Goal: Task Accomplishment & Management: Use online tool/utility

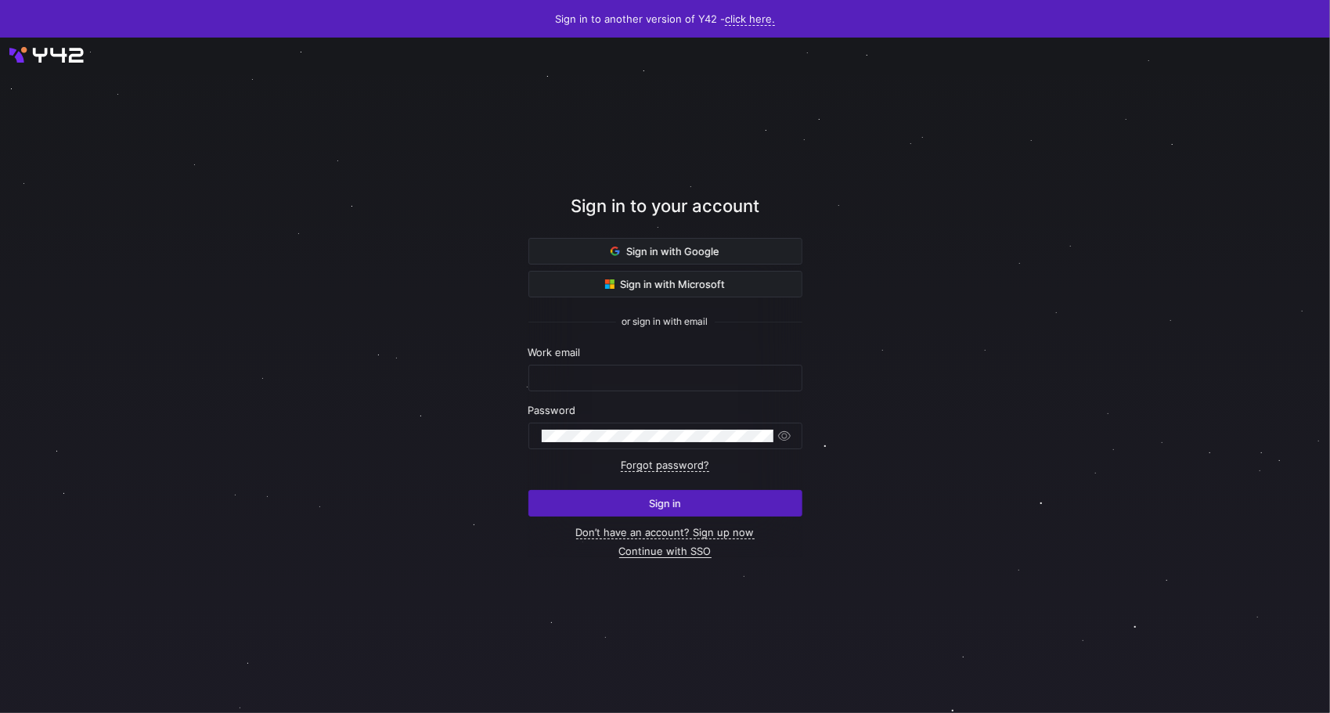
click at [679, 552] on link "Continue with SSO" at bounding box center [665, 551] width 92 height 13
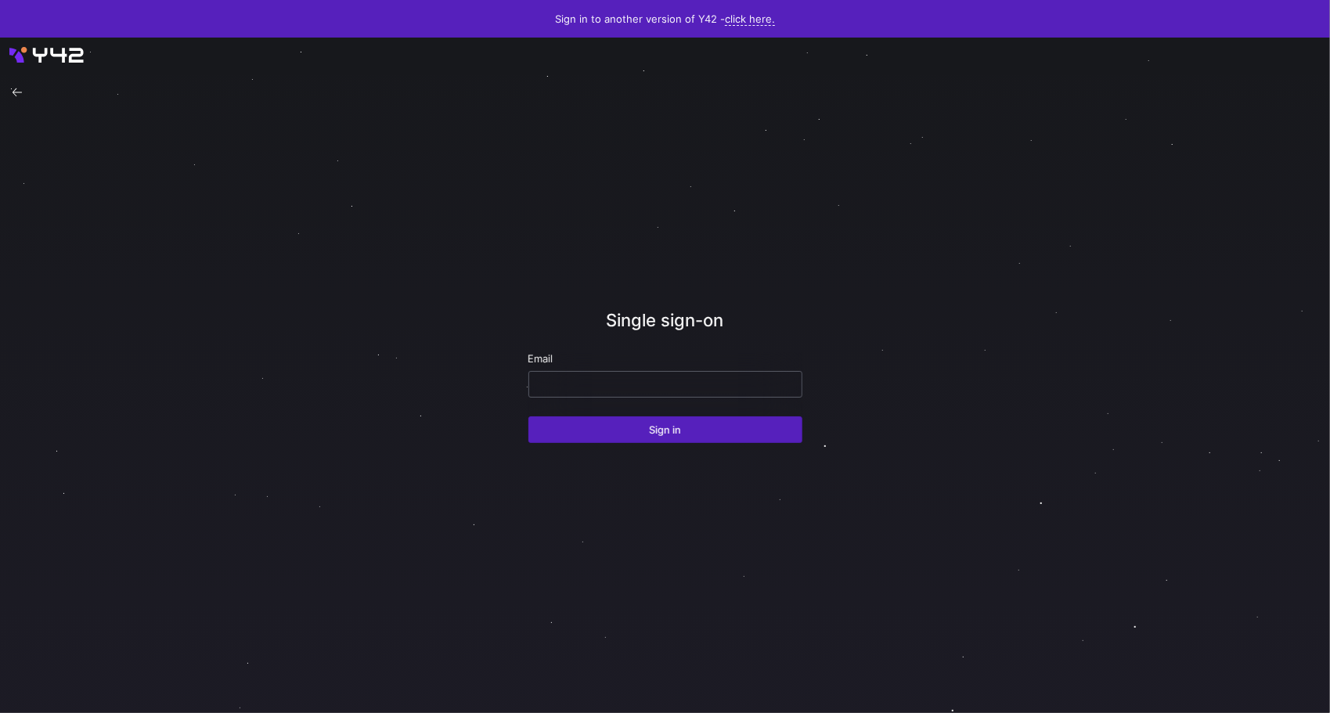
click at [606, 384] on input "email" at bounding box center [665, 384] width 247 height 13
type input "r.vanmarum@rotterdamfactoring.nl"
click at [607, 435] on span "submit" at bounding box center [665, 429] width 272 height 25
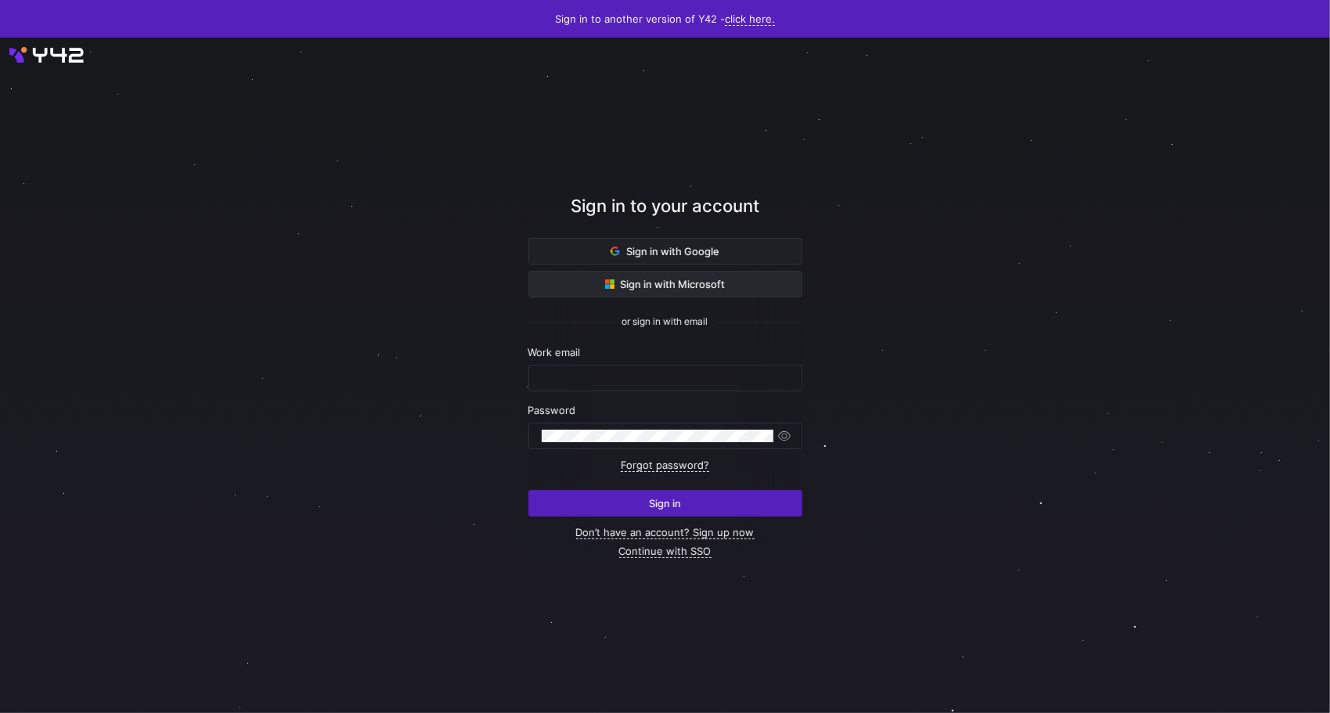
click at [672, 280] on span "Sign in with Microsoft" at bounding box center [665, 284] width 121 height 13
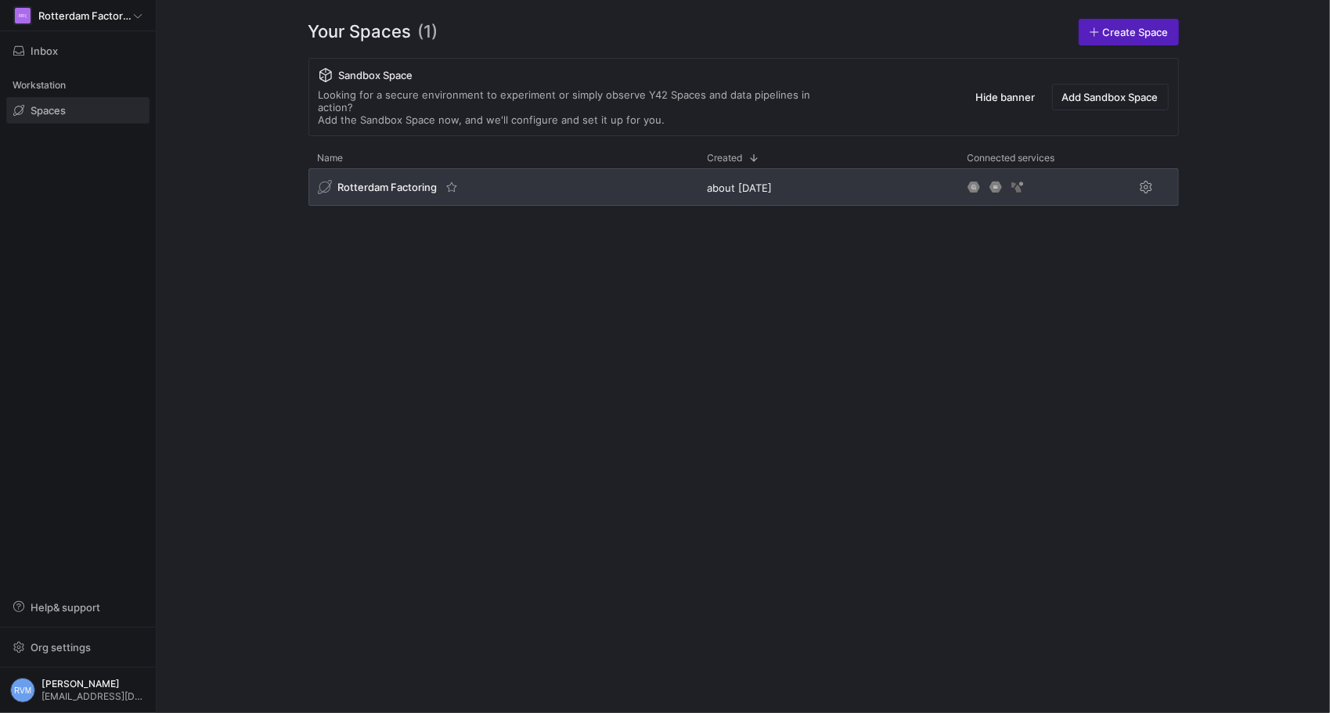
click at [385, 181] on span "Rotterdam Factoring" at bounding box center [387, 187] width 99 height 13
click at [395, 181] on span "Rotterdam Factoring" at bounding box center [387, 187] width 99 height 13
click at [374, 181] on span "Rotterdam Factoring" at bounding box center [387, 187] width 99 height 13
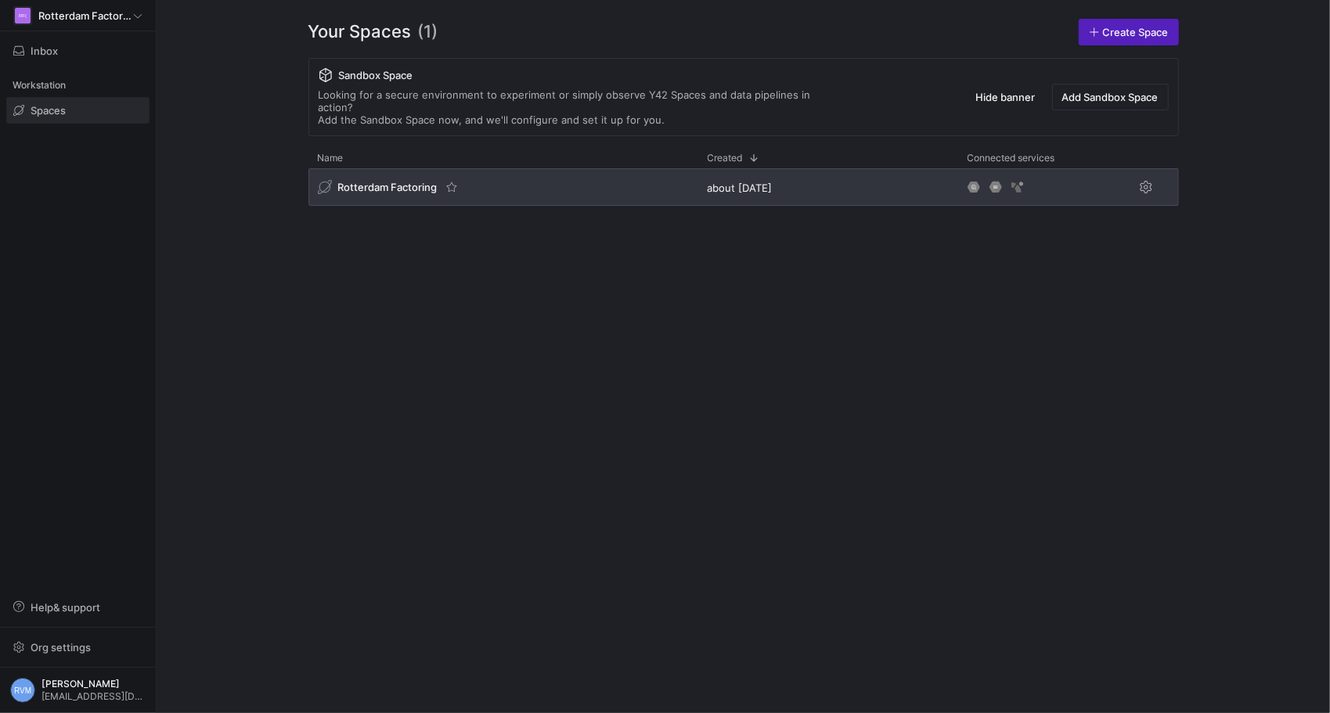
click at [374, 181] on span "Rotterdam Factoring" at bounding box center [387, 187] width 99 height 13
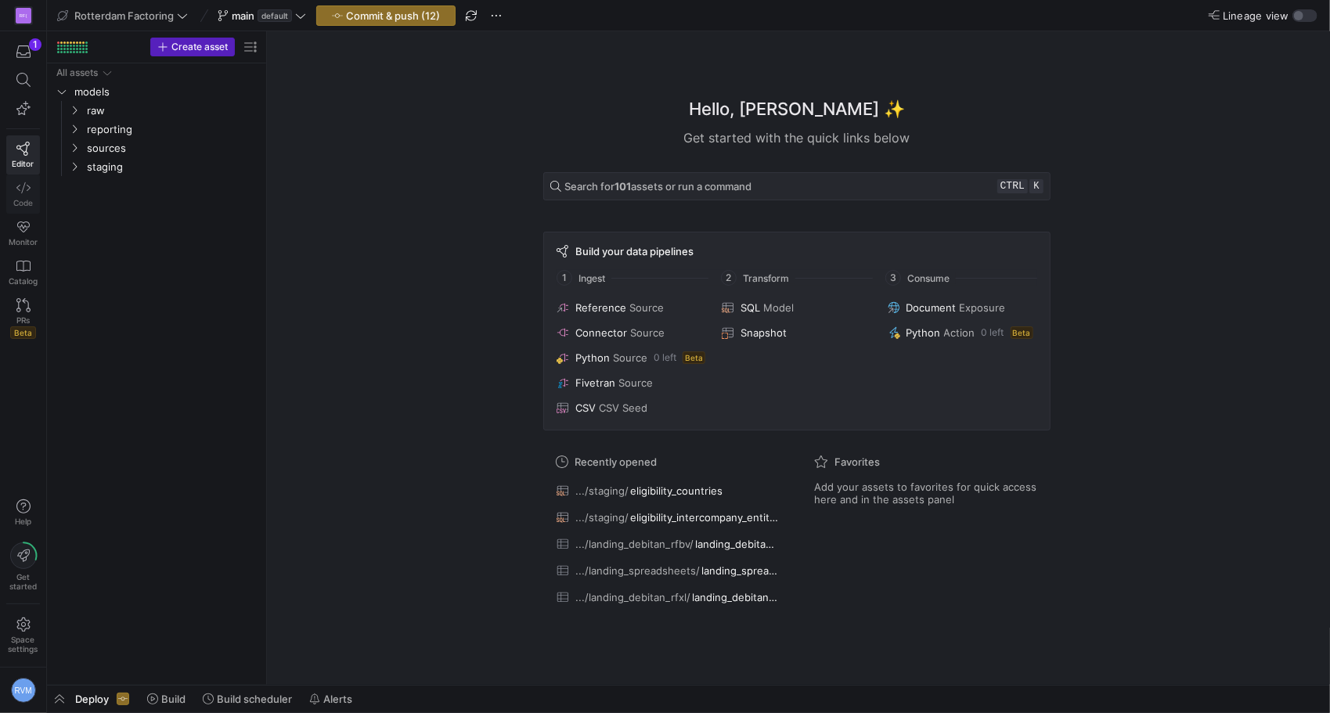
click at [27, 193] on icon at bounding box center [23, 188] width 14 height 14
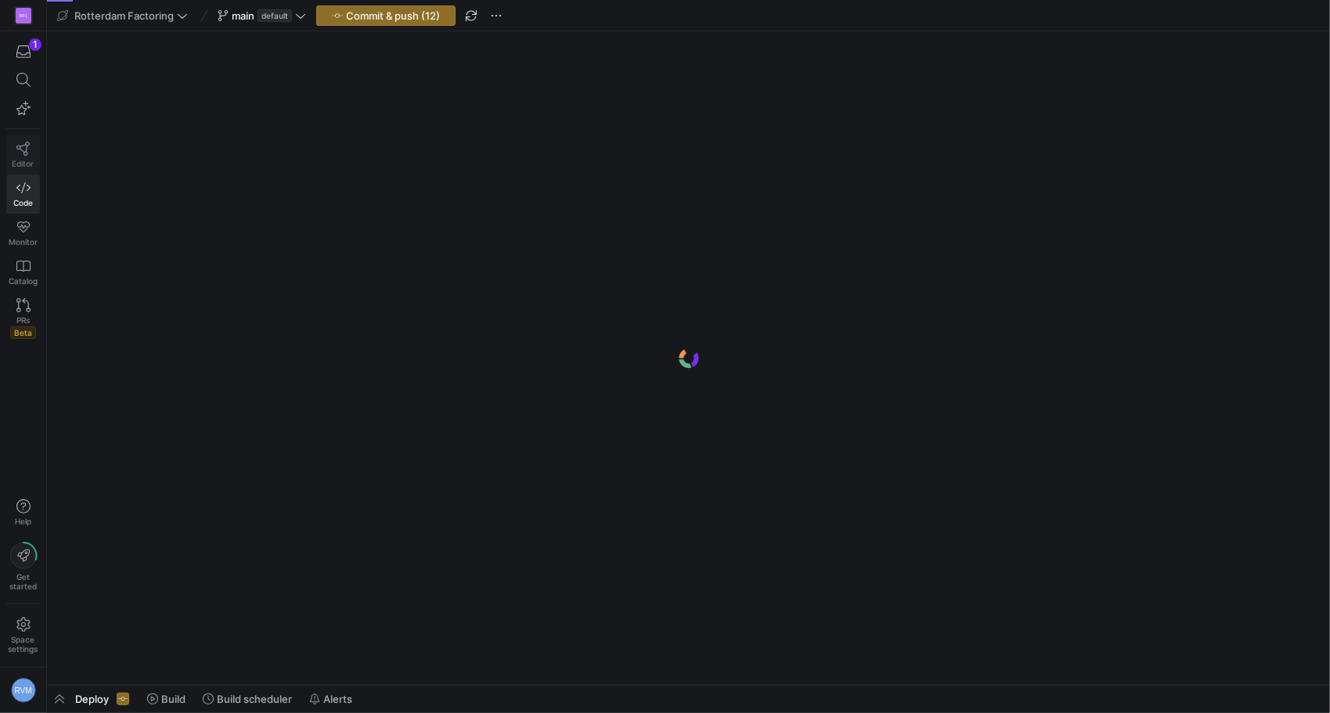
click at [25, 144] on icon at bounding box center [23, 149] width 14 height 14
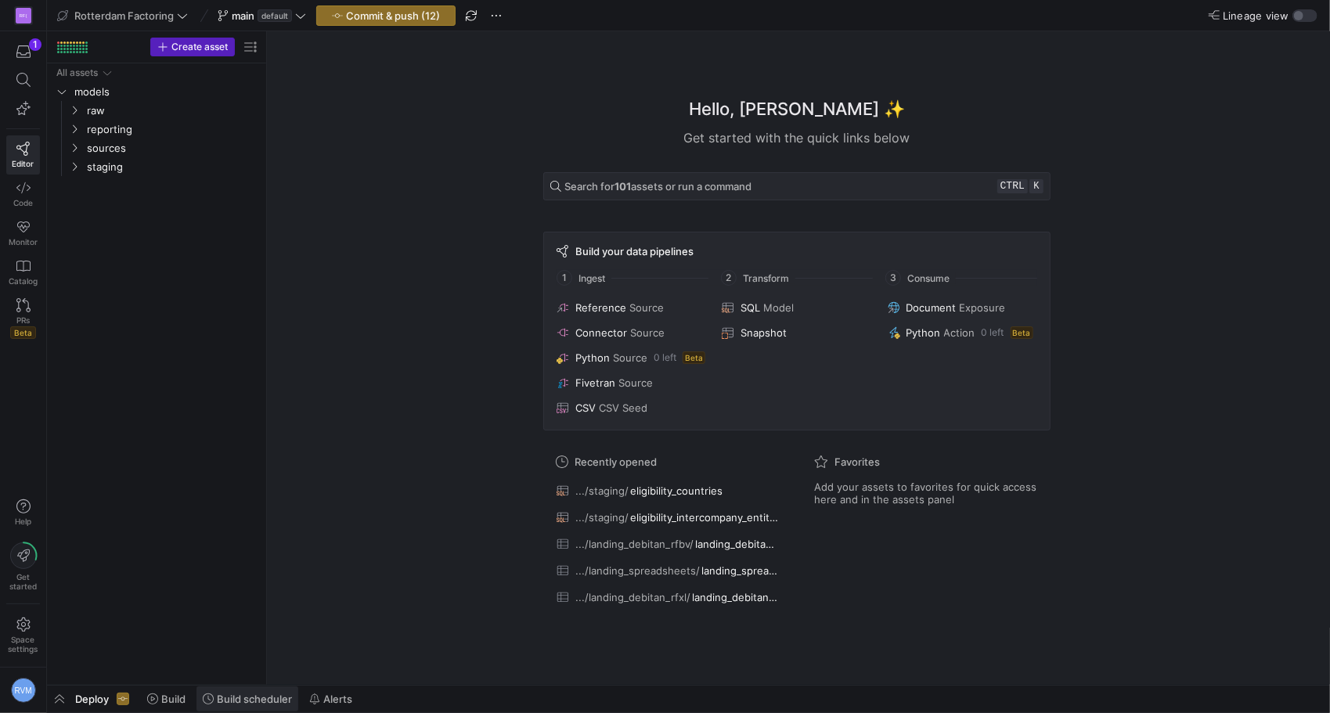
click at [239, 698] on span "Build scheduler" at bounding box center [254, 699] width 75 height 13
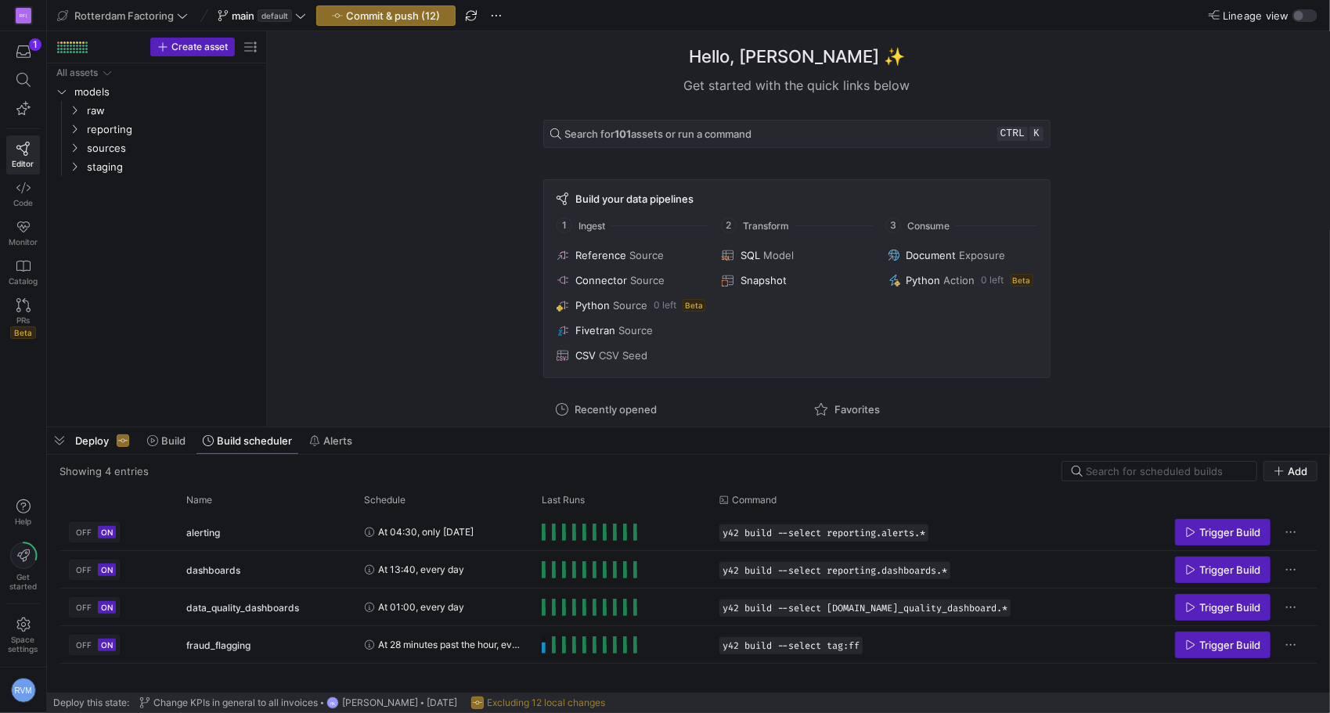
scroll to position [150, 0]
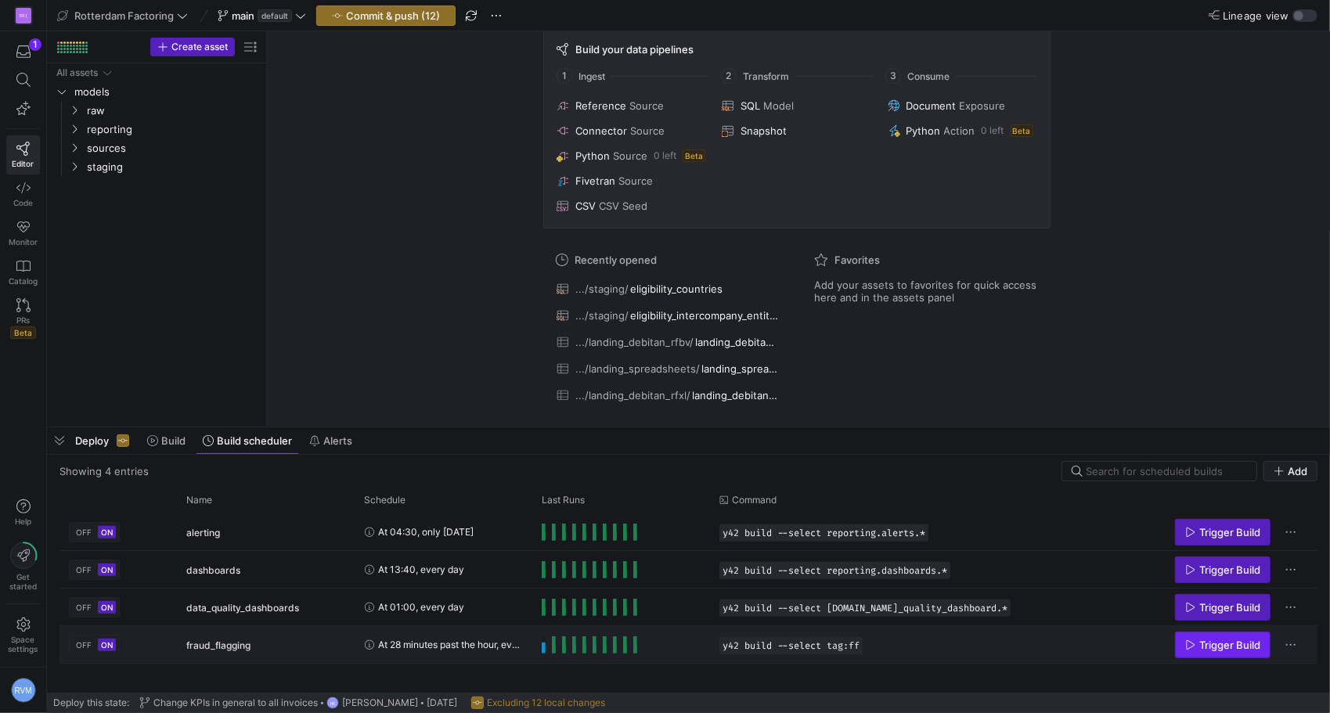
click at [1212, 643] on span "Trigger Build" at bounding box center [1229, 645] width 61 height 13
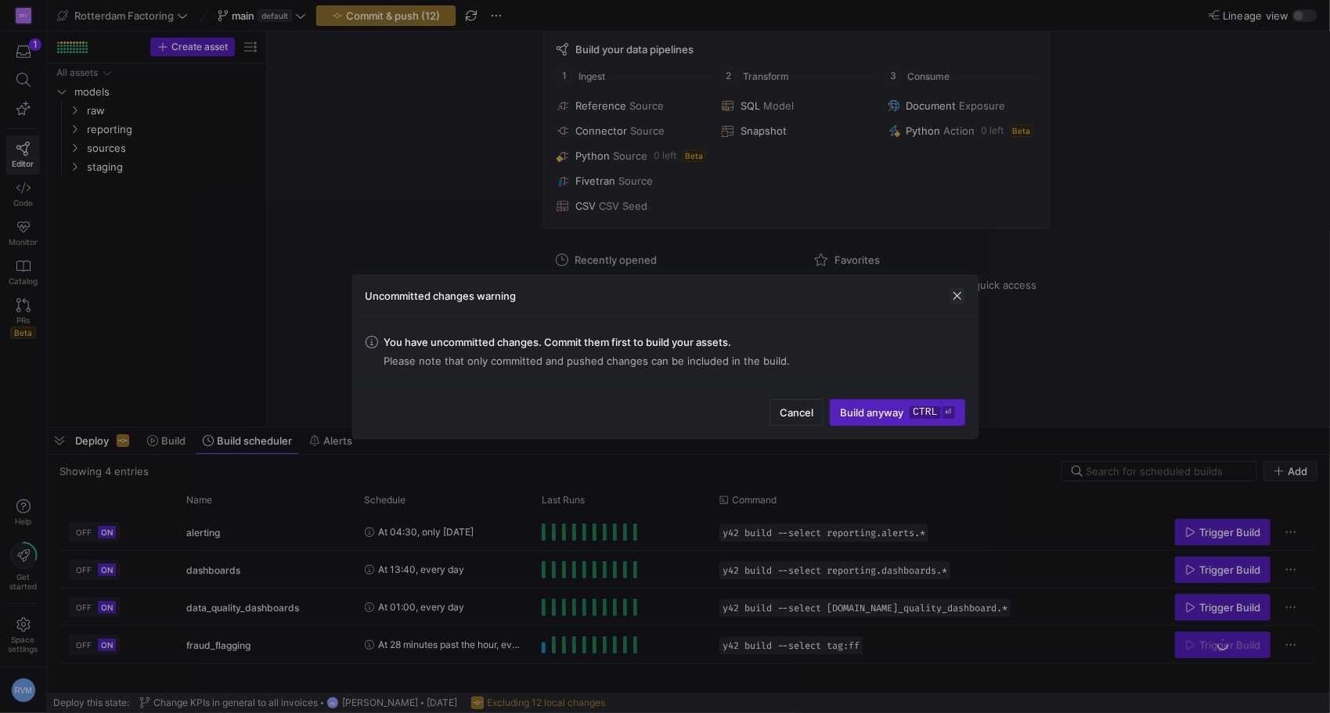
click at [957, 298] on span "button" at bounding box center [957, 296] width 16 height 16
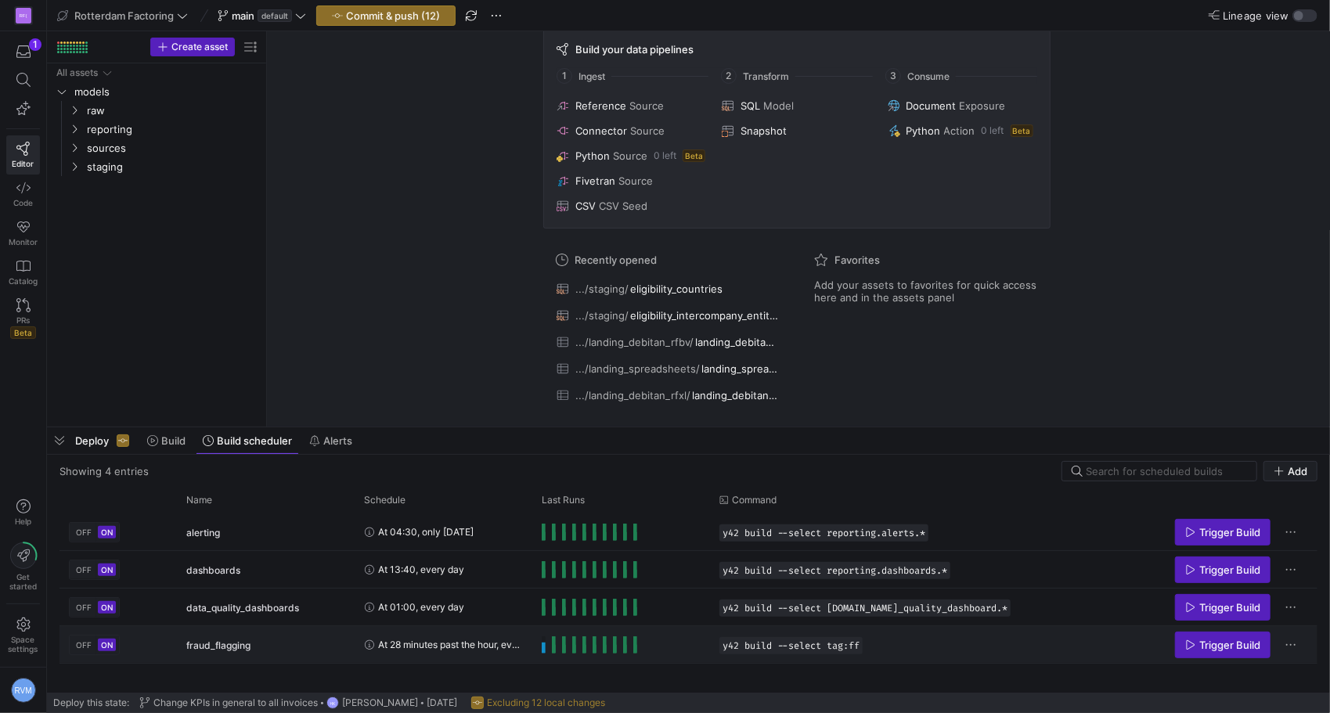
click at [221, 643] on span "fraud_flagging" at bounding box center [218, 645] width 64 height 37
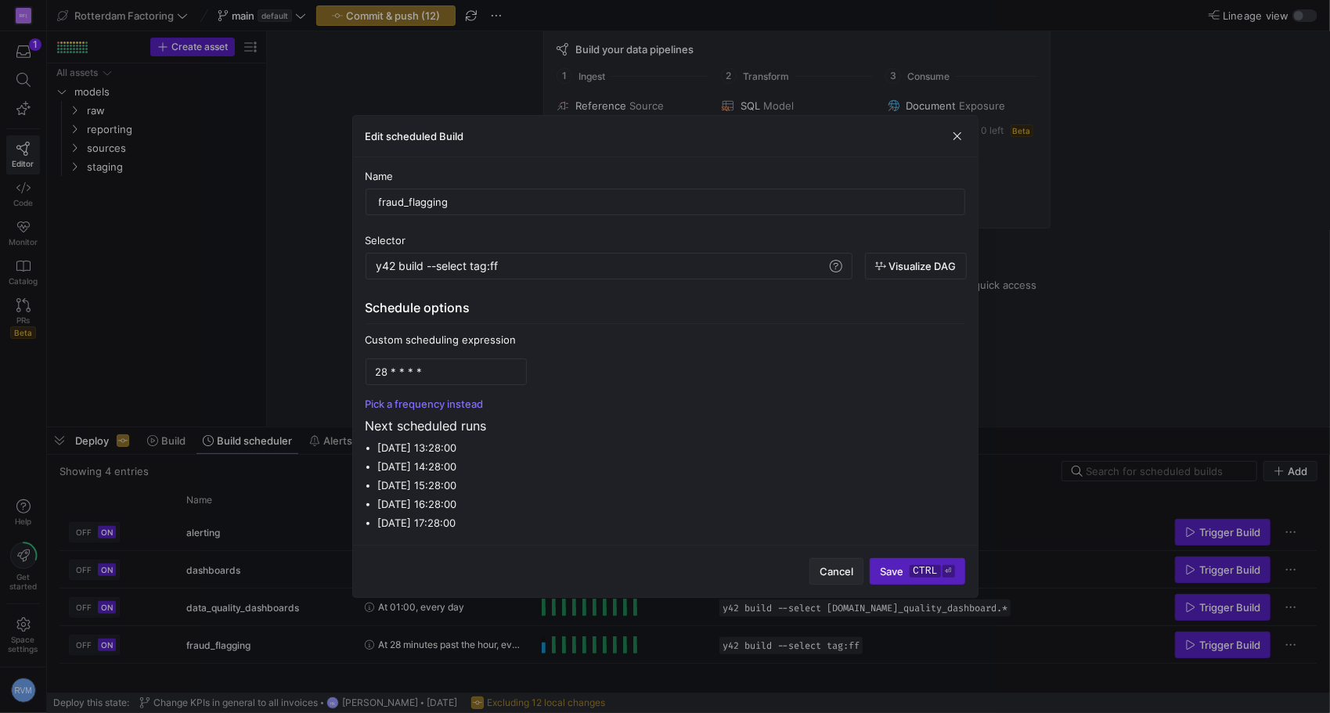
click at [830, 570] on span "Cancel" at bounding box center [837, 571] width 34 height 13
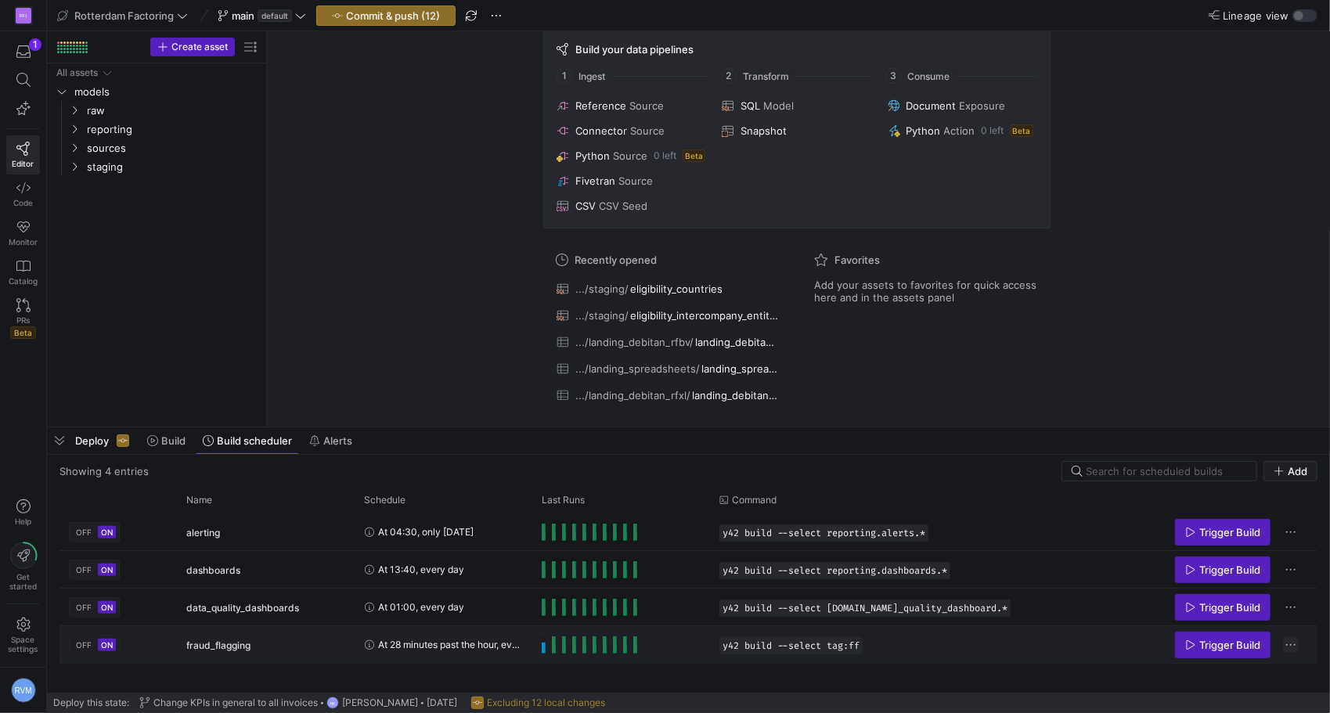
click at [1288, 642] on span "Press SPACE to select this row." at bounding box center [1291, 645] width 16 height 16
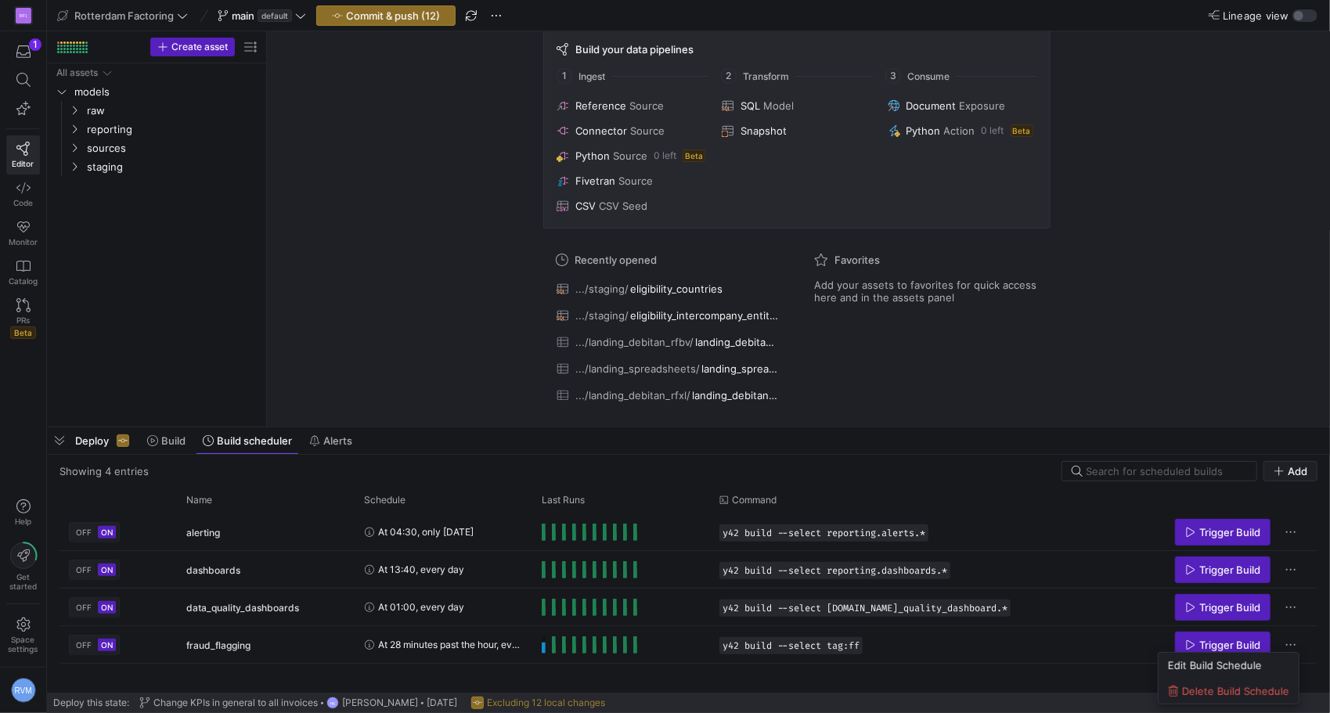
click at [895, 668] on div at bounding box center [665, 356] width 1330 height 713
click at [22, 201] on span "Code" at bounding box center [23, 202] width 20 height 9
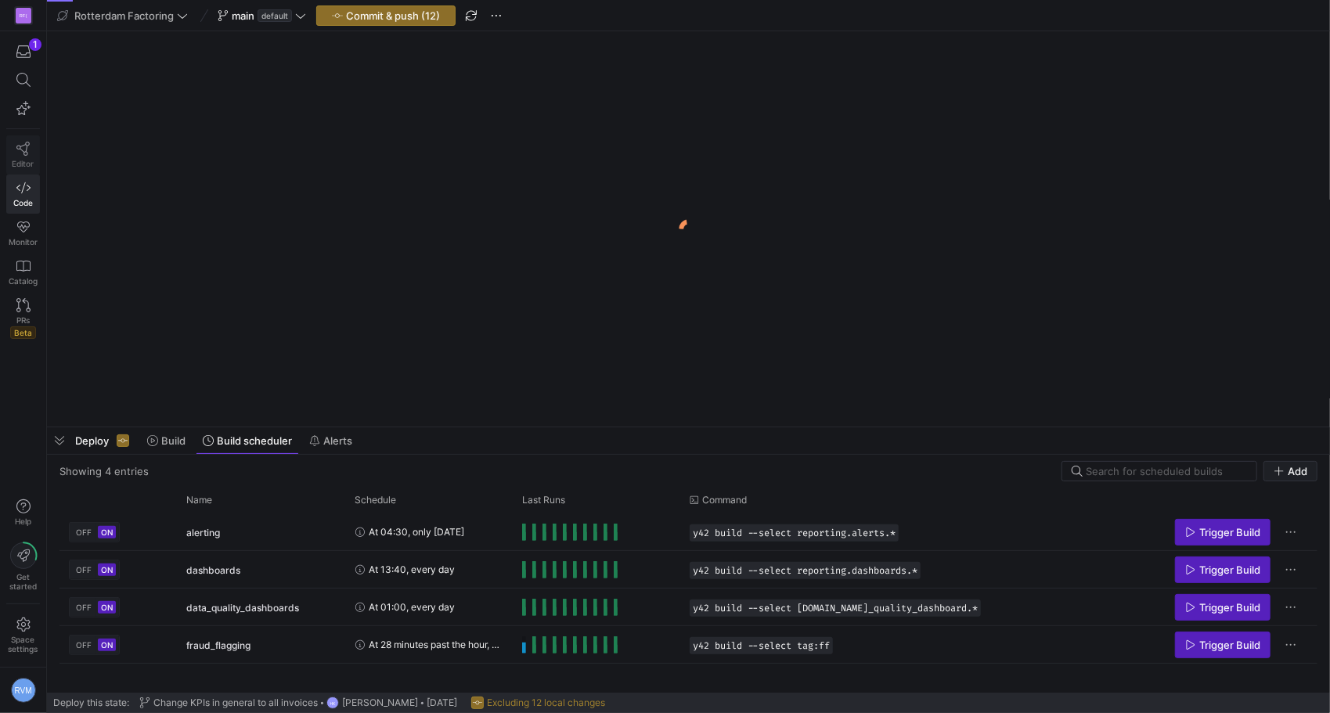
click at [17, 152] on icon at bounding box center [23, 149] width 14 height 14
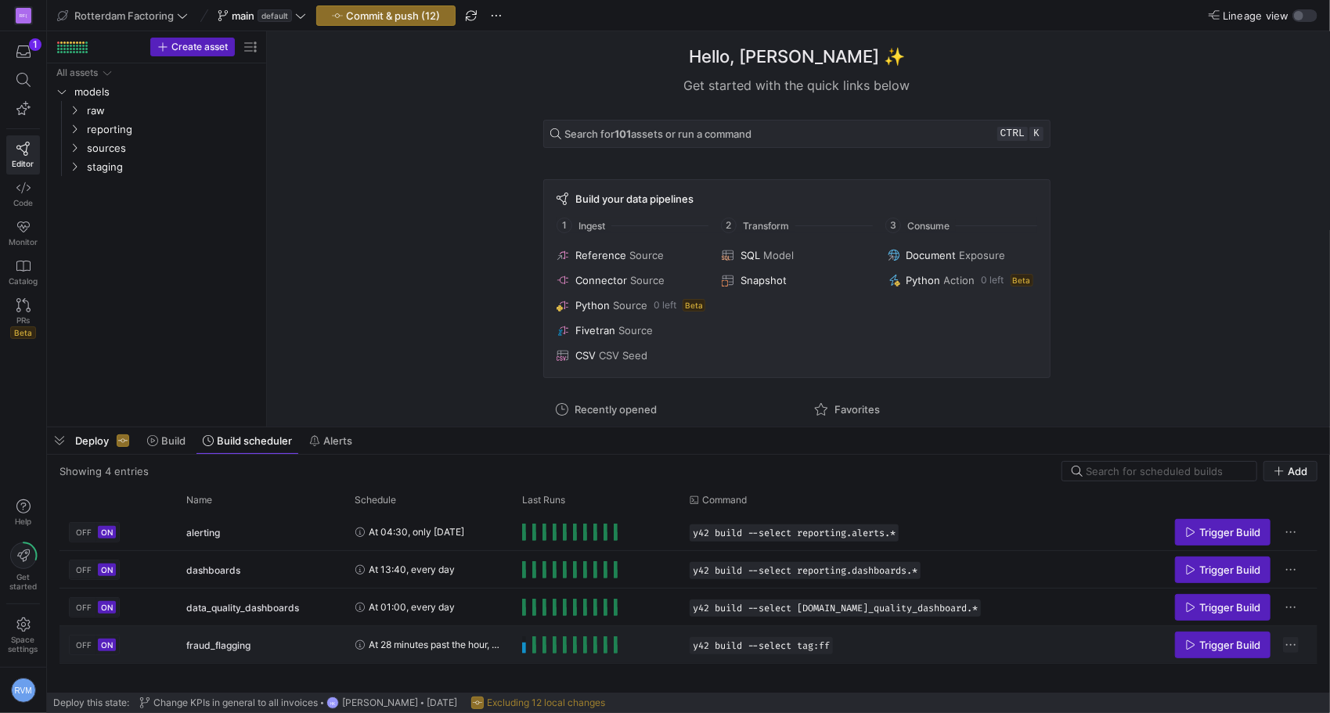
click at [1288, 648] on span "Press SPACE to select this row." at bounding box center [1291, 645] width 16 height 16
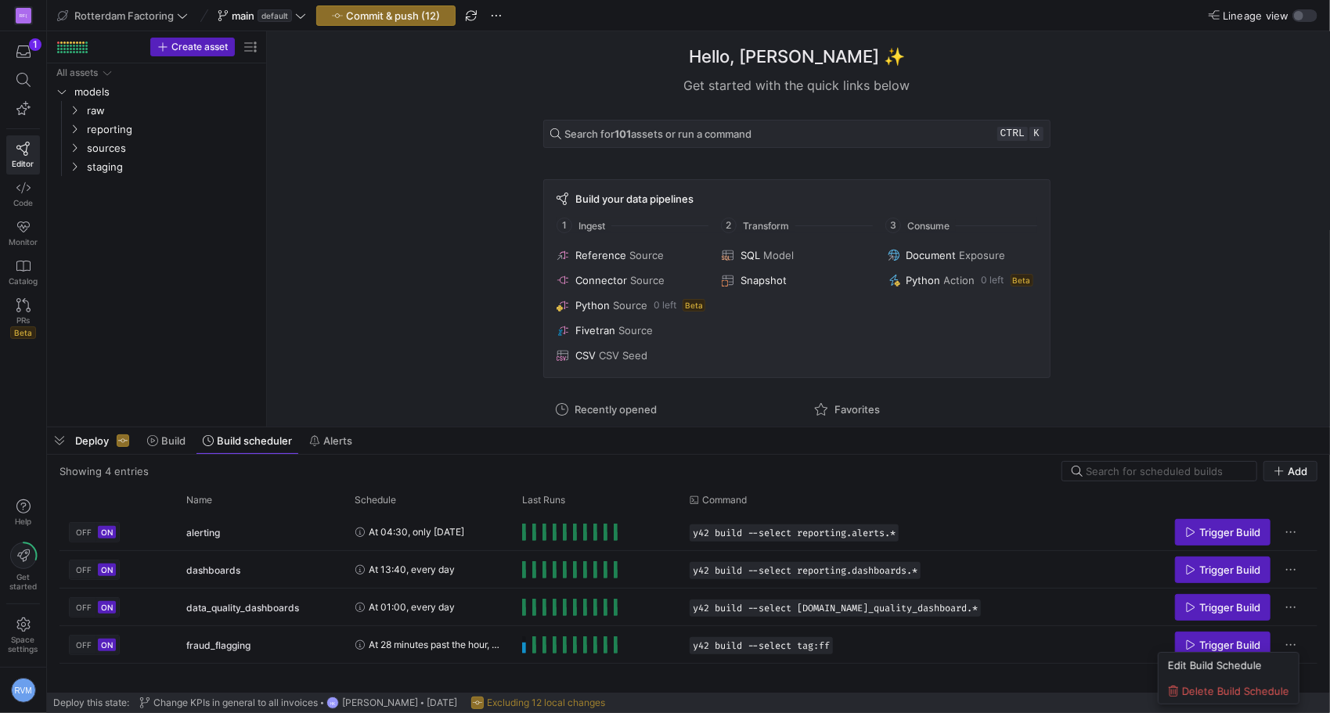
click at [812, 665] on div at bounding box center [665, 356] width 1330 height 713
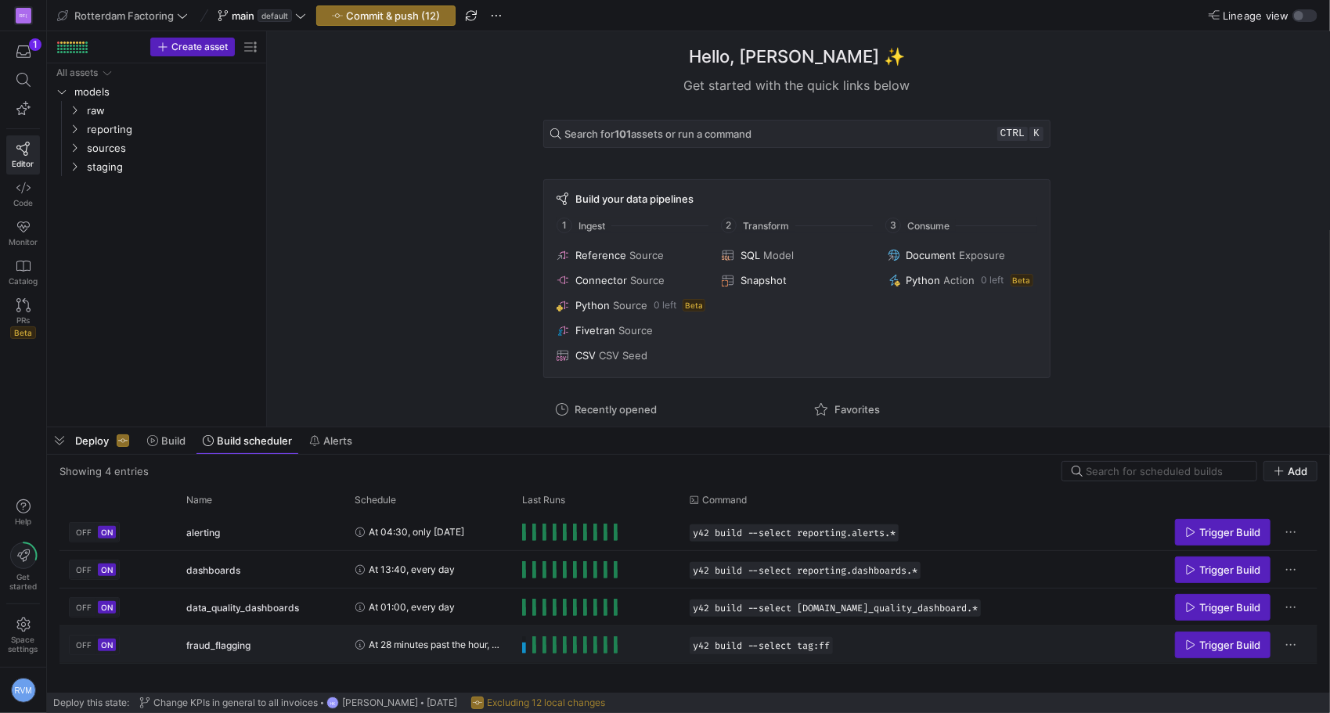
click at [560, 640] on div "Press SPACE to select this row." at bounding box center [569, 644] width 95 height 17
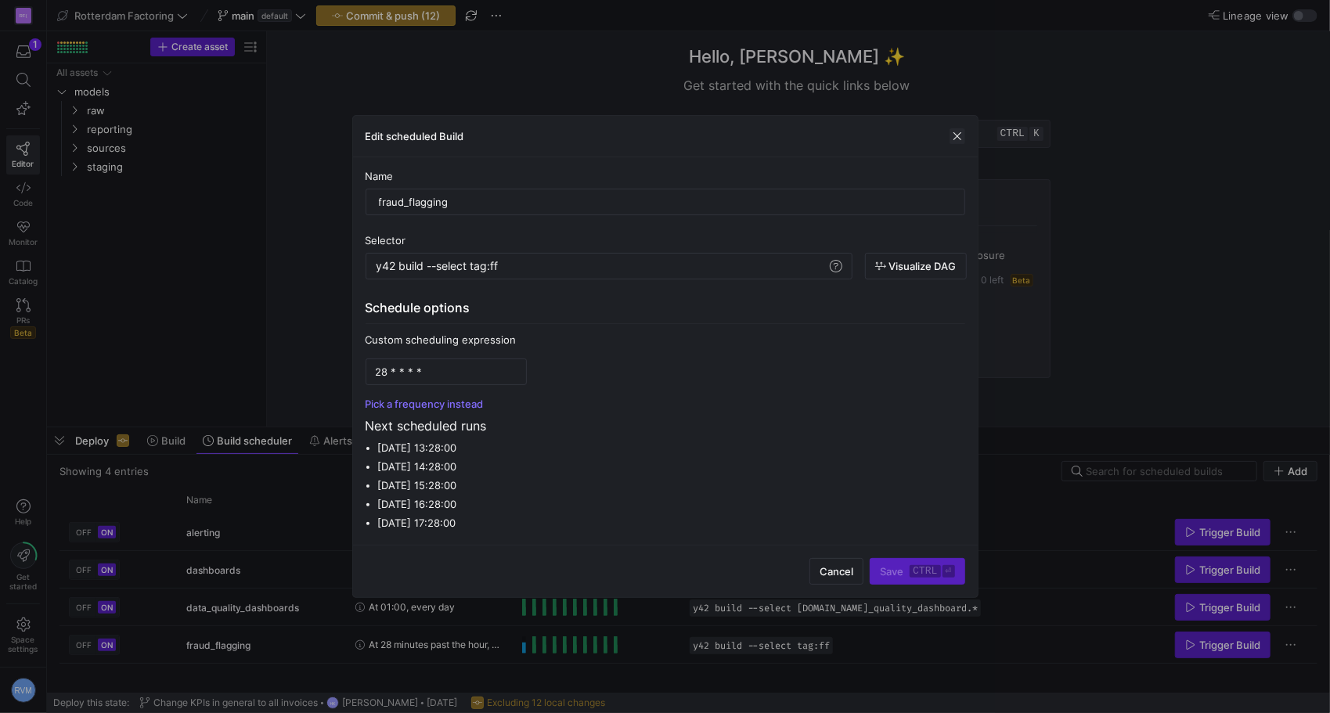
click at [952, 135] on span "button" at bounding box center [957, 136] width 16 height 16
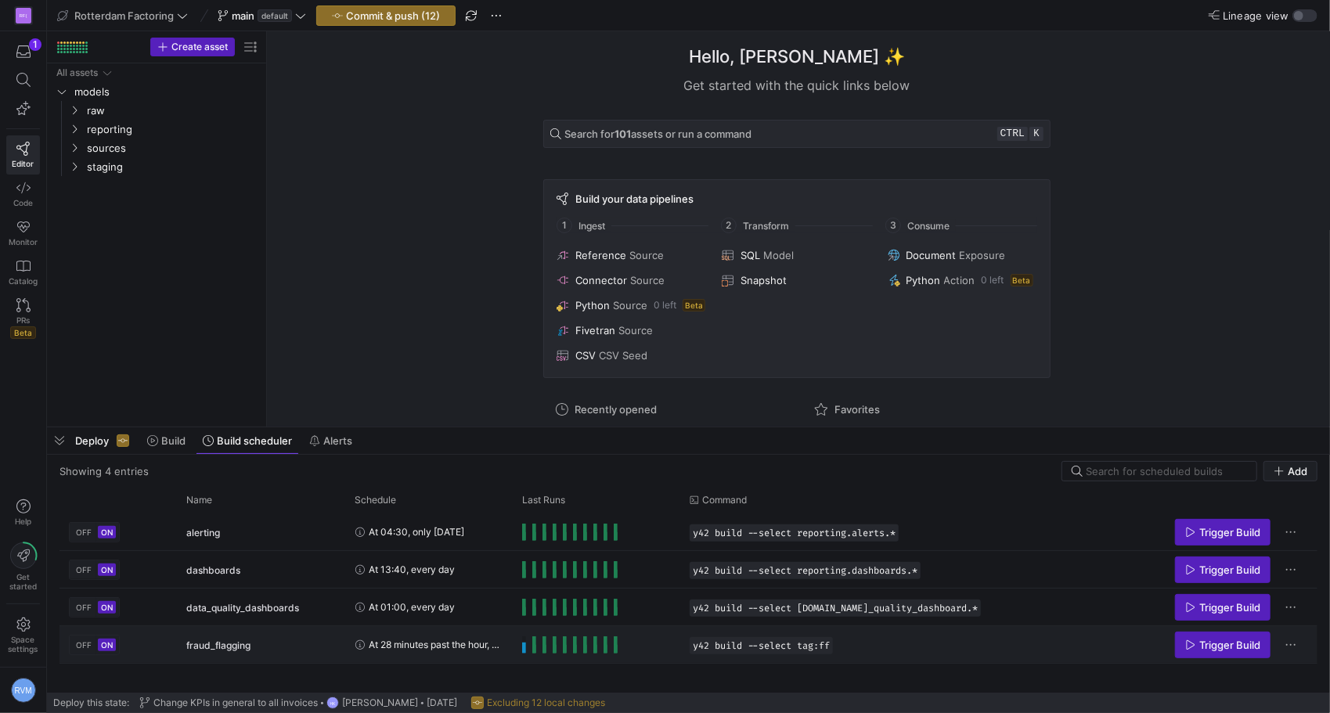
click at [207, 639] on span "fraud_flagging" at bounding box center [218, 645] width 64 height 37
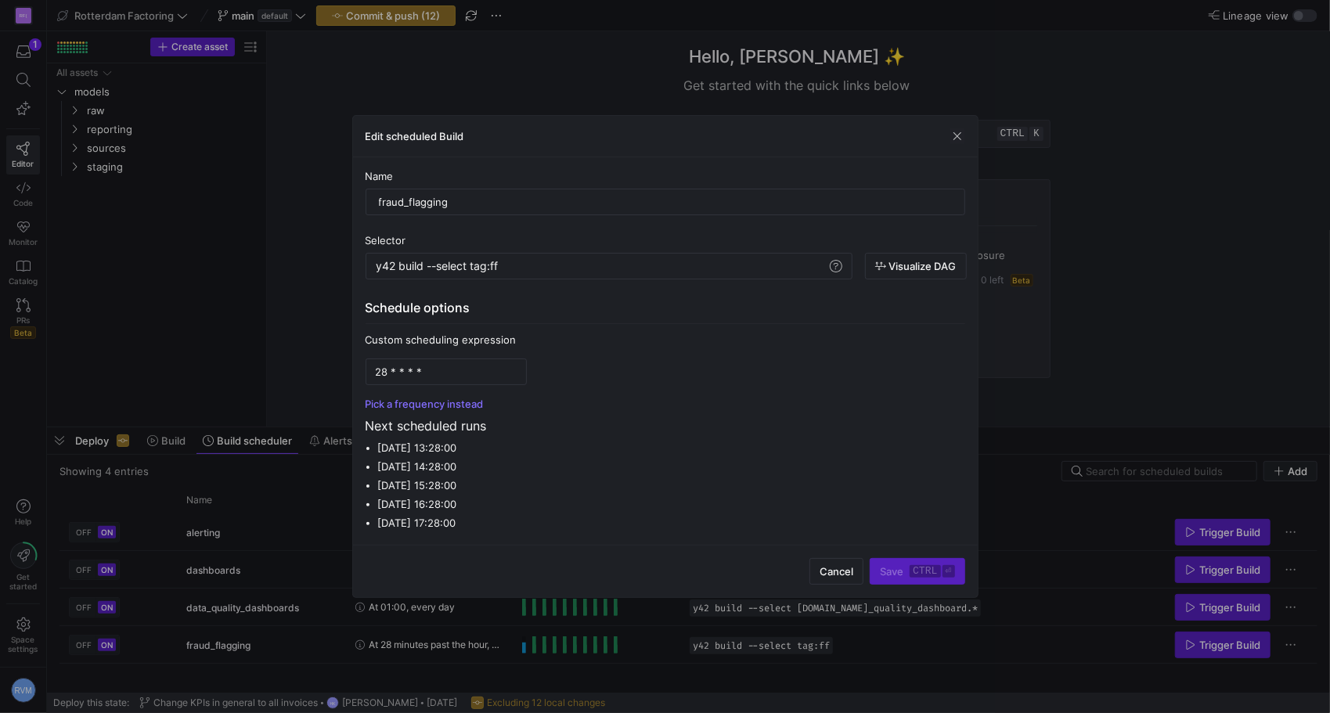
click at [831, 573] on span "Cancel" at bounding box center [837, 571] width 34 height 13
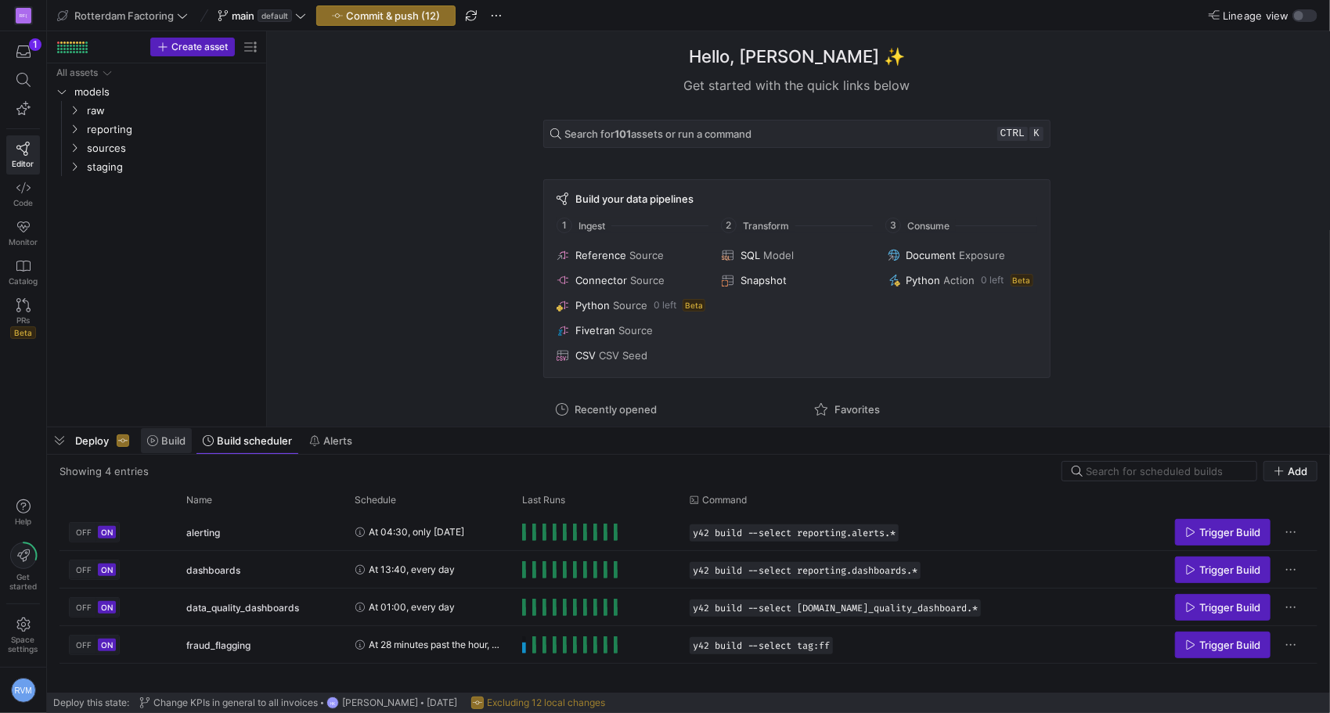
click at [168, 438] on span "Build" at bounding box center [173, 440] width 24 height 13
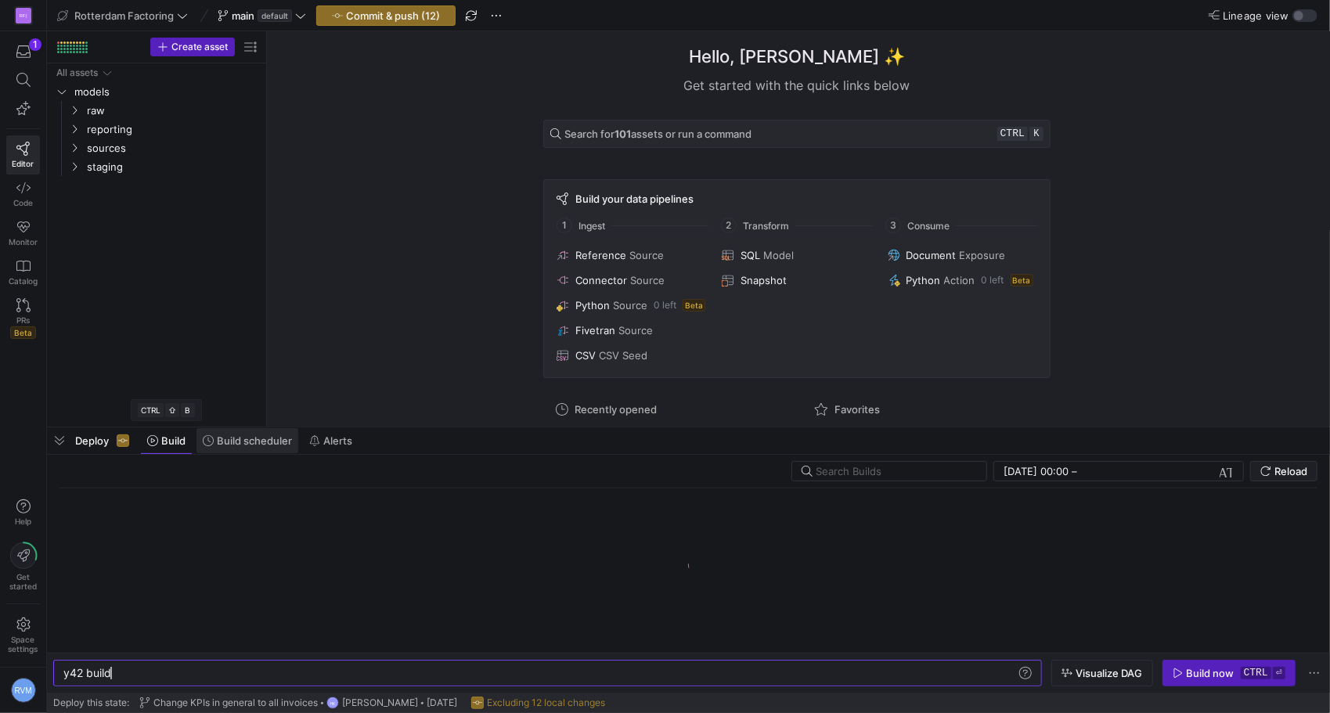
scroll to position [0, 47]
click at [254, 440] on span "Build scheduler" at bounding box center [254, 440] width 75 height 13
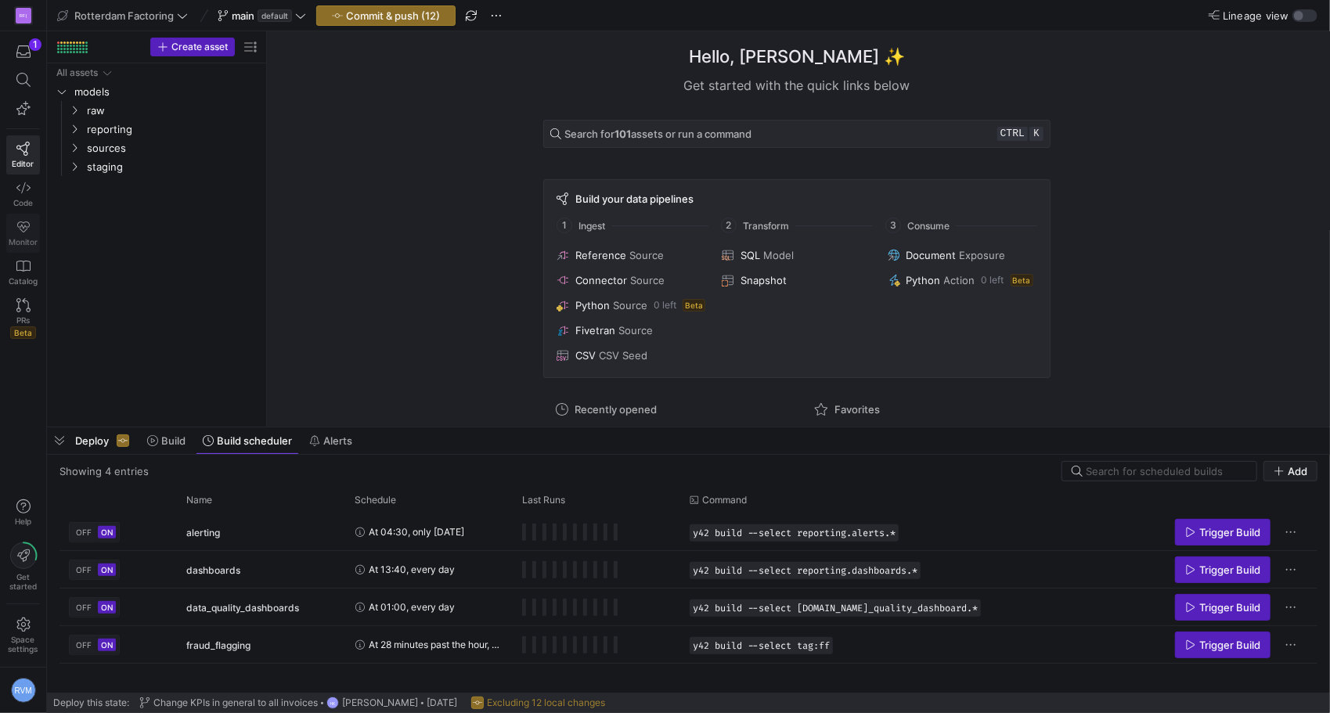
click at [33, 230] on link "Monitor" at bounding box center [23, 233] width 34 height 39
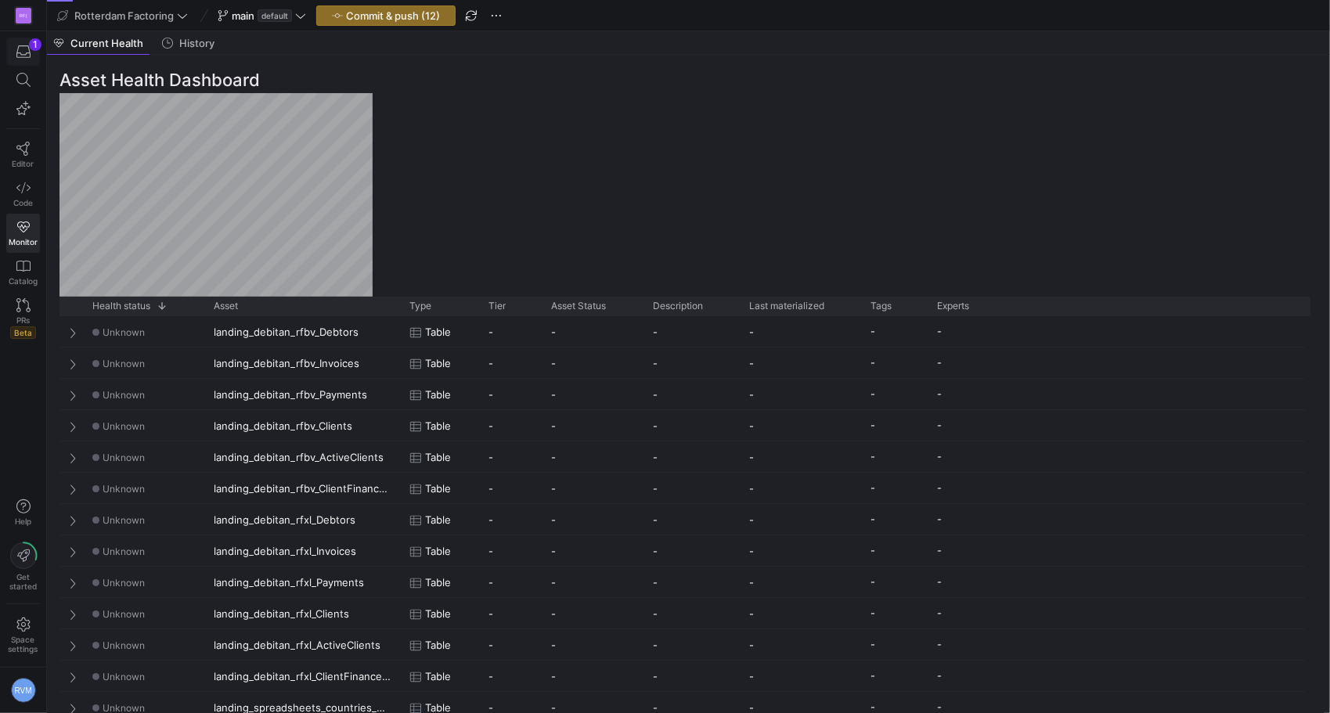
click at [23, 45] on icon "button" at bounding box center [23, 52] width 14 height 14
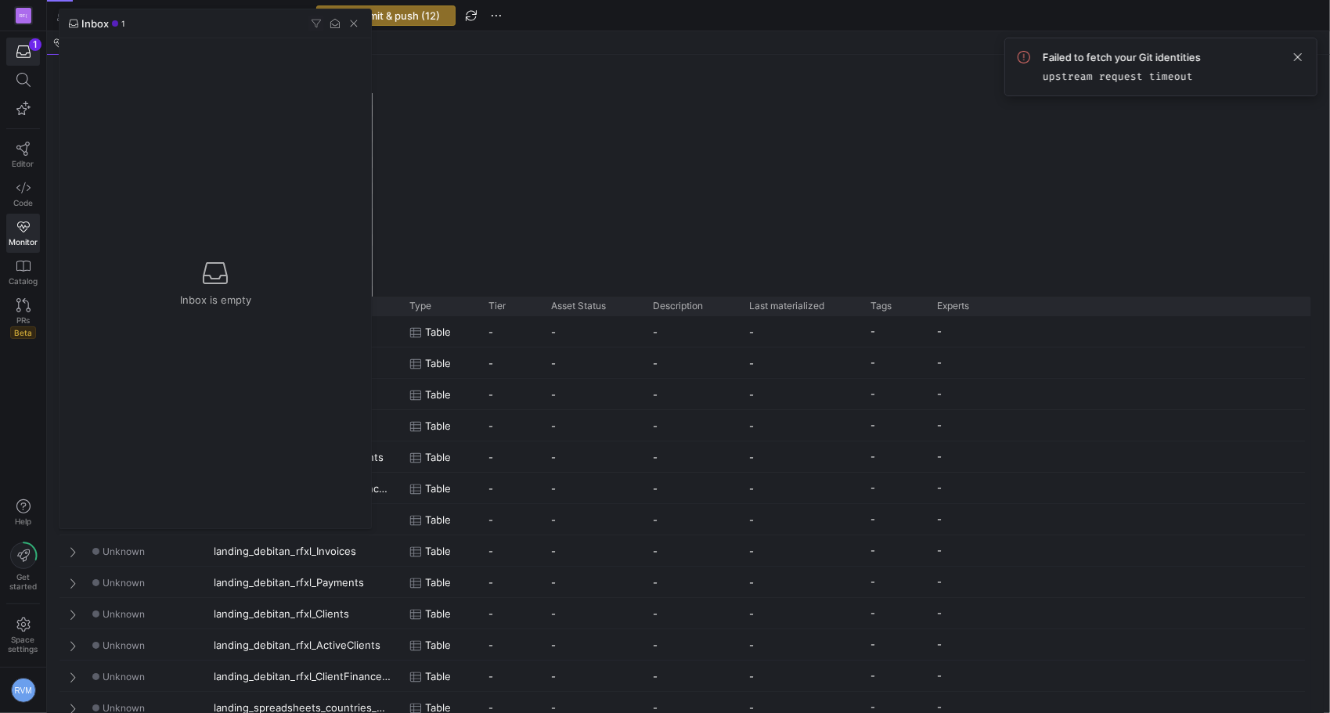
click at [25, 45] on div at bounding box center [665, 356] width 1330 height 713
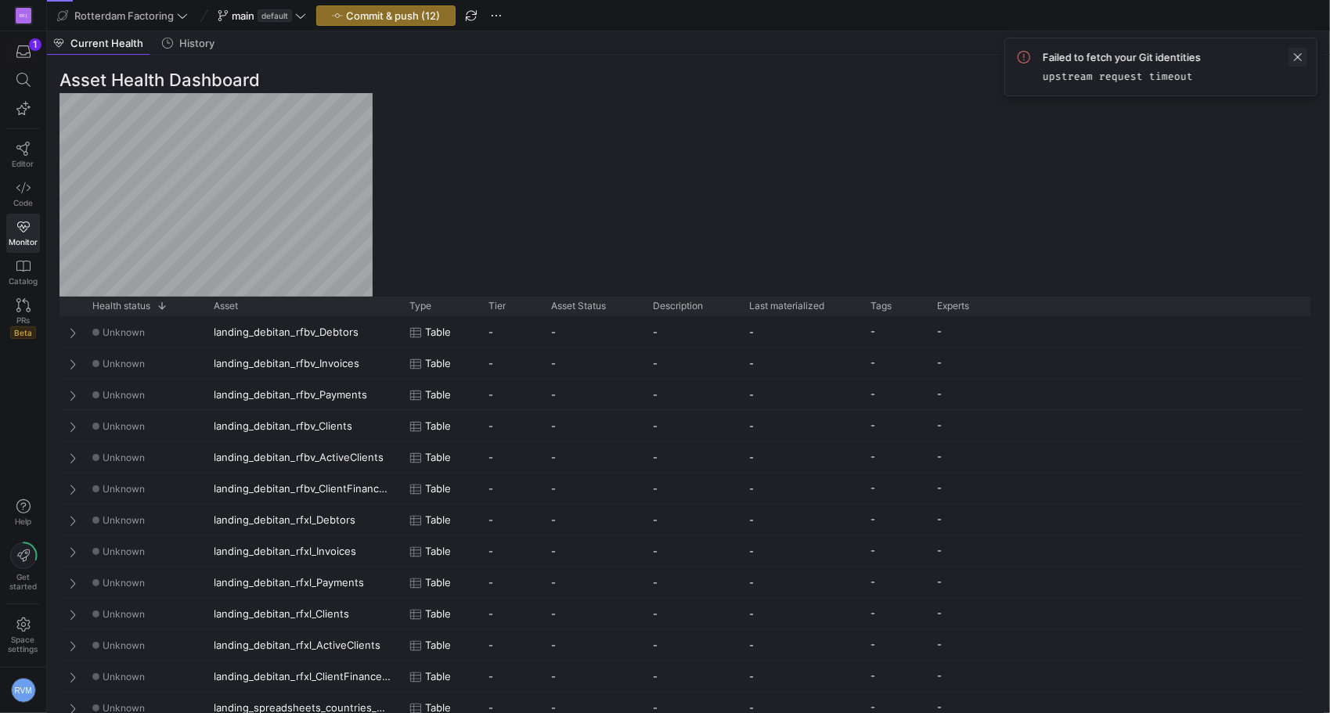
click at [1300, 58] on span at bounding box center [1297, 57] width 19 height 19
click at [92, 17] on span "Rotterdam Factoring" at bounding box center [123, 15] width 99 height 13
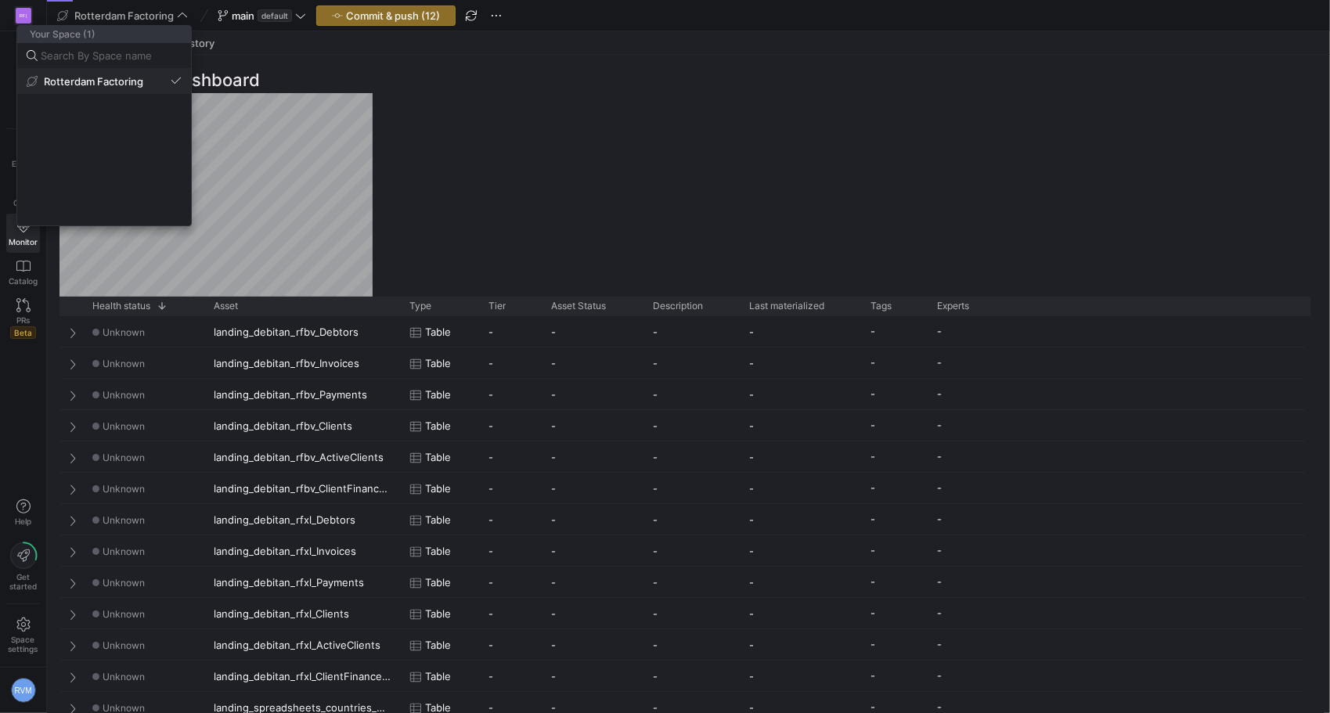
click at [114, 78] on span "Rotterdam Factoring" at bounding box center [93, 81] width 99 height 13
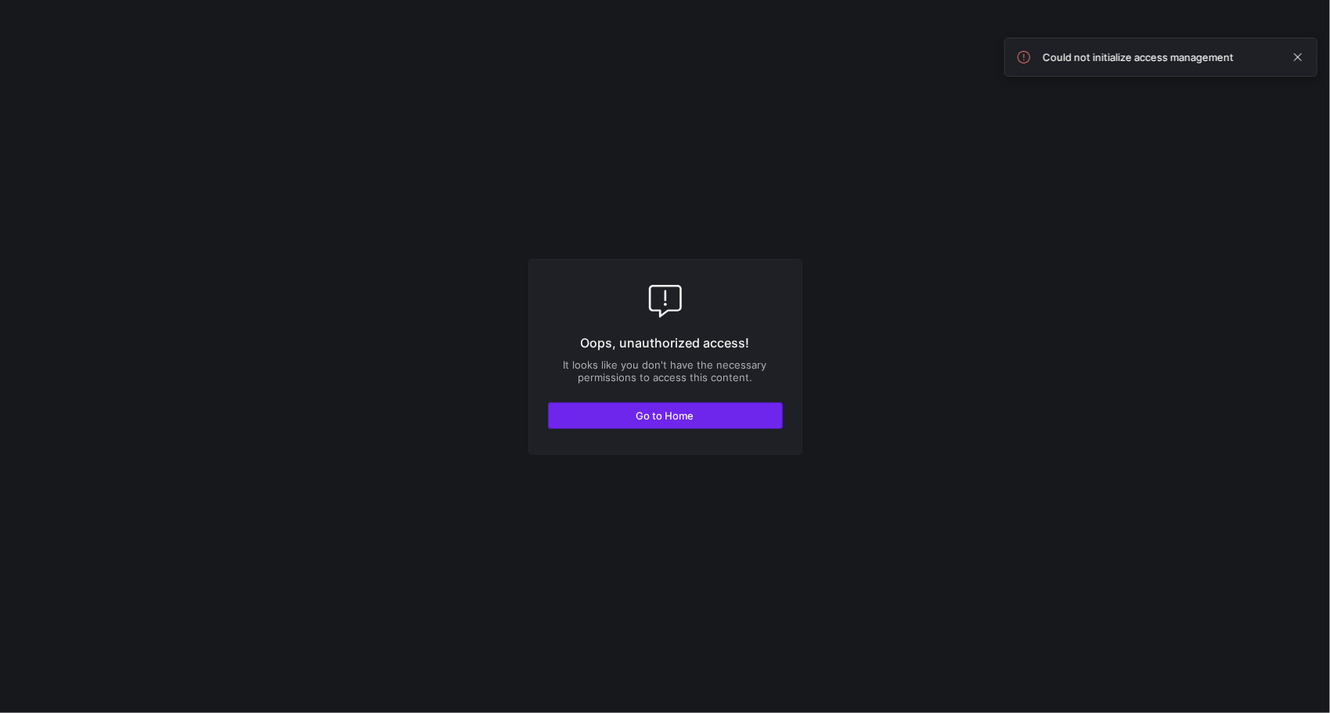
click at [673, 424] on span "button" at bounding box center [665, 415] width 233 height 25
click at [698, 410] on span "button" at bounding box center [665, 415] width 233 height 25
click at [1293, 59] on span at bounding box center [1297, 57] width 19 height 19
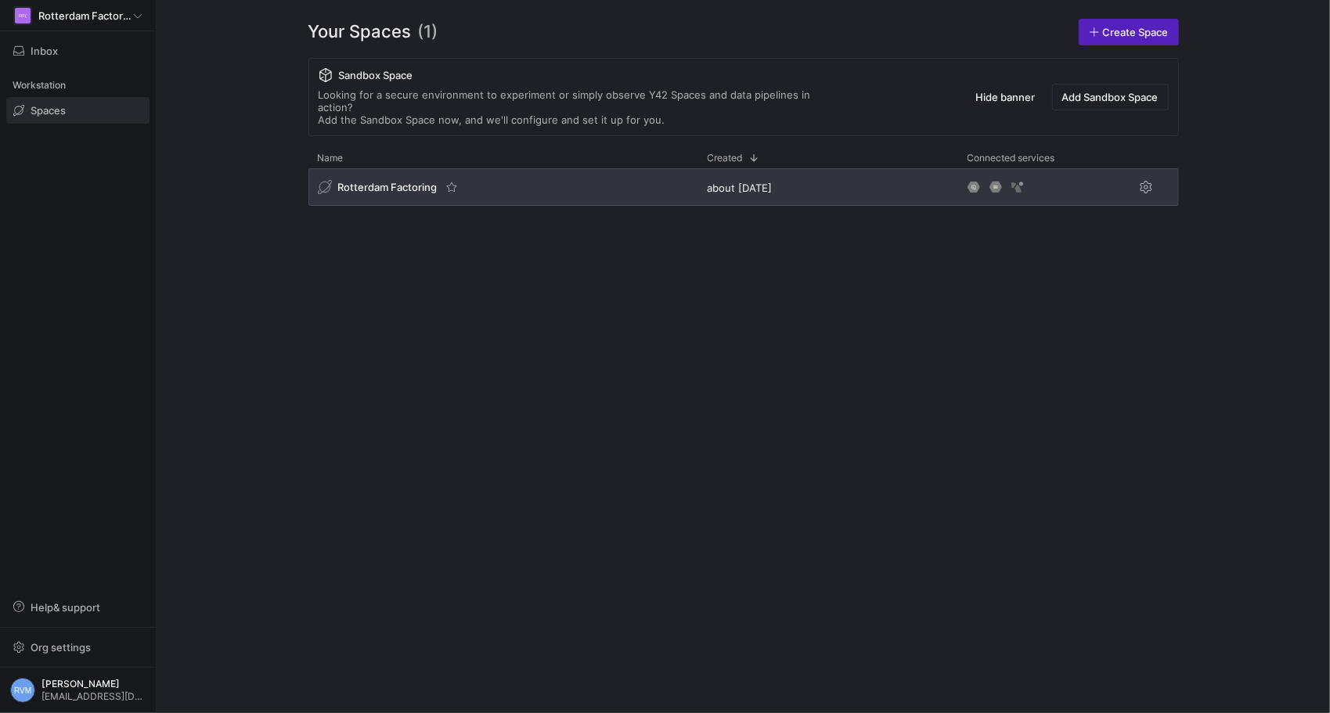
click at [391, 181] on span "Rotterdam Factoring" at bounding box center [387, 187] width 99 height 13
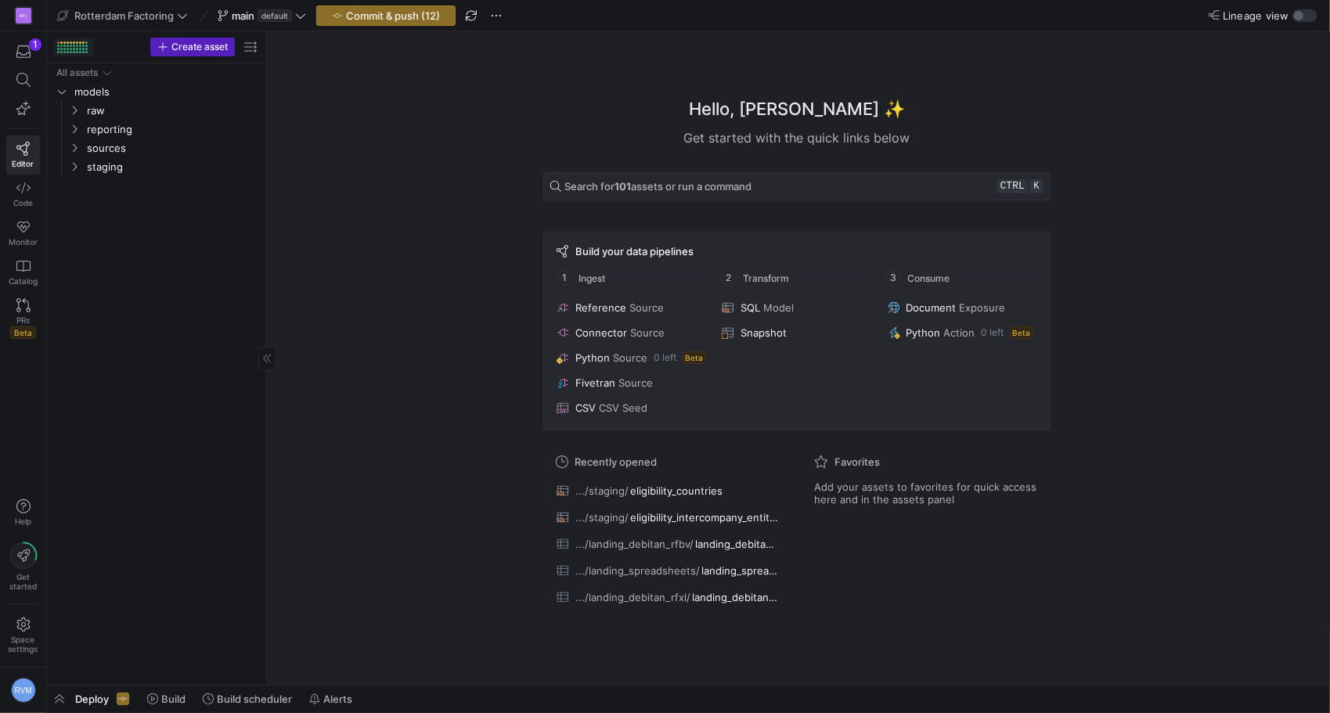
click at [70, 42] on div at bounding box center [71, 42] width 2 height 2
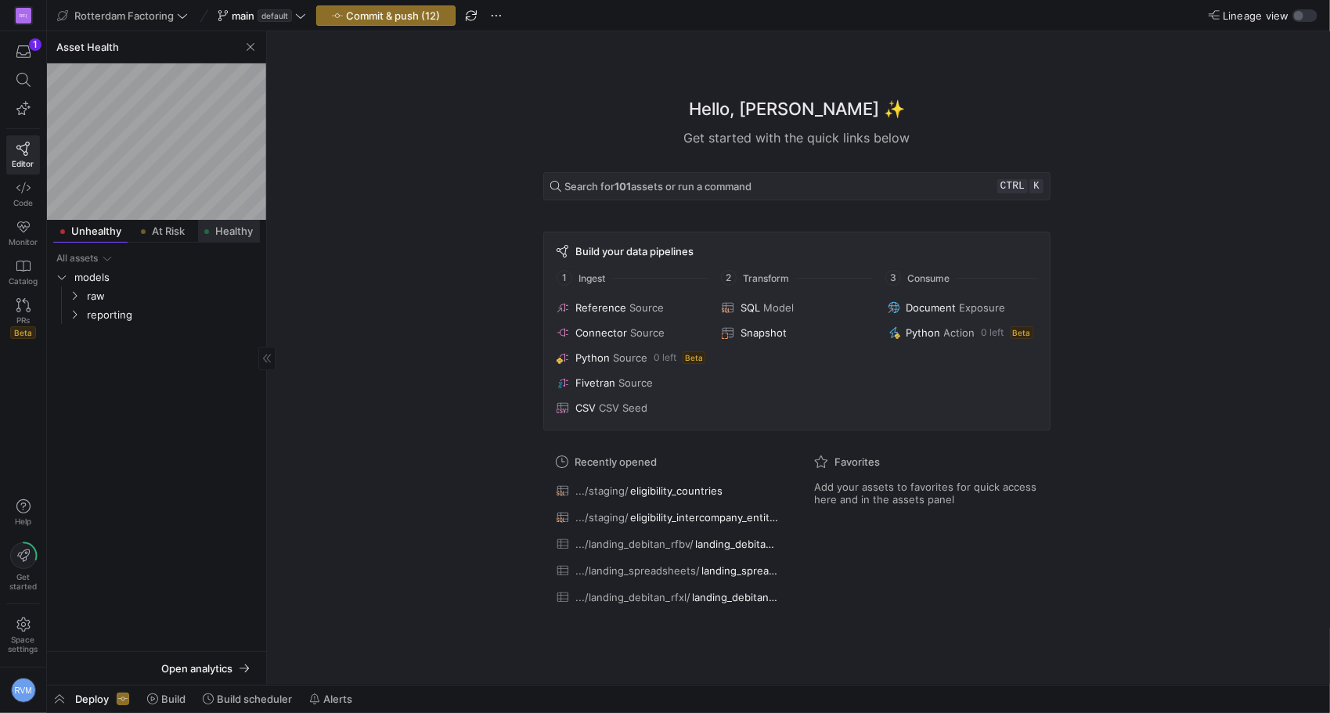
click at [220, 235] on span "Healthy" at bounding box center [234, 231] width 38 height 10
click at [168, 230] on span "At Risk" at bounding box center [165, 231] width 33 height 10
click at [77, 293] on icon "Press SPACE to select this row." at bounding box center [74, 295] width 11 height 9
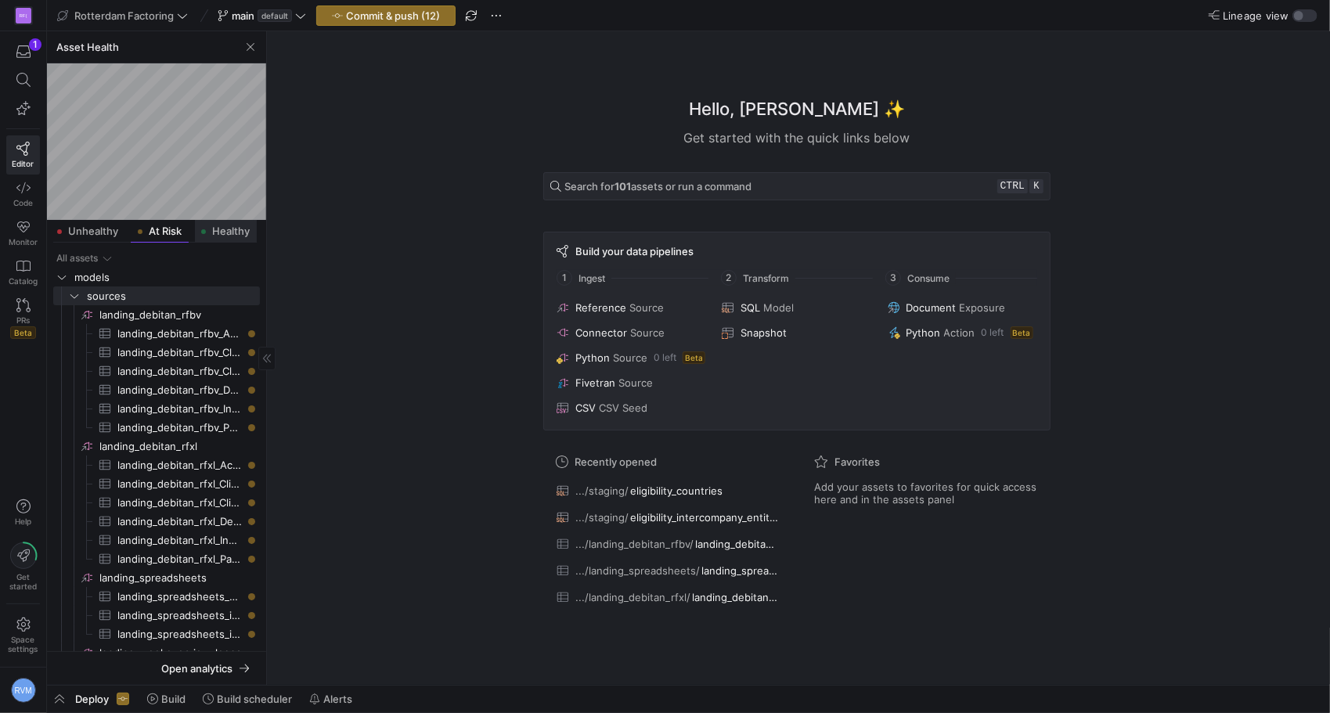
click at [224, 226] on span "Healthy" at bounding box center [231, 231] width 38 height 10
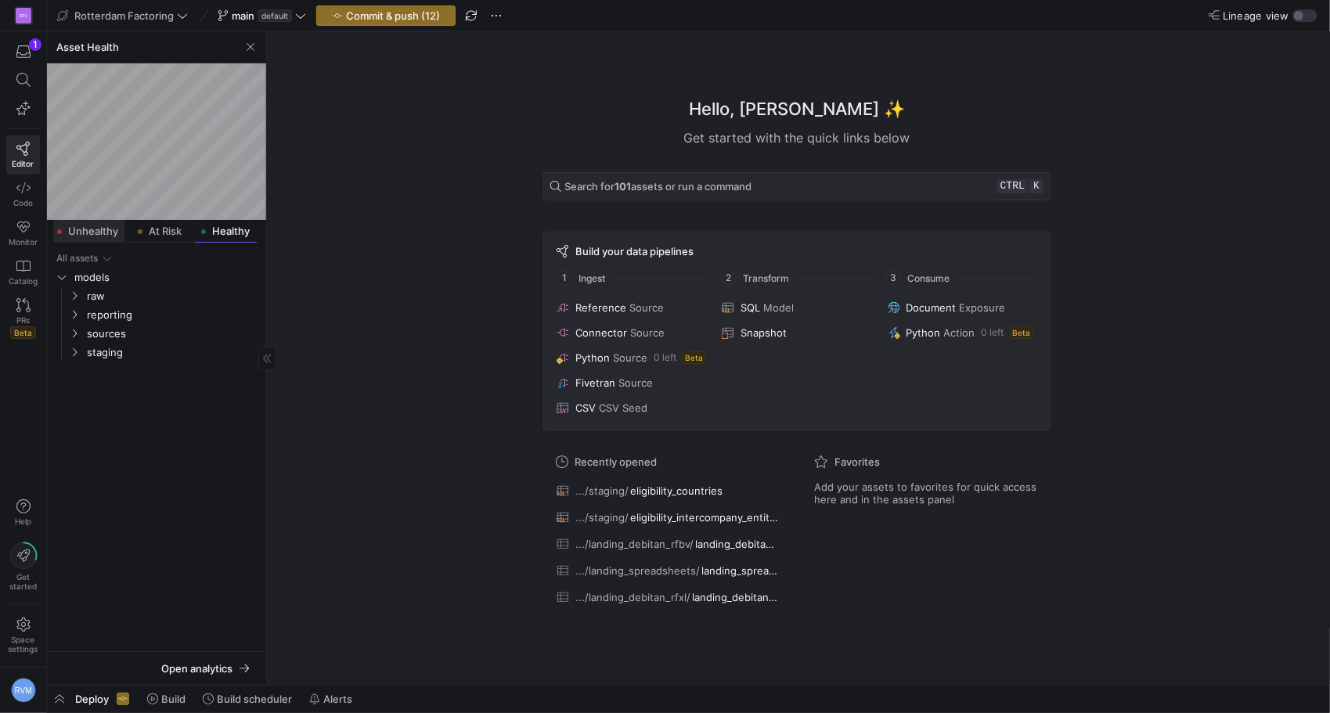
click at [106, 236] on span "Unhealthy" at bounding box center [93, 231] width 50 height 10
click at [299, 13] on icon at bounding box center [300, 15] width 11 height 11
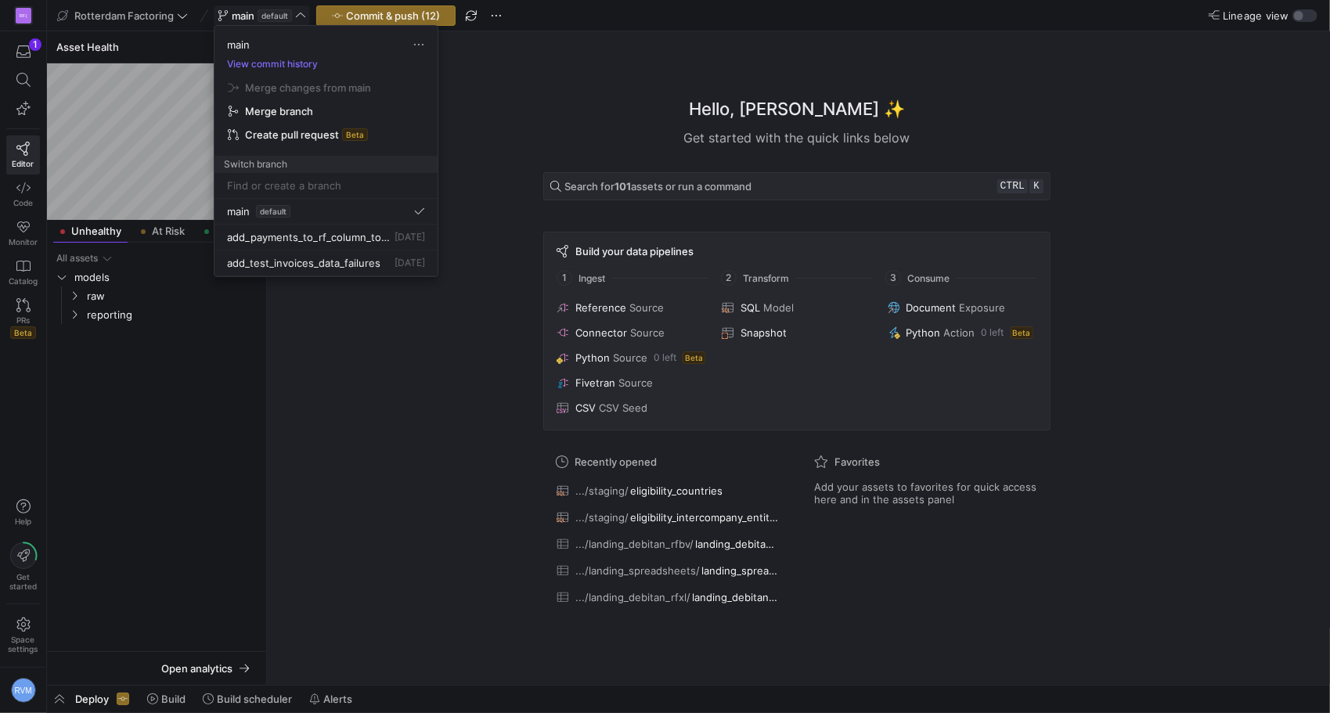
click at [298, 13] on div at bounding box center [665, 356] width 1330 height 713
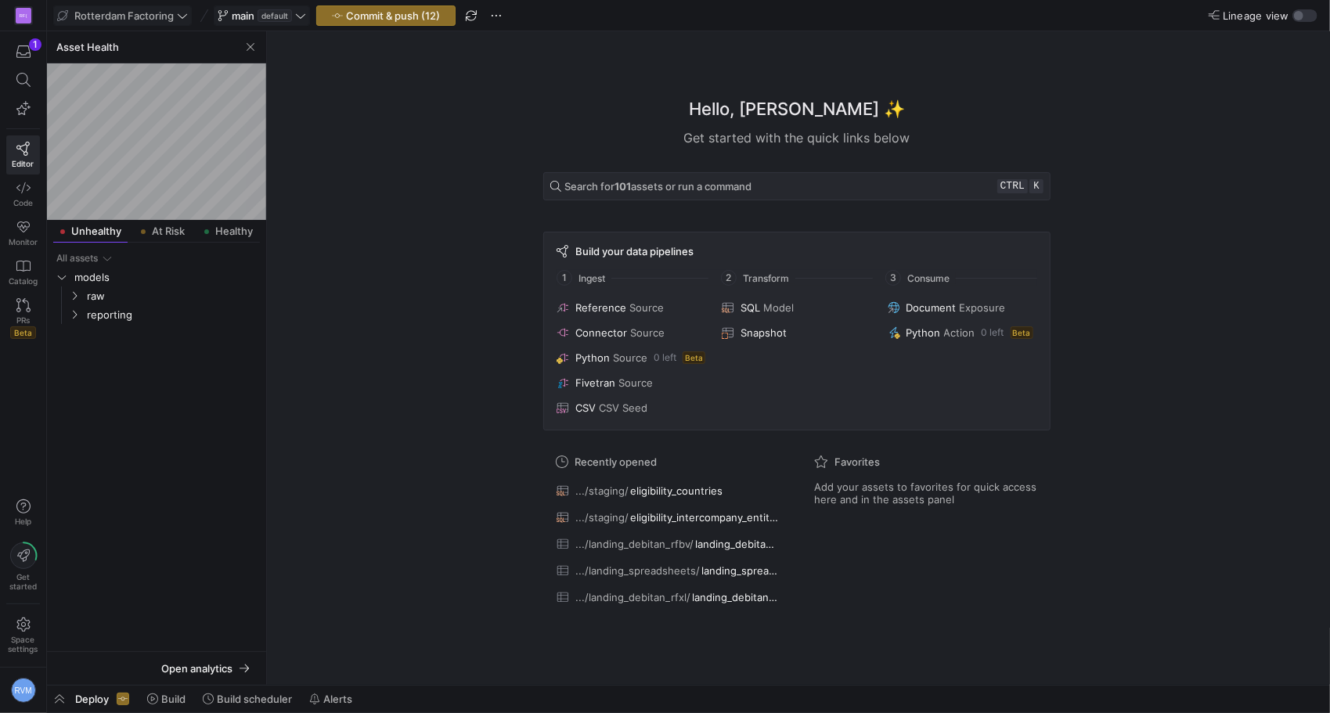
click at [133, 25] on button "Rotterdam Factoring" at bounding box center [122, 15] width 139 height 20
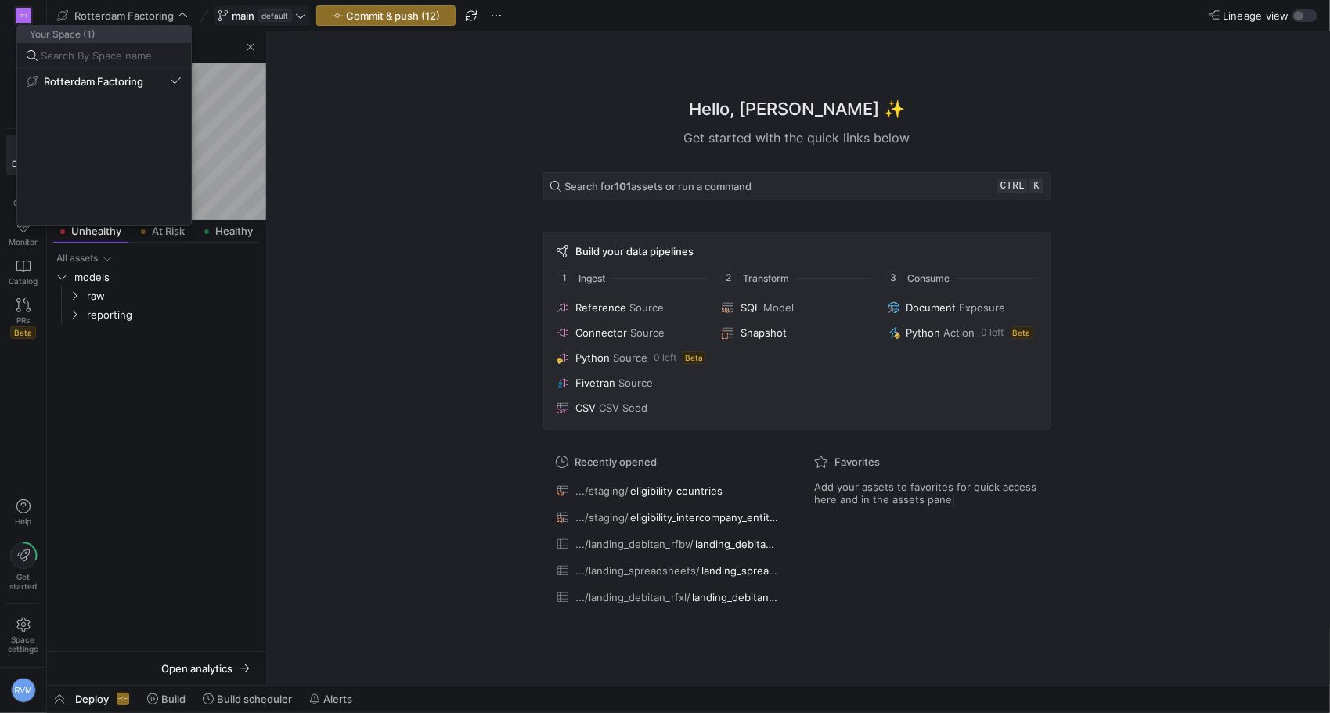
click at [299, 294] on div at bounding box center [665, 356] width 1330 height 713
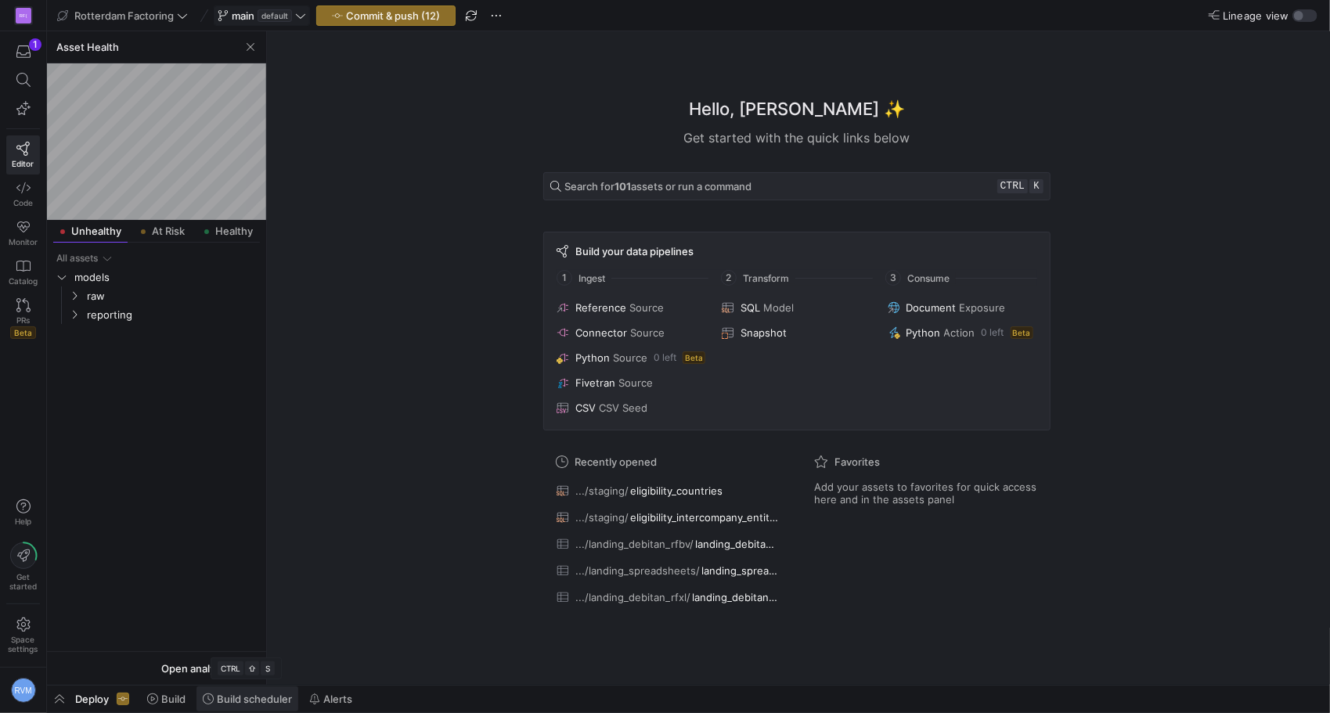
click at [243, 701] on span "Build scheduler" at bounding box center [254, 699] width 75 height 13
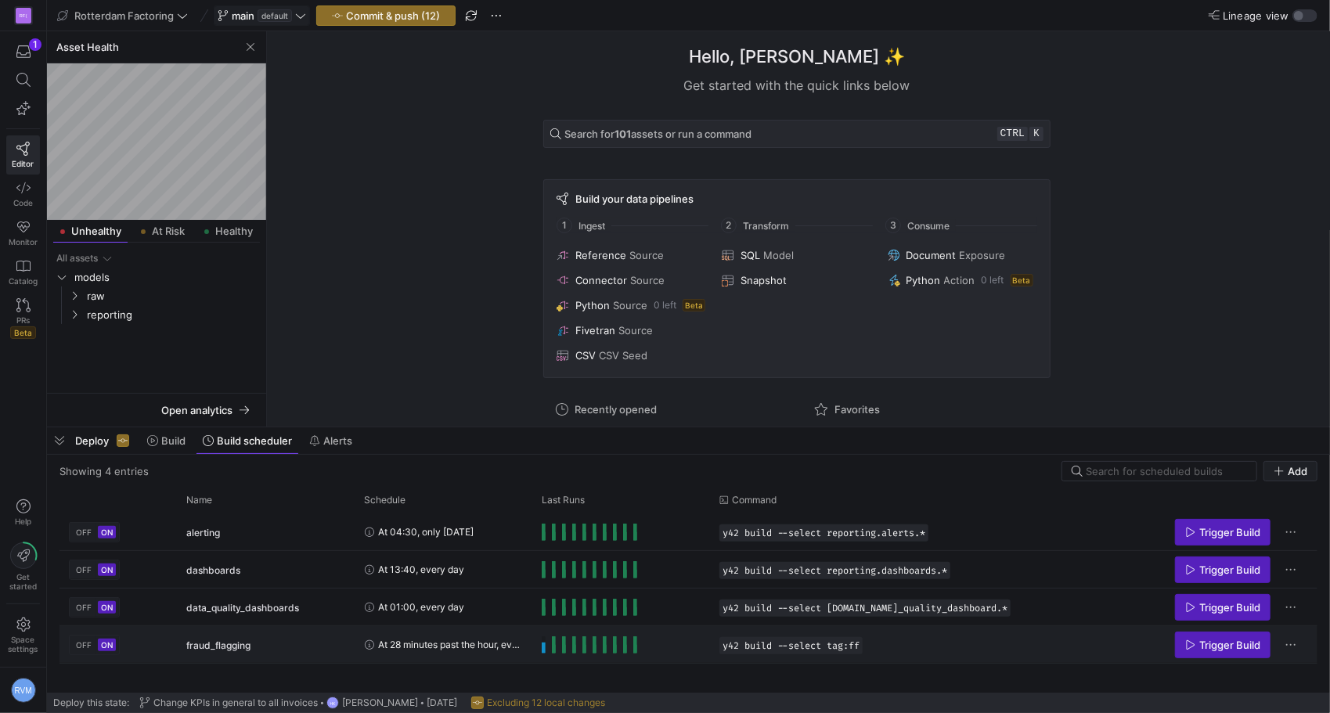
click at [559, 643] on div "Press SPACE to select this row." at bounding box center [589, 644] width 95 height 17
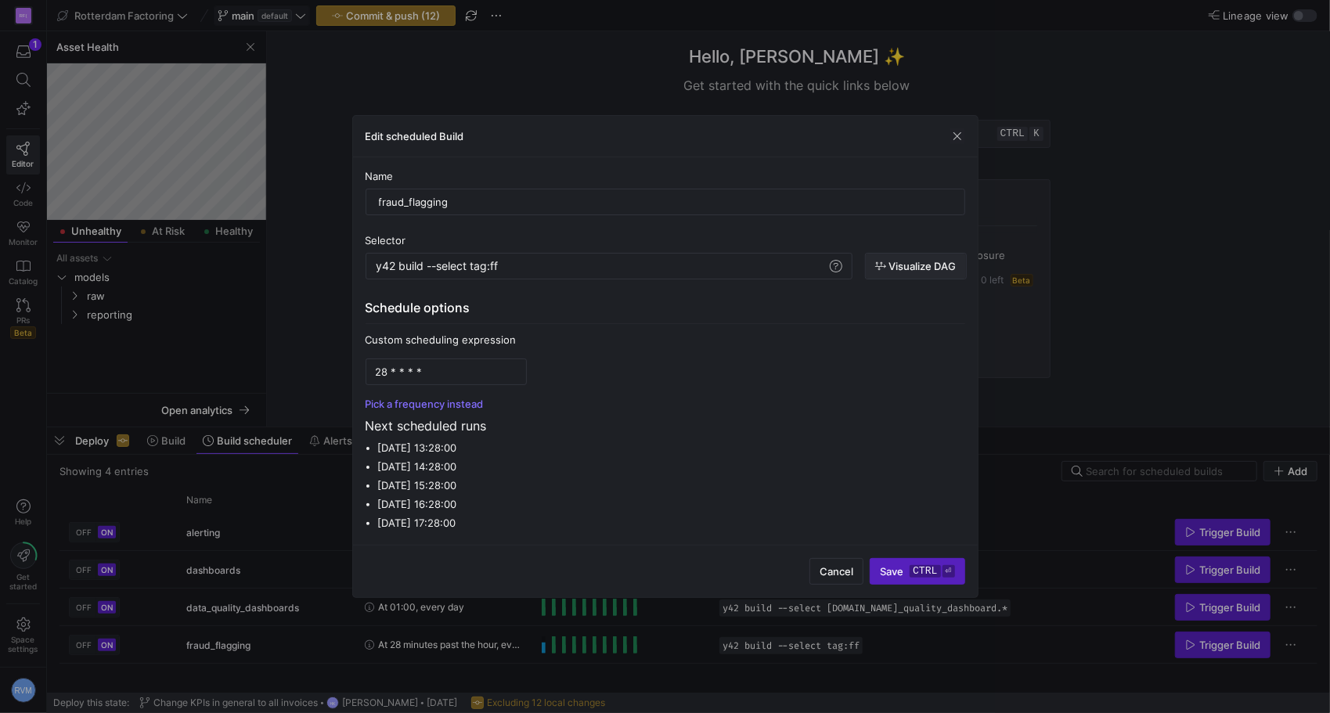
click at [900, 262] on span "Visualize DAG" at bounding box center [922, 266] width 67 height 13
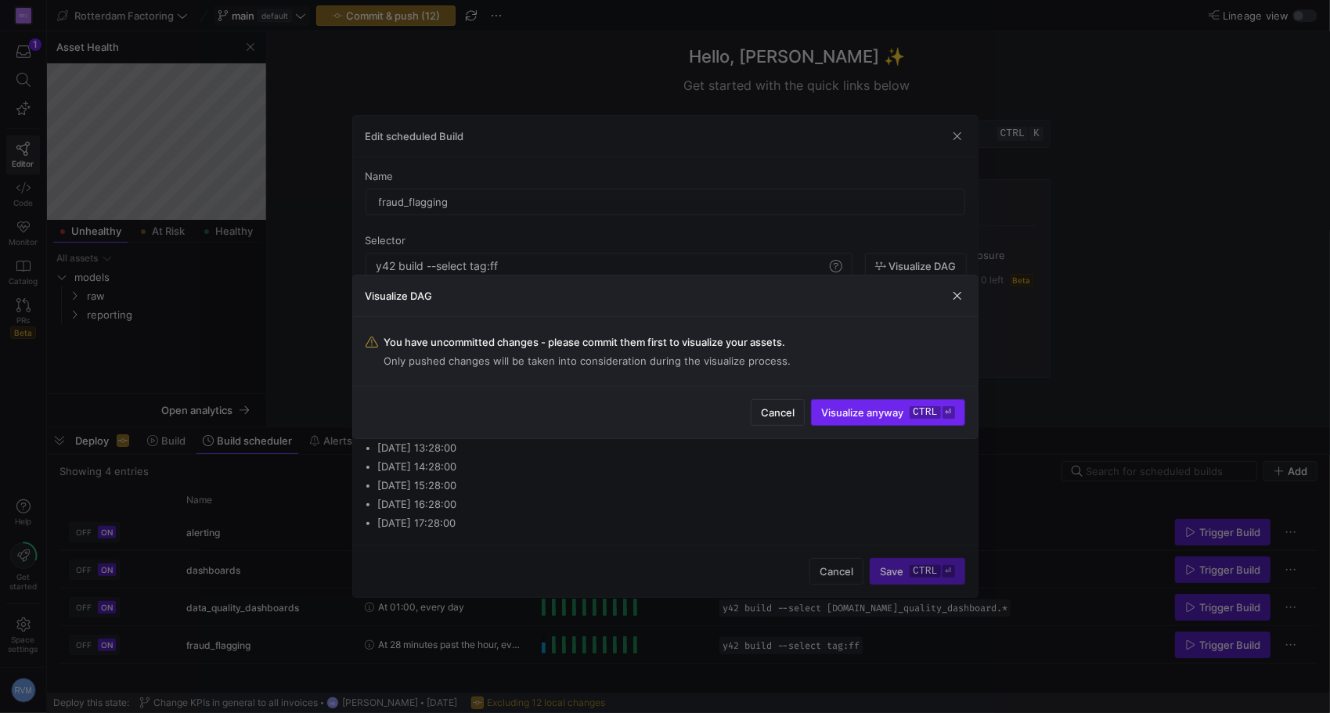
click at [878, 415] on span "Visualize anyway ctrl ⏎" at bounding box center [887, 412] width 133 height 13
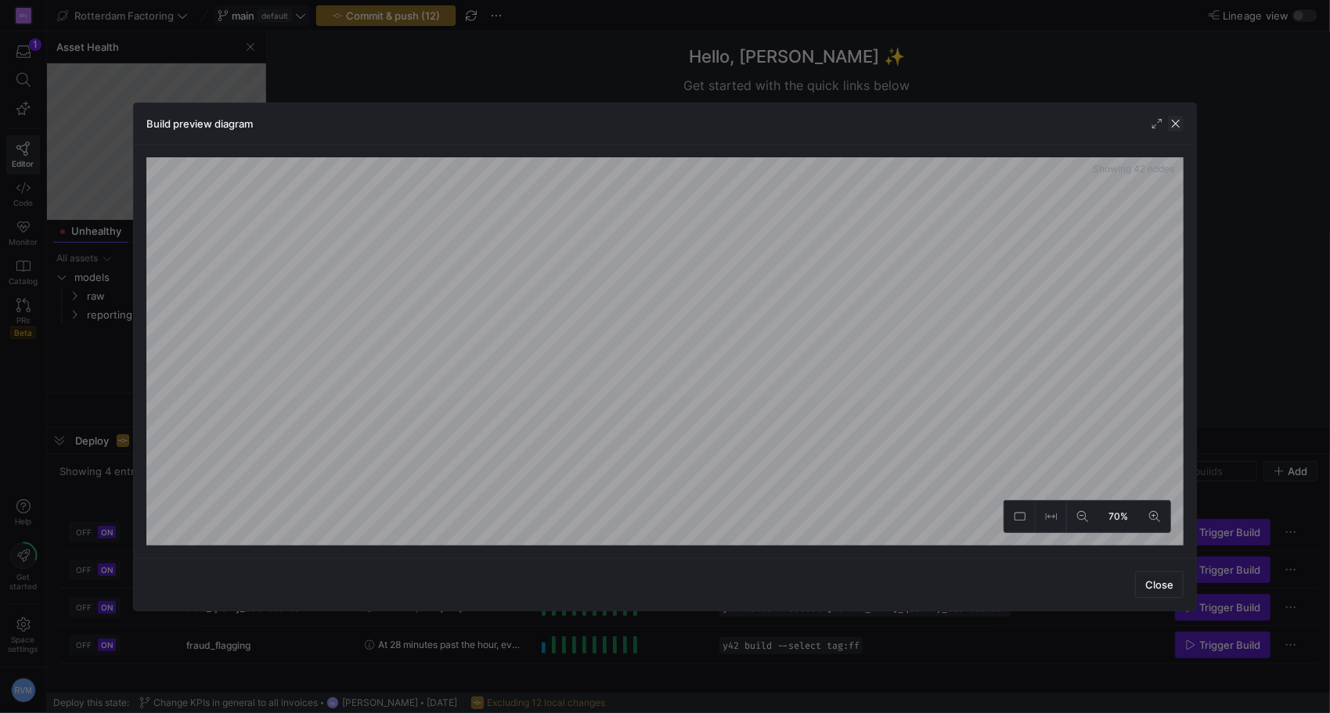
click at [1176, 121] on span "button" at bounding box center [1176, 124] width 16 height 16
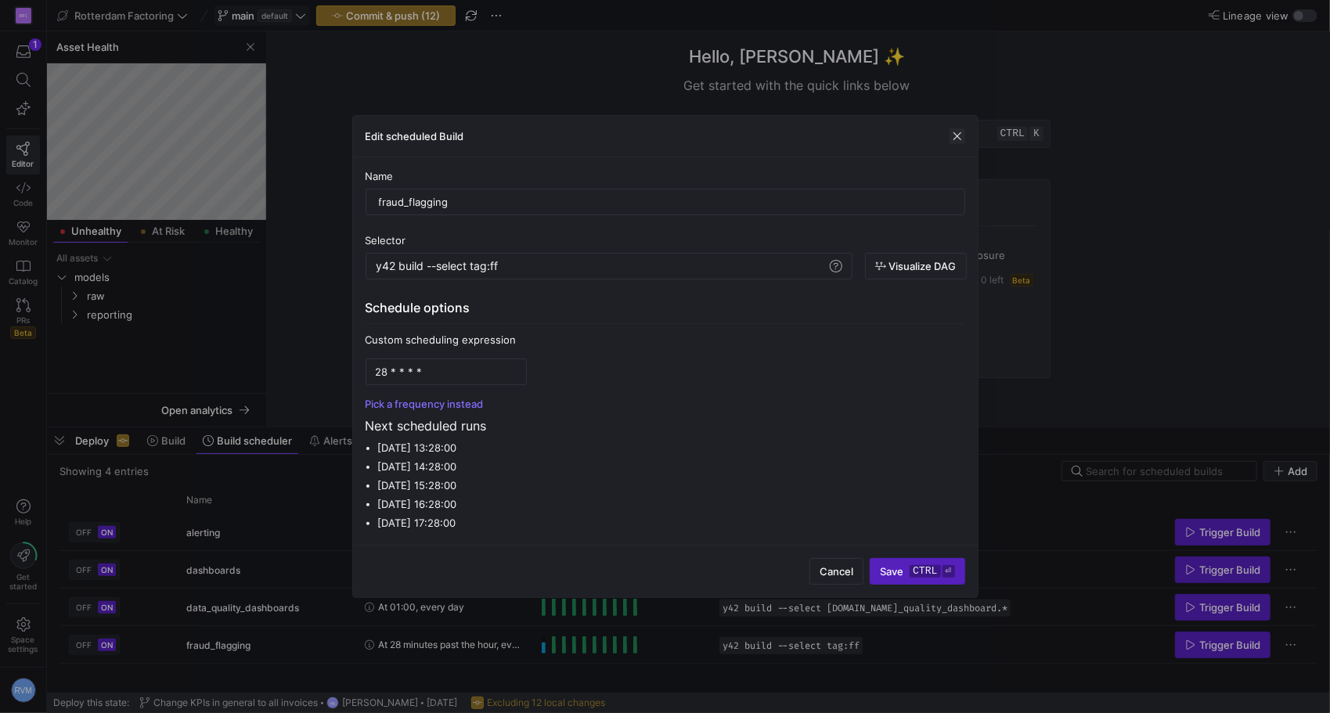
click at [958, 138] on span "button" at bounding box center [957, 136] width 16 height 16
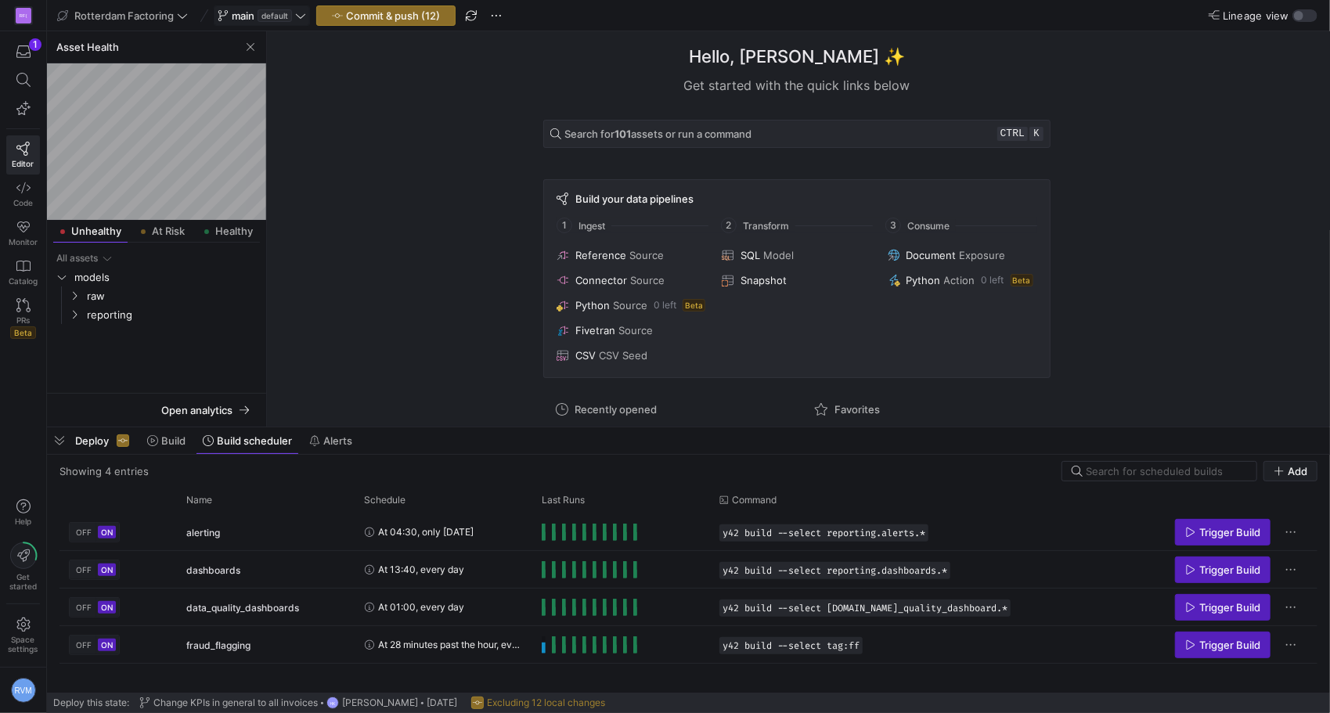
click at [437, 318] on div "Hello, Randy ✨ Get started with the quick links below Search for 101 assets or …" at bounding box center [796, 228] width 1047 height 395
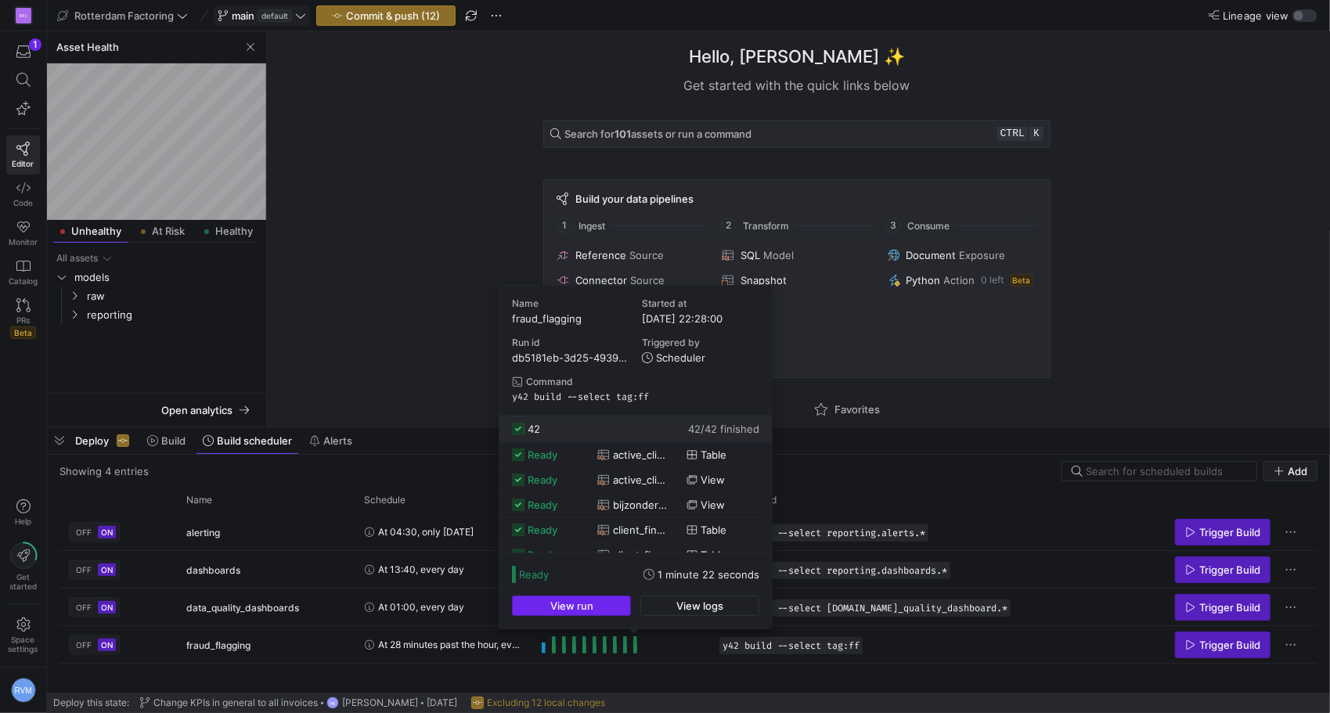
click at [586, 607] on span "View run" at bounding box center [571, 606] width 43 height 13
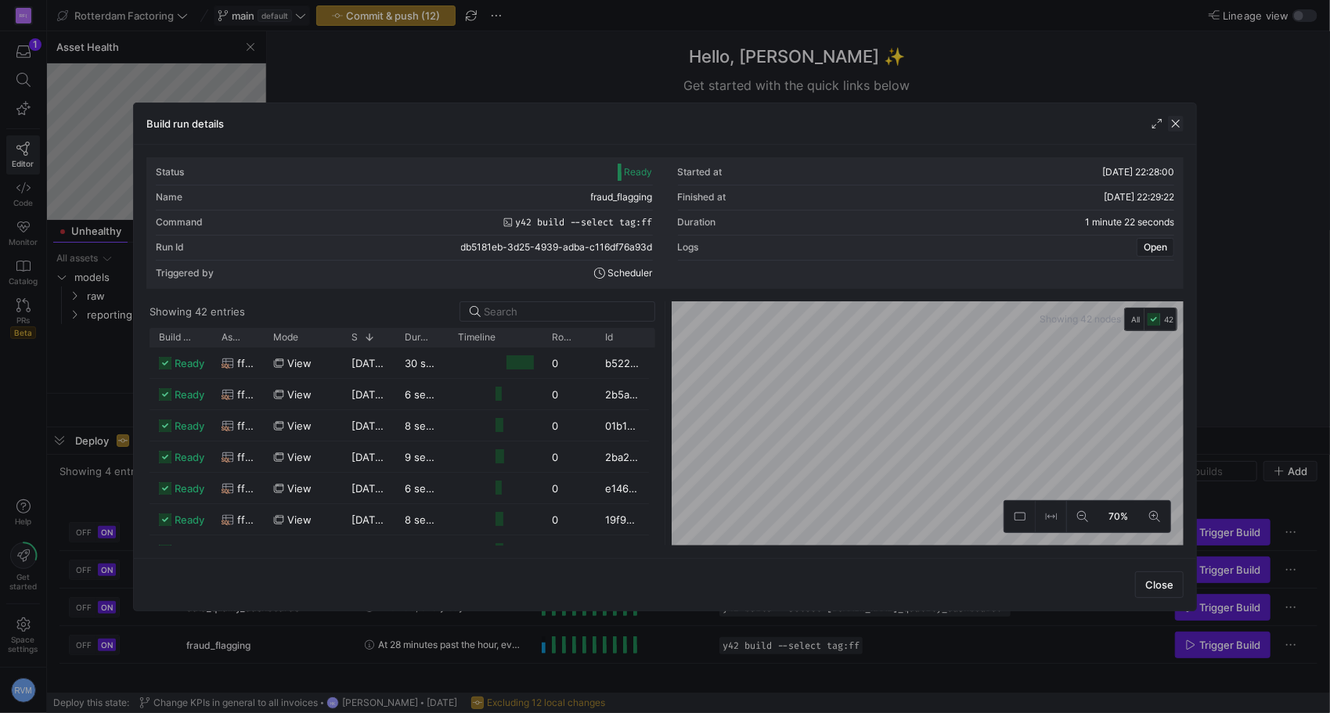
click at [1173, 123] on span "button" at bounding box center [1176, 124] width 16 height 16
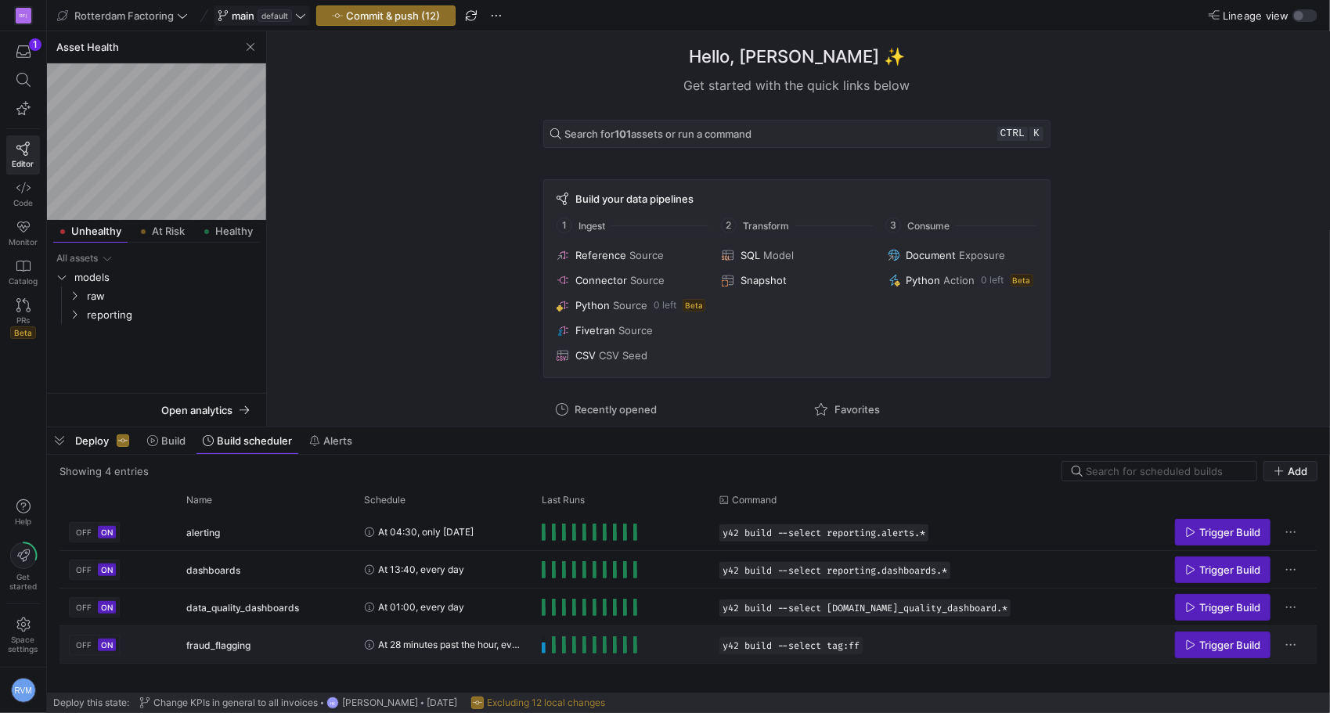
click at [542, 644] on span "Press SPACE to select this row." at bounding box center [544, 644] width 4 height 17
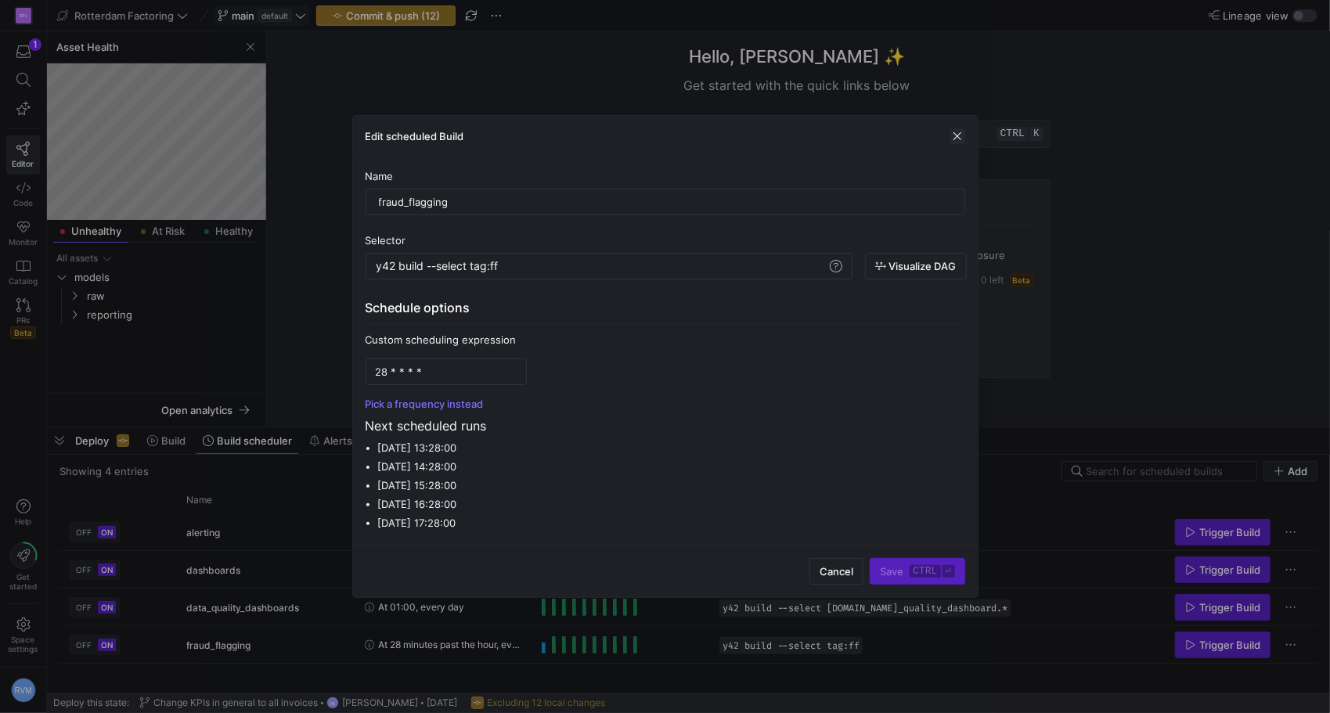
click at [960, 133] on span "button" at bounding box center [957, 136] width 16 height 16
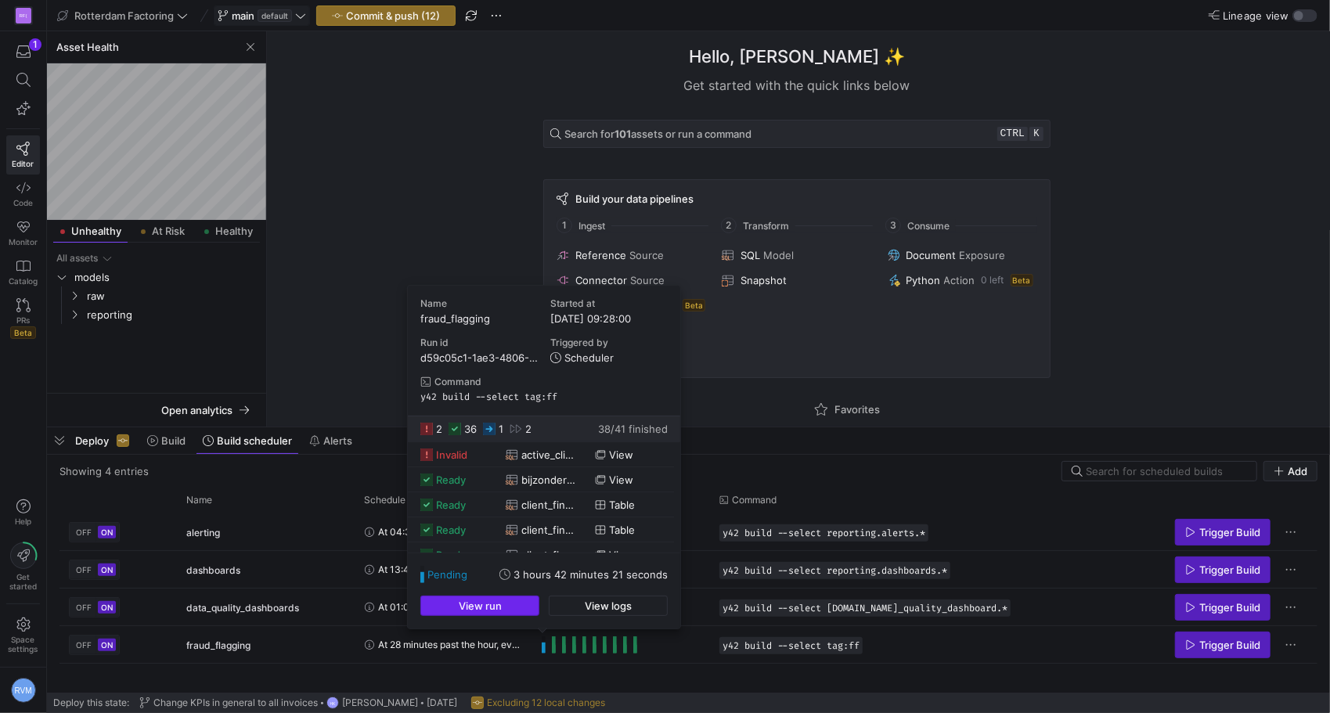
click at [510, 608] on span "button" at bounding box center [479, 605] width 117 height 19
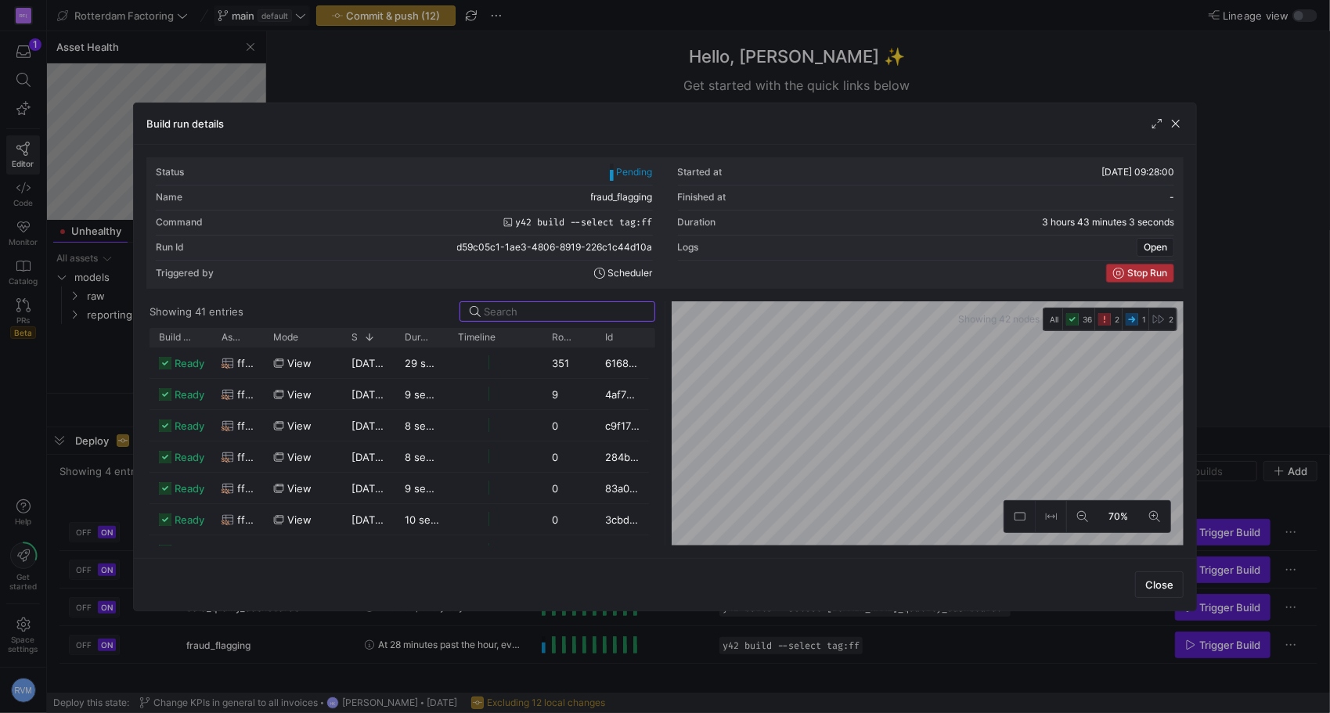
click at [1133, 268] on span "Stop Run" at bounding box center [1147, 273] width 40 height 11
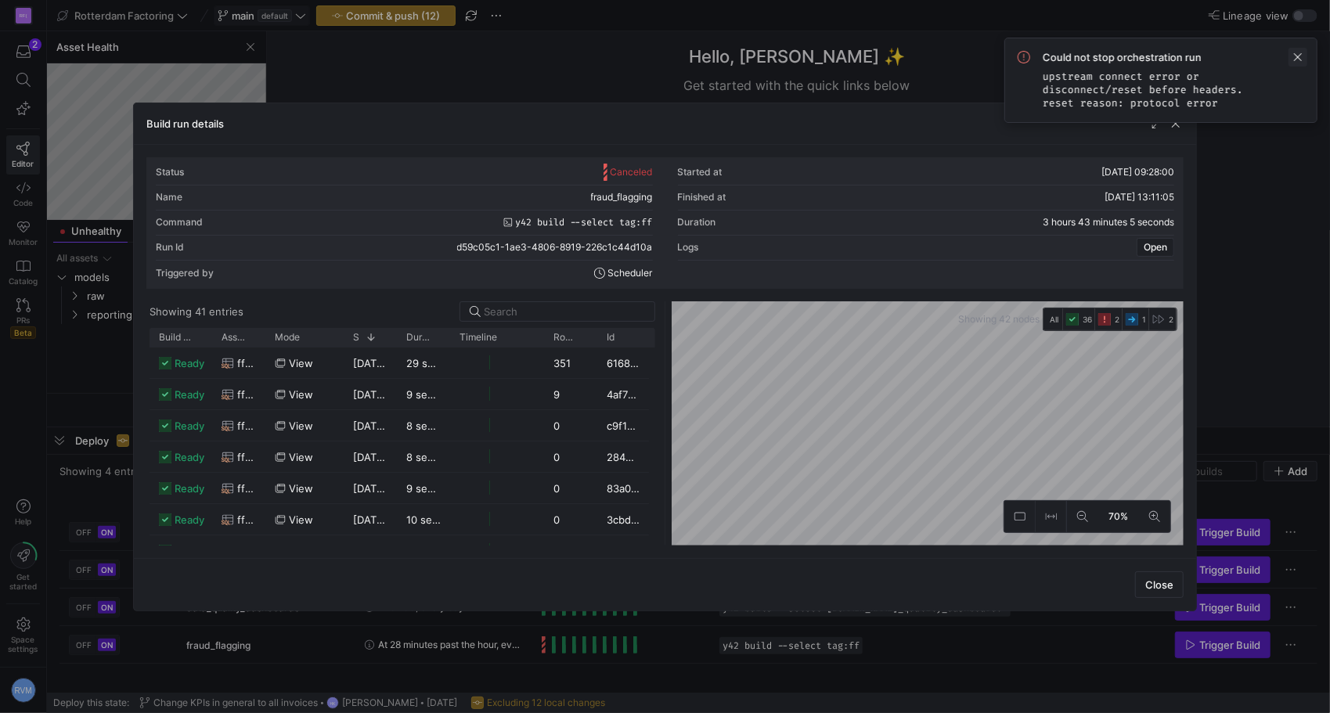
click at [1294, 56] on span at bounding box center [1297, 57] width 19 height 19
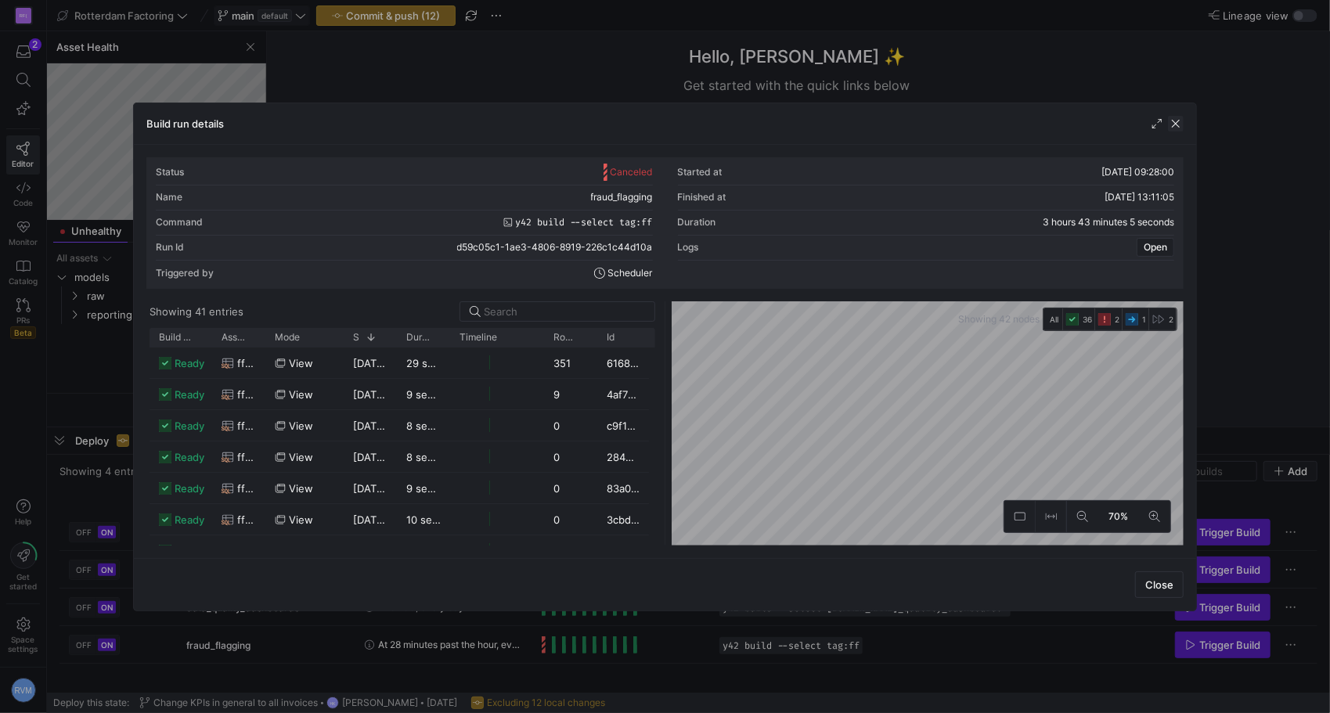
click at [1172, 124] on span "button" at bounding box center [1176, 124] width 16 height 16
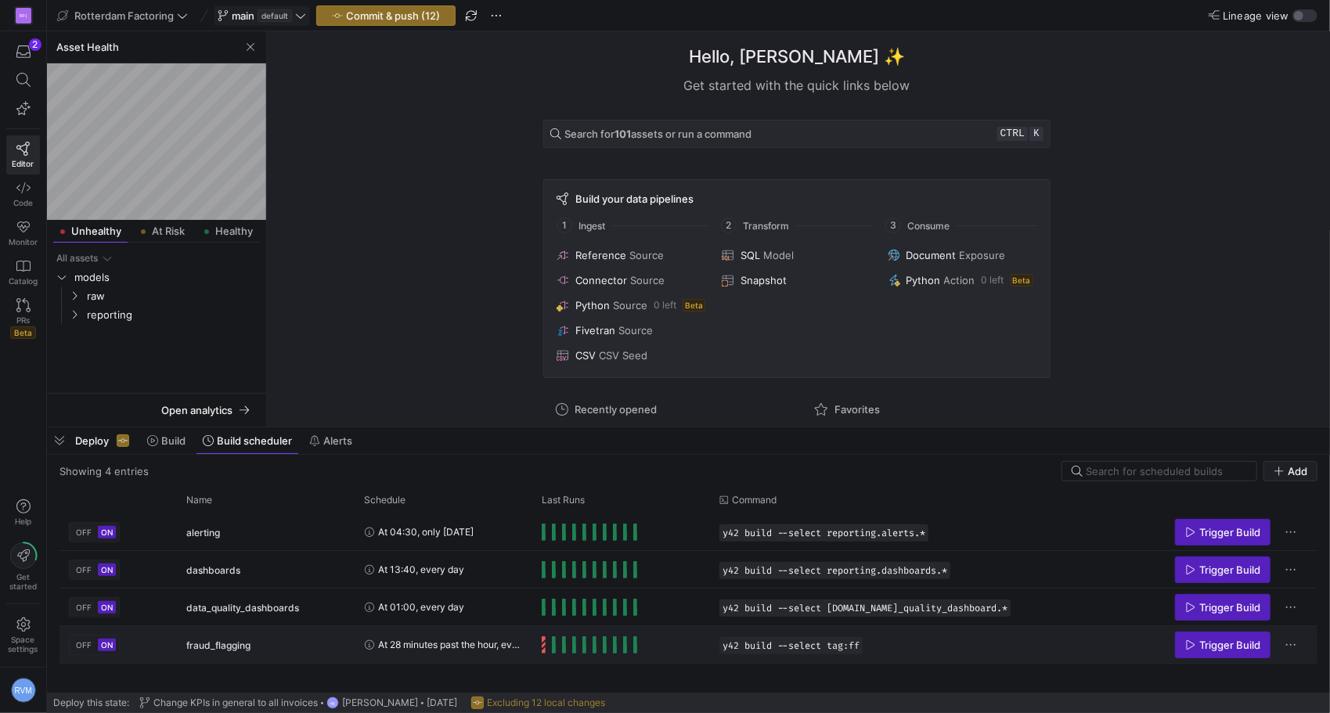
click at [540, 648] on div "Press SPACE to select this row." at bounding box center [621, 644] width 178 height 37
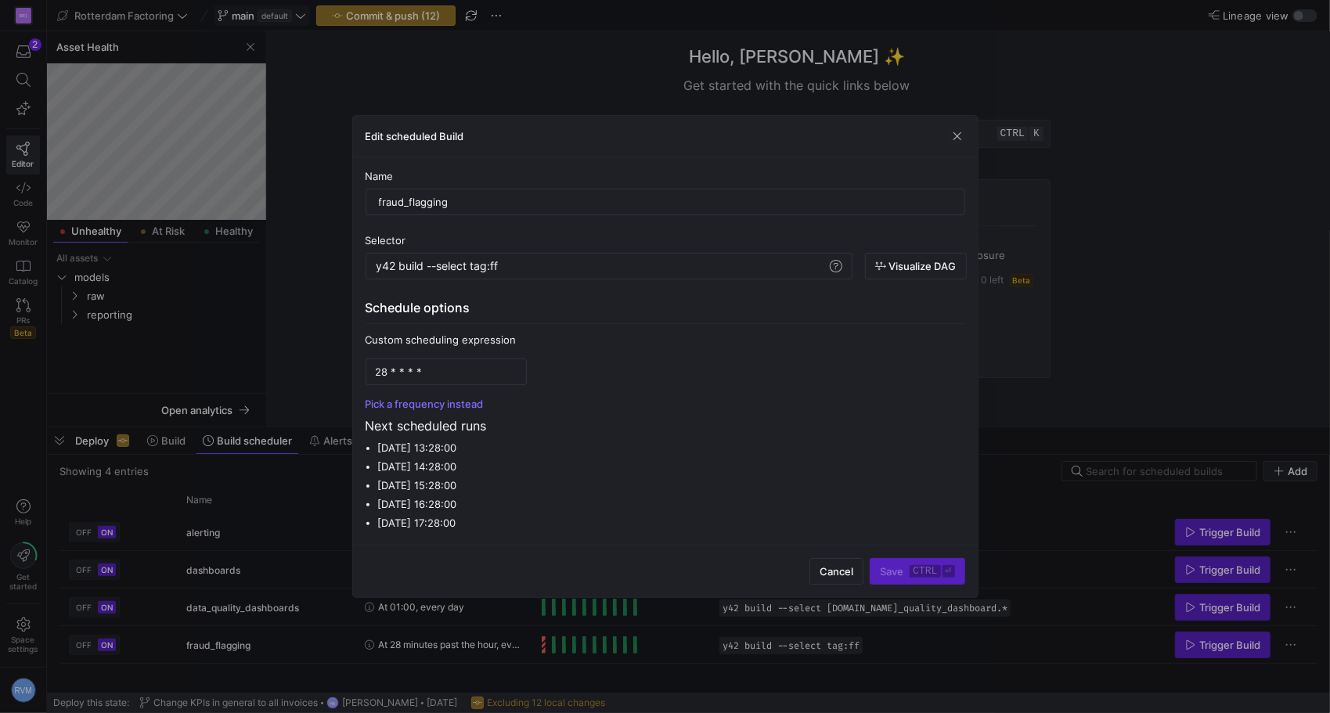
click at [839, 567] on span "Cancel" at bounding box center [837, 571] width 34 height 13
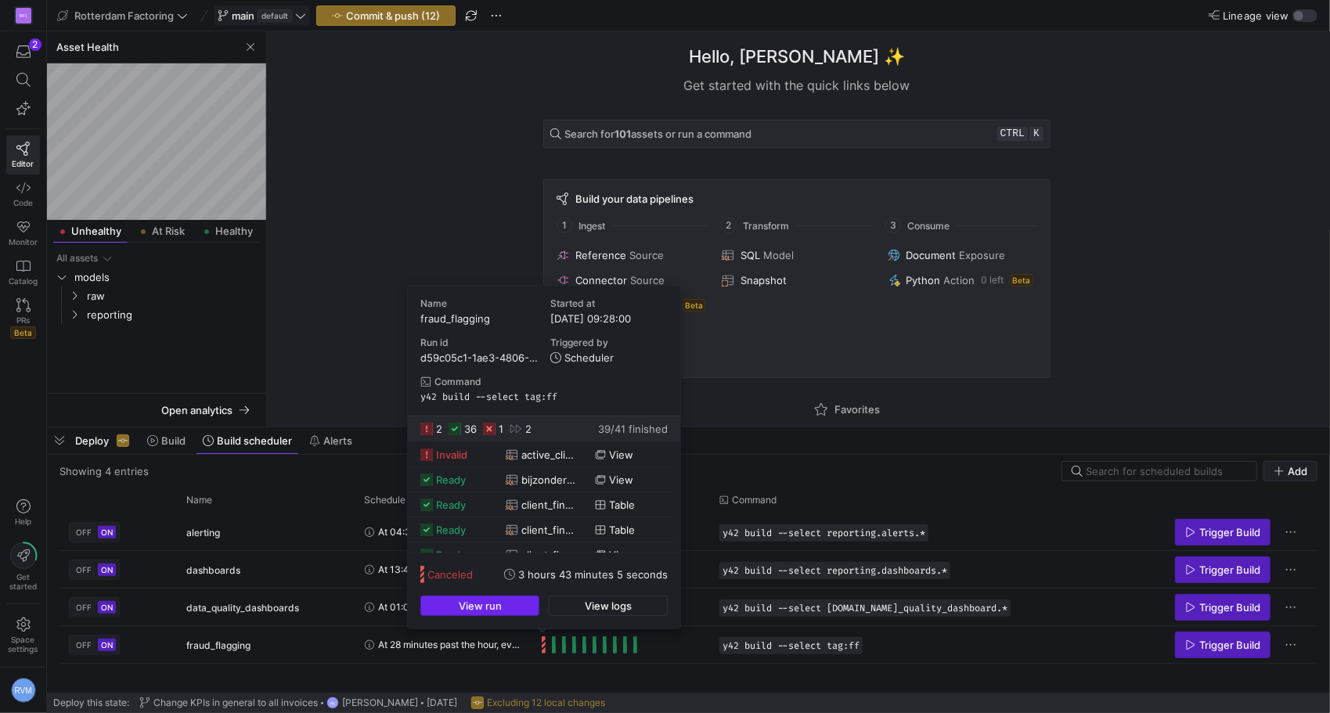
click at [513, 607] on span "button" at bounding box center [479, 605] width 117 height 19
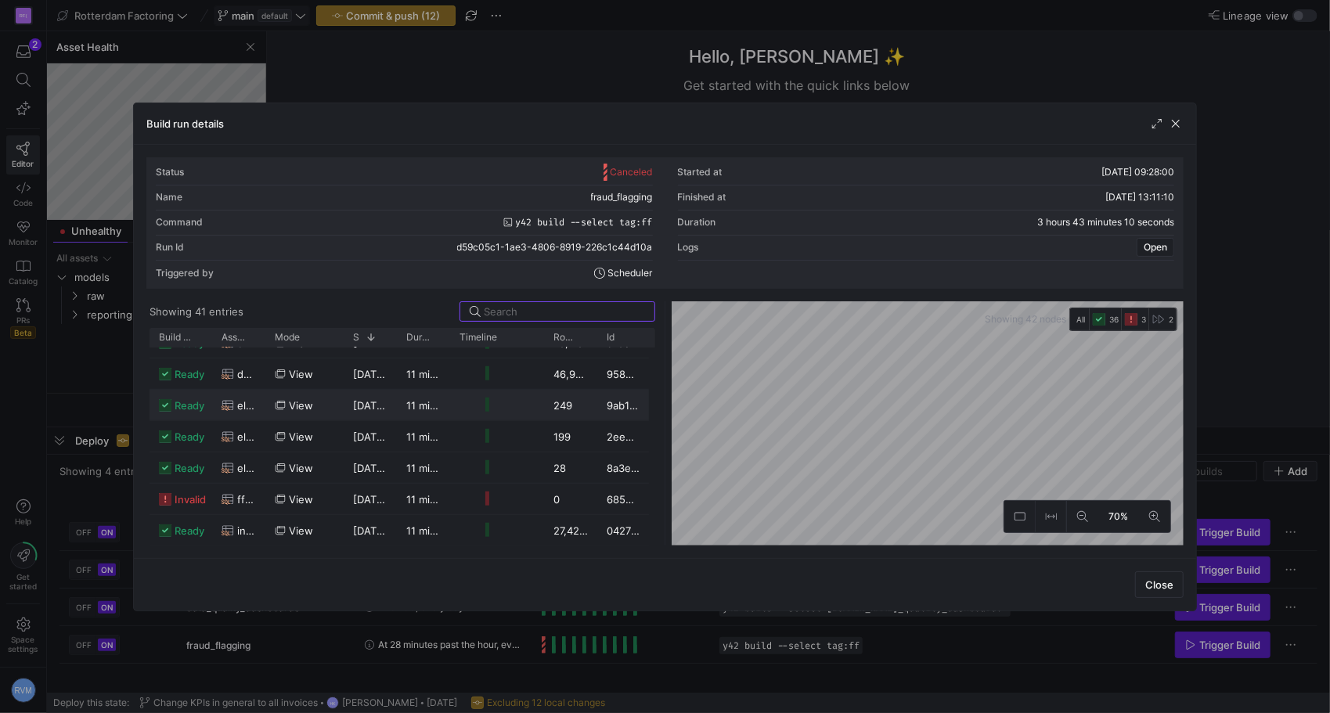
scroll to position [953, 0]
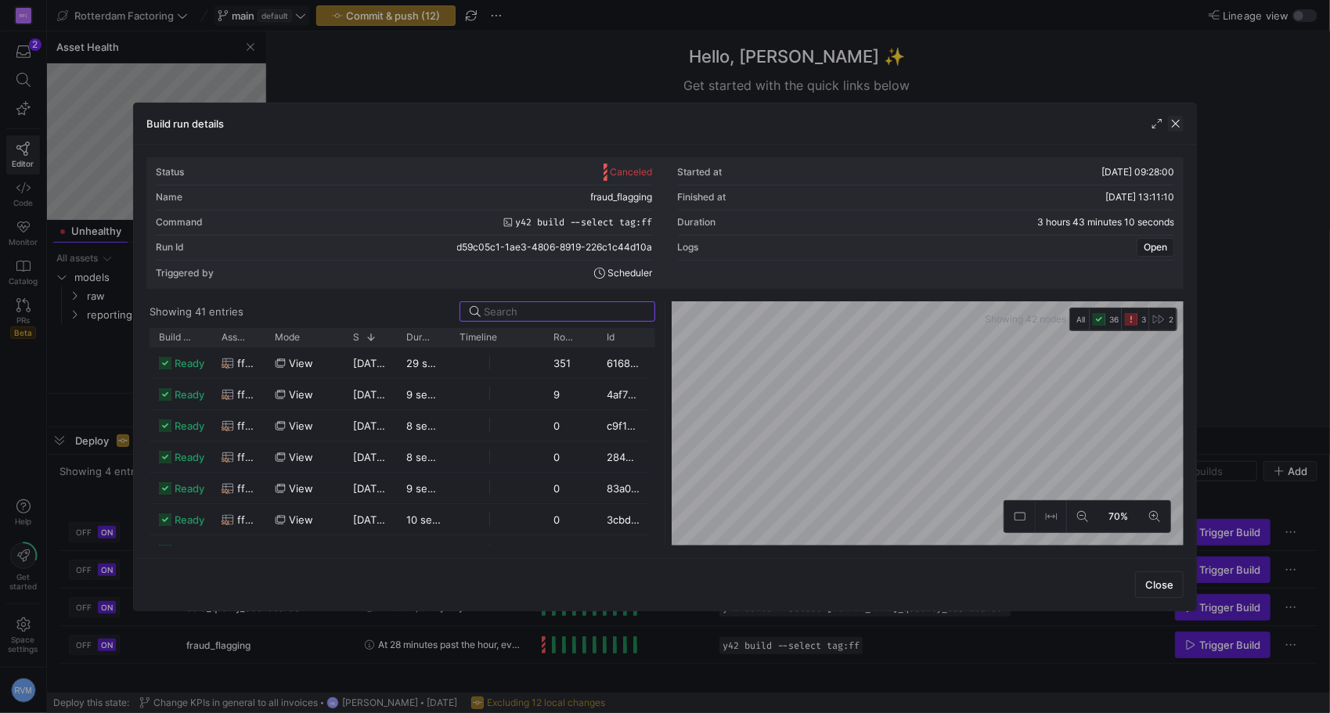
click at [1176, 124] on span "button" at bounding box center [1176, 124] width 16 height 16
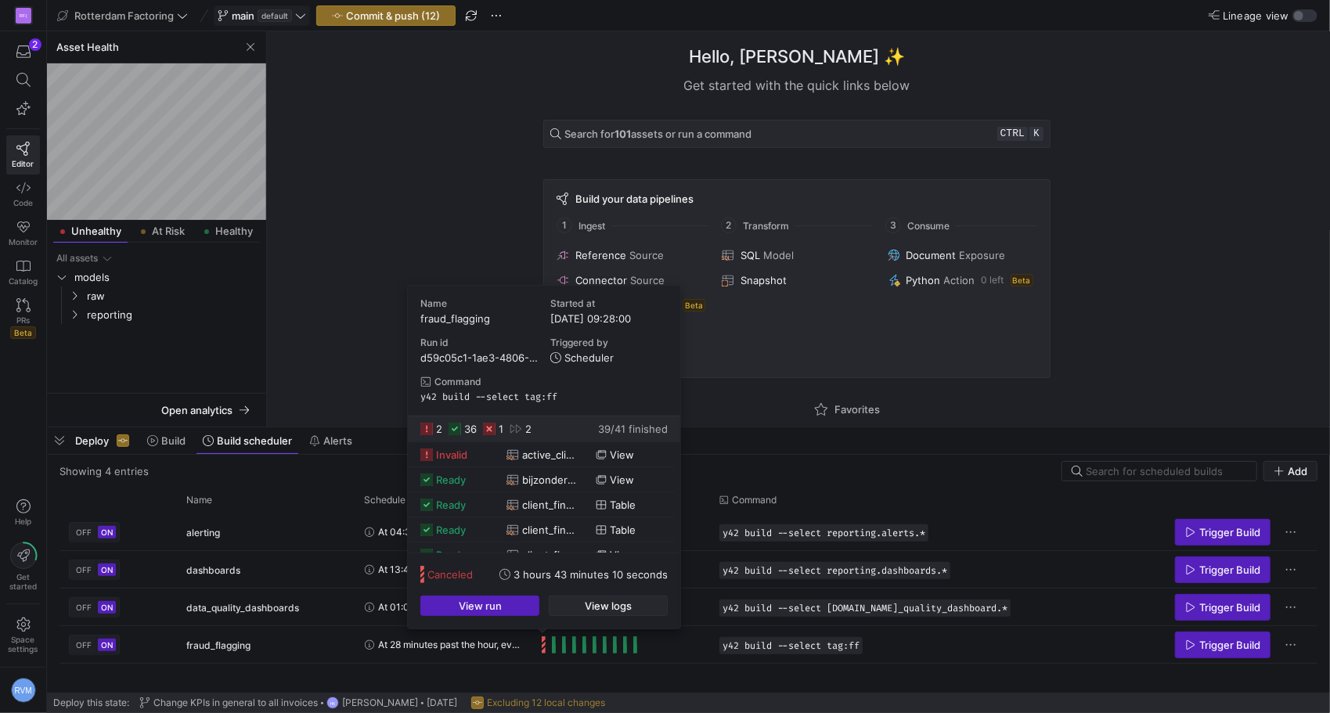
click at [585, 604] on span "View logs" at bounding box center [608, 606] width 47 height 13
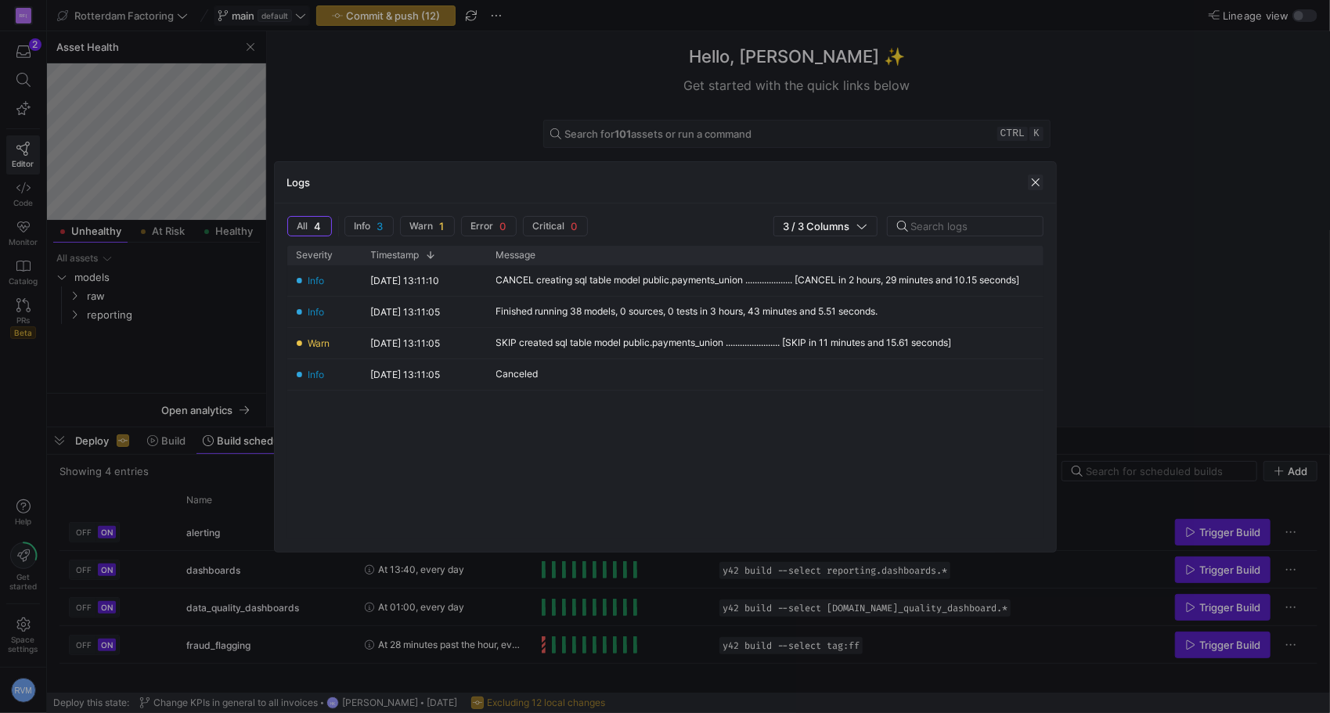
click at [1032, 179] on span "button" at bounding box center [1036, 183] width 16 height 16
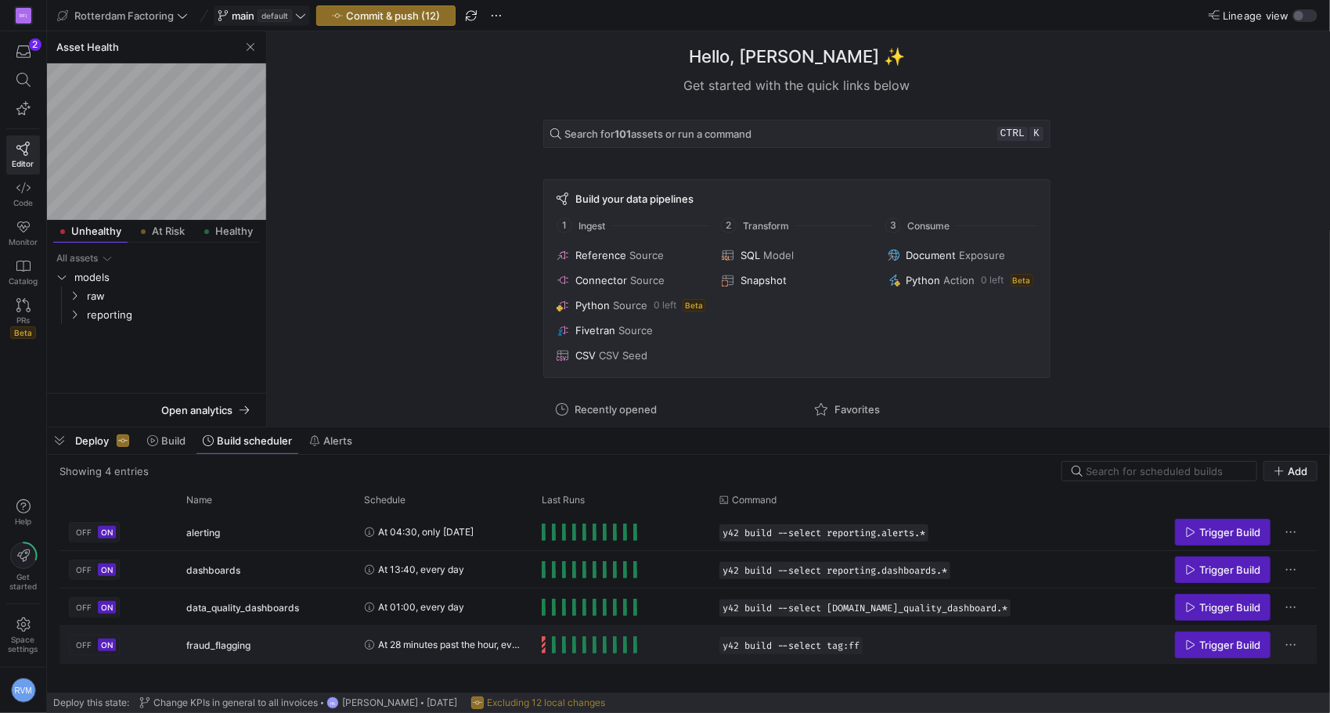
click at [540, 642] on div "Press SPACE to select this row." at bounding box center [621, 644] width 178 height 37
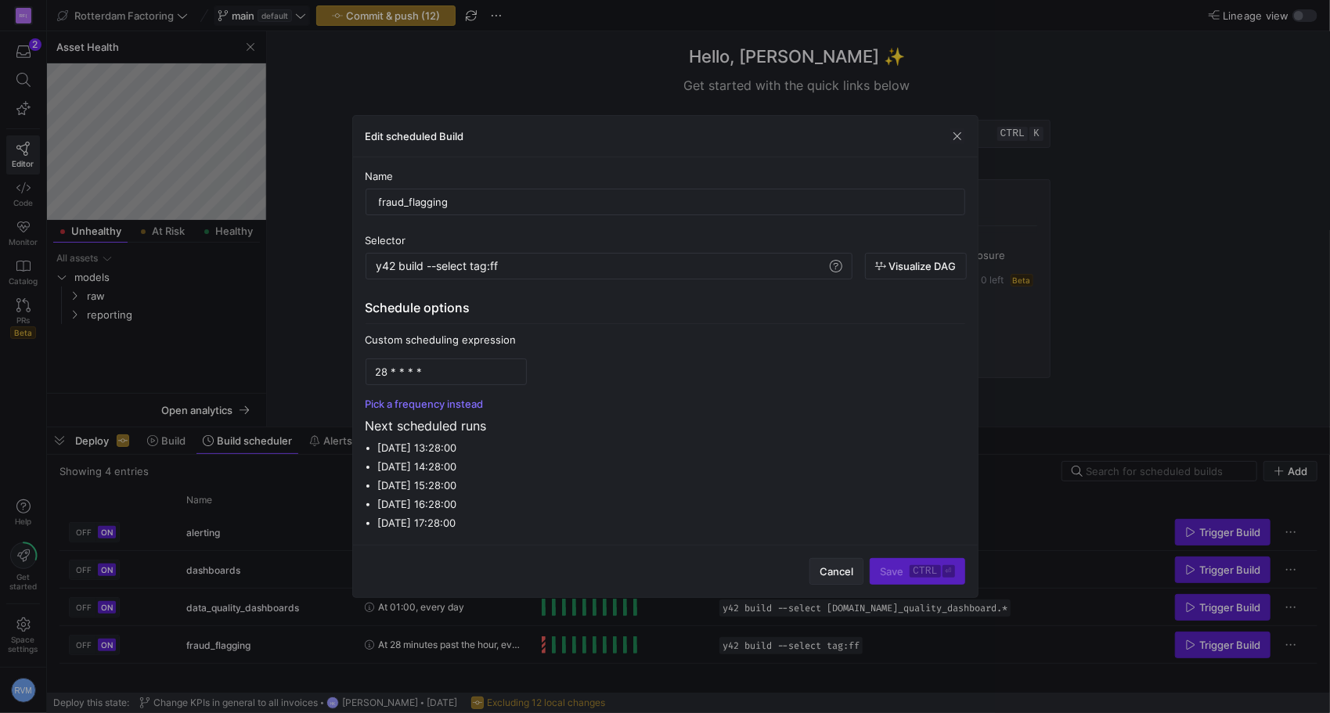
click at [831, 574] on span "Cancel" at bounding box center [837, 571] width 34 height 13
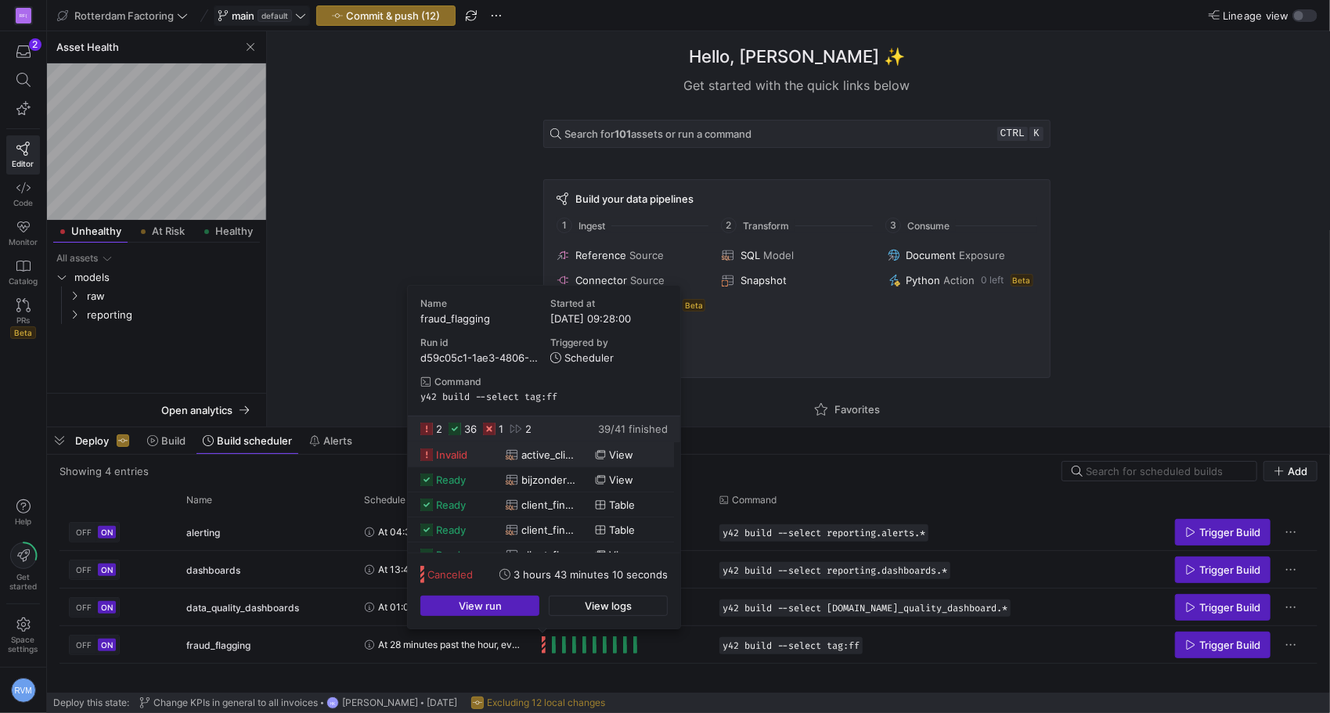
click at [462, 450] on span "invalid" at bounding box center [451, 455] width 31 height 24
click at [506, 604] on span "button" at bounding box center [479, 605] width 117 height 19
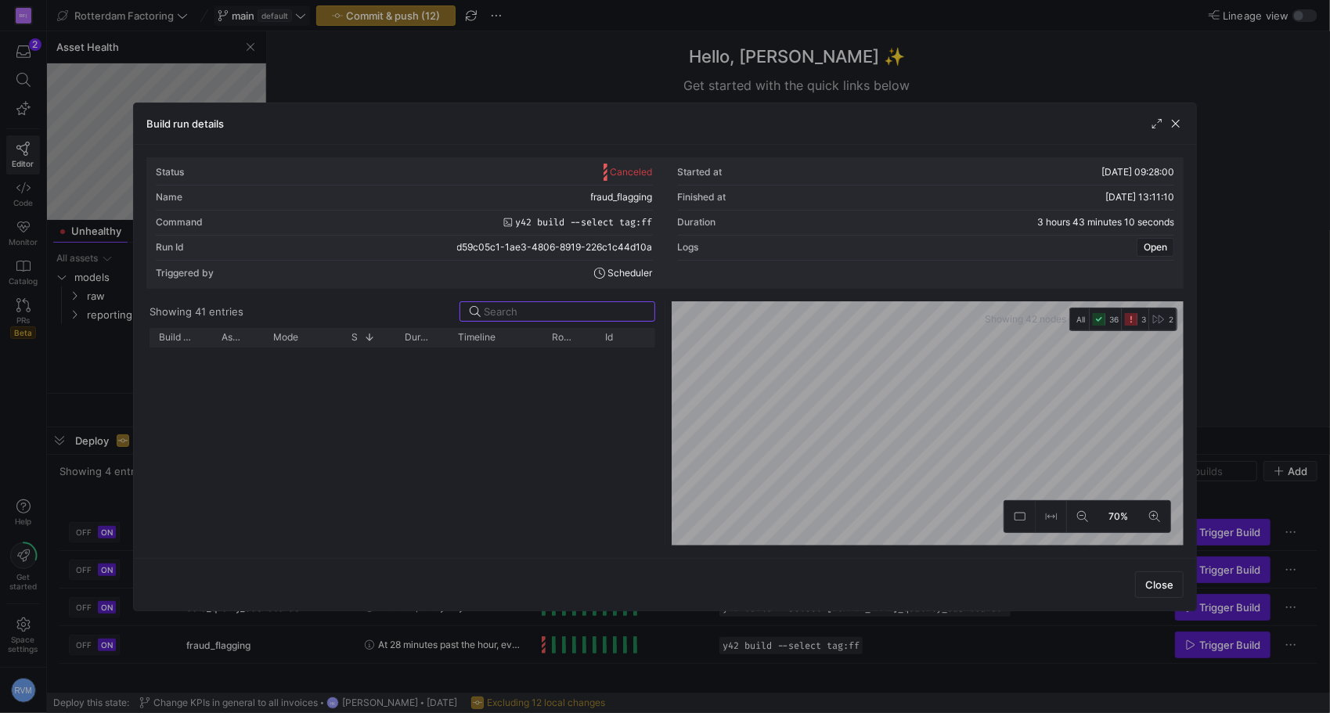
scroll to position [886, 0]
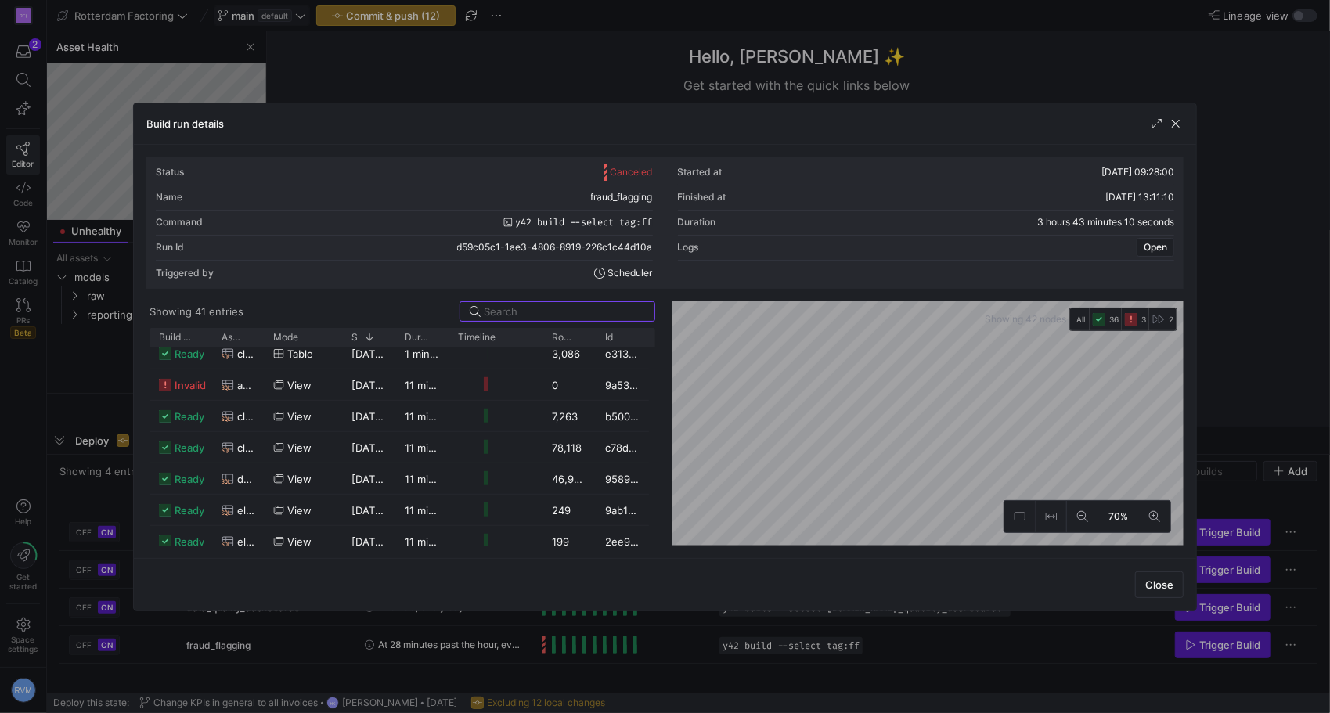
click at [1153, 120] on span "button" at bounding box center [1157, 124] width 16 height 16
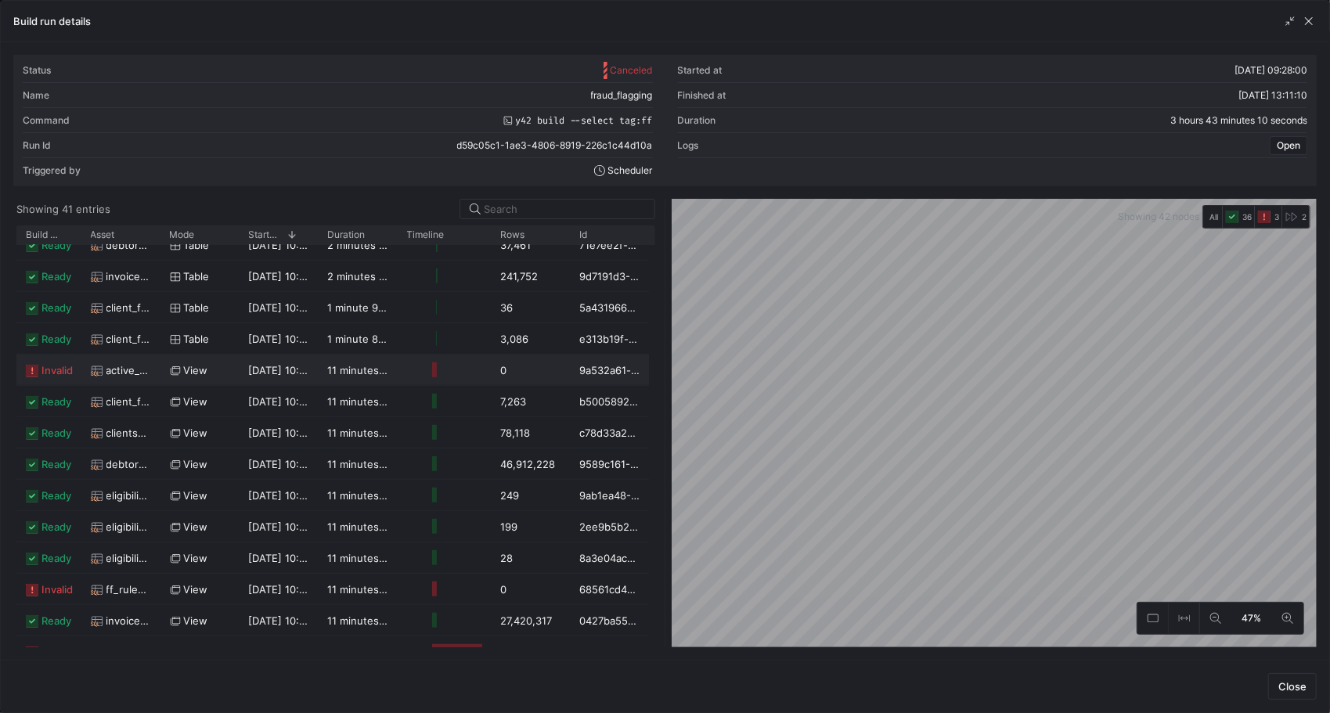
scroll to position [878, 0]
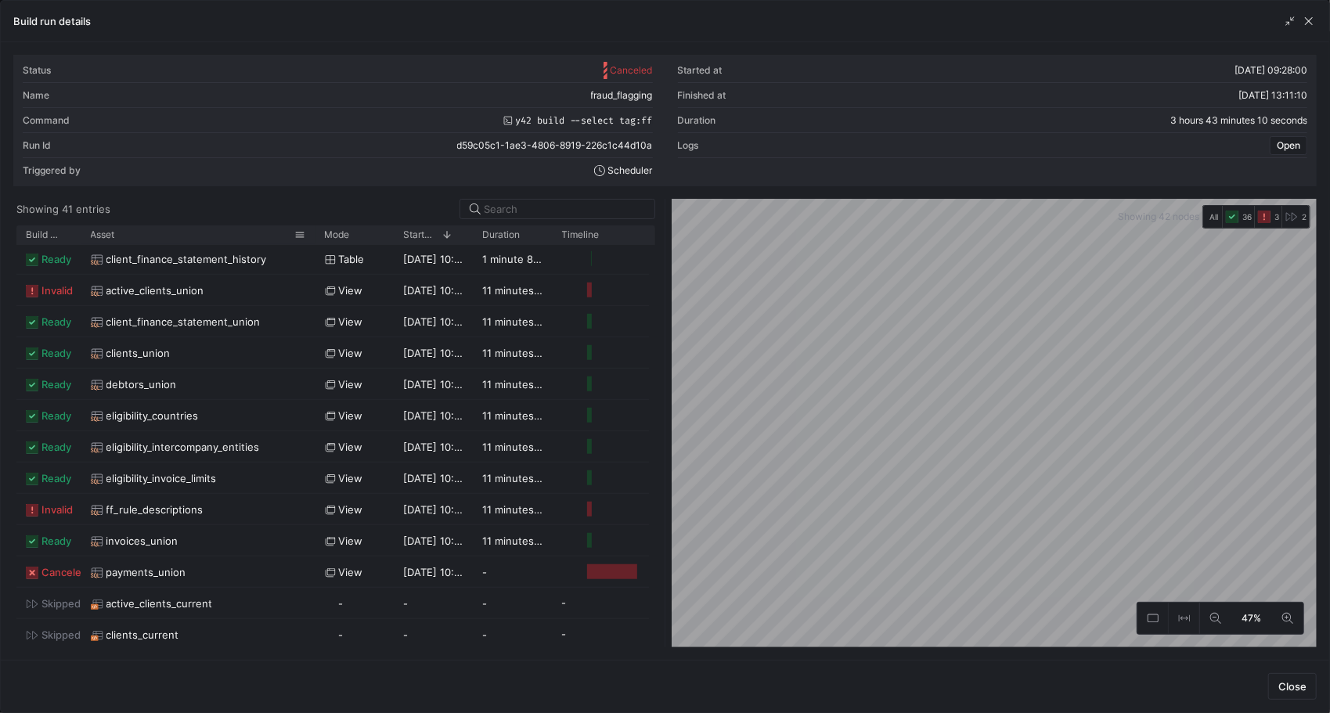
drag, startPoint x: 158, startPoint y: 229, endPoint x: 313, endPoint y: 229, distance: 155.0
click at [313, 229] on div at bounding box center [315, 234] width 6 height 19
drag, startPoint x: 552, startPoint y: 230, endPoint x: 578, endPoint y: 232, distance: 26.7
click at [578, 232] on div "Timeline" at bounding box center [600, 234] width 94 height 19
drag, startPoint x: 551, startPoint y: 229, endPoint x: 564, endPoint y: 231, distance: 12.7
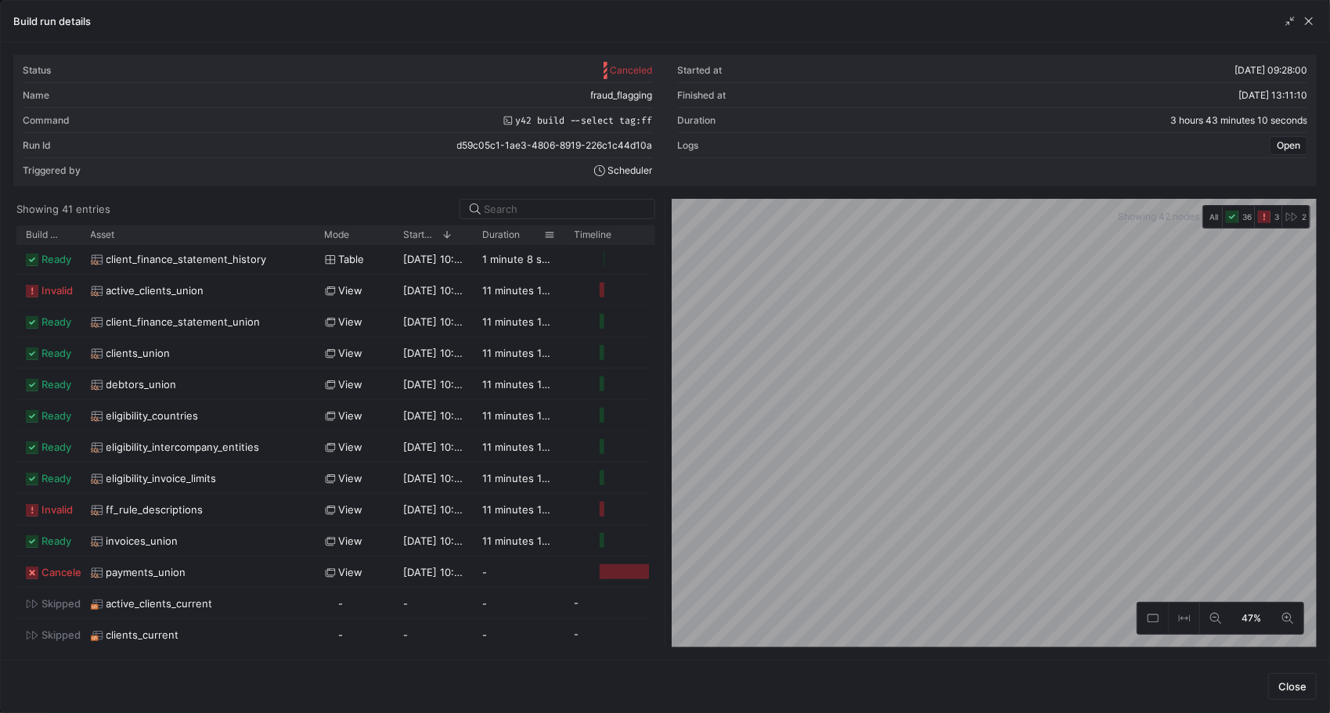
click at [564, 231] on div at bounding box center [565, 234] width 6 height 19
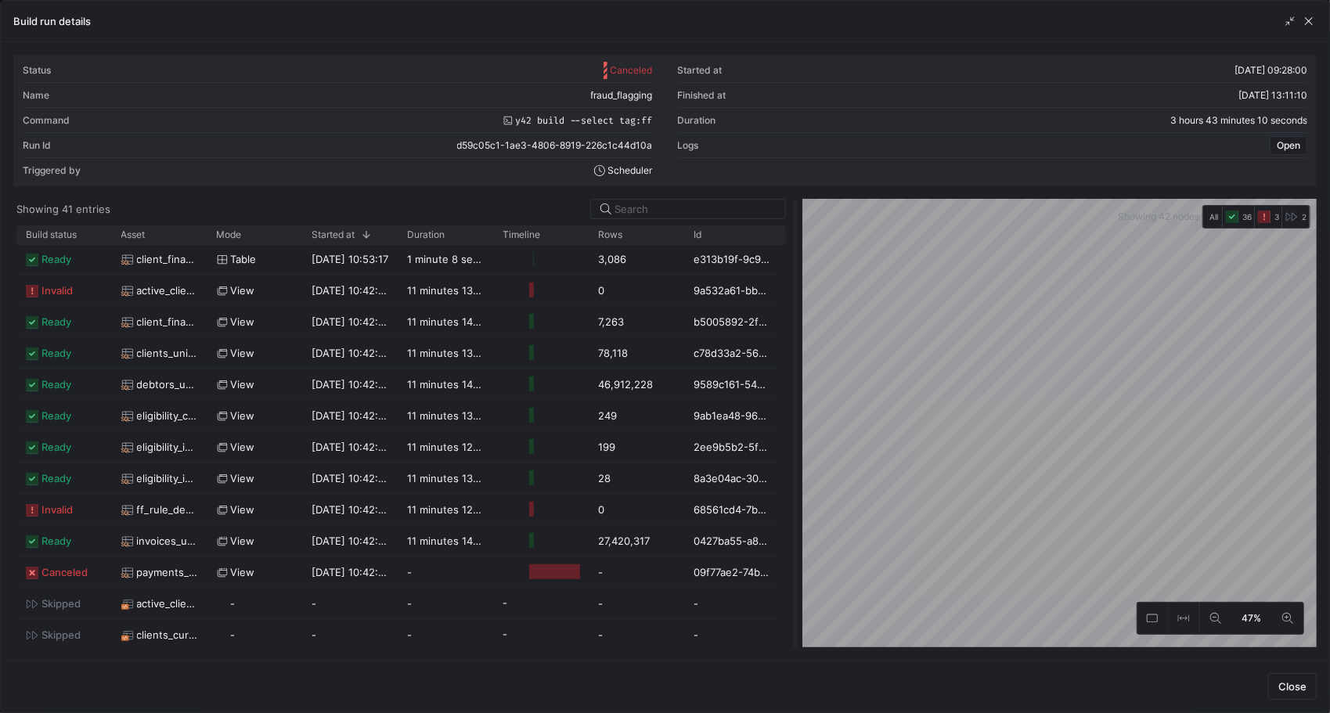
drag, startPoint x: 666, startPoint y: 212, endPoint x: 797, endPoint y: 217, distance: 130.8
click at [797, 217] on div at bounding box center [795, 423] width 6 height 449
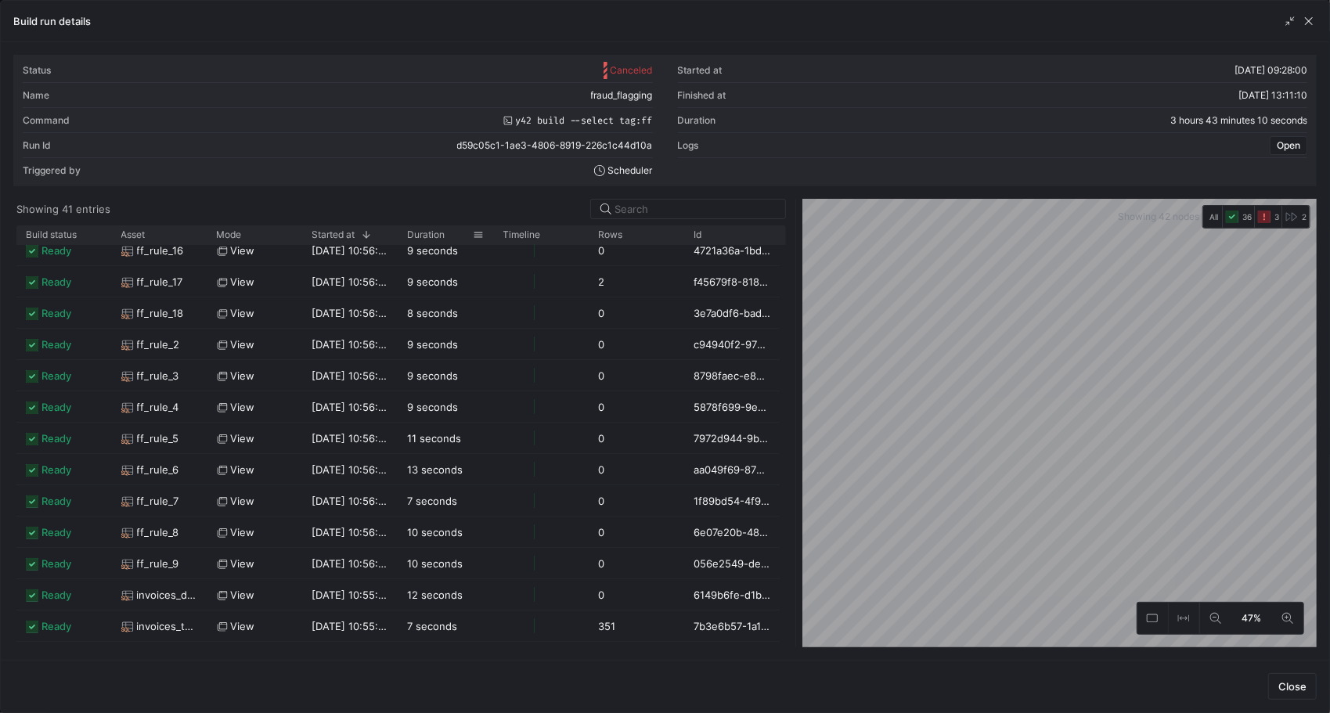
scroll to position [0, 0]
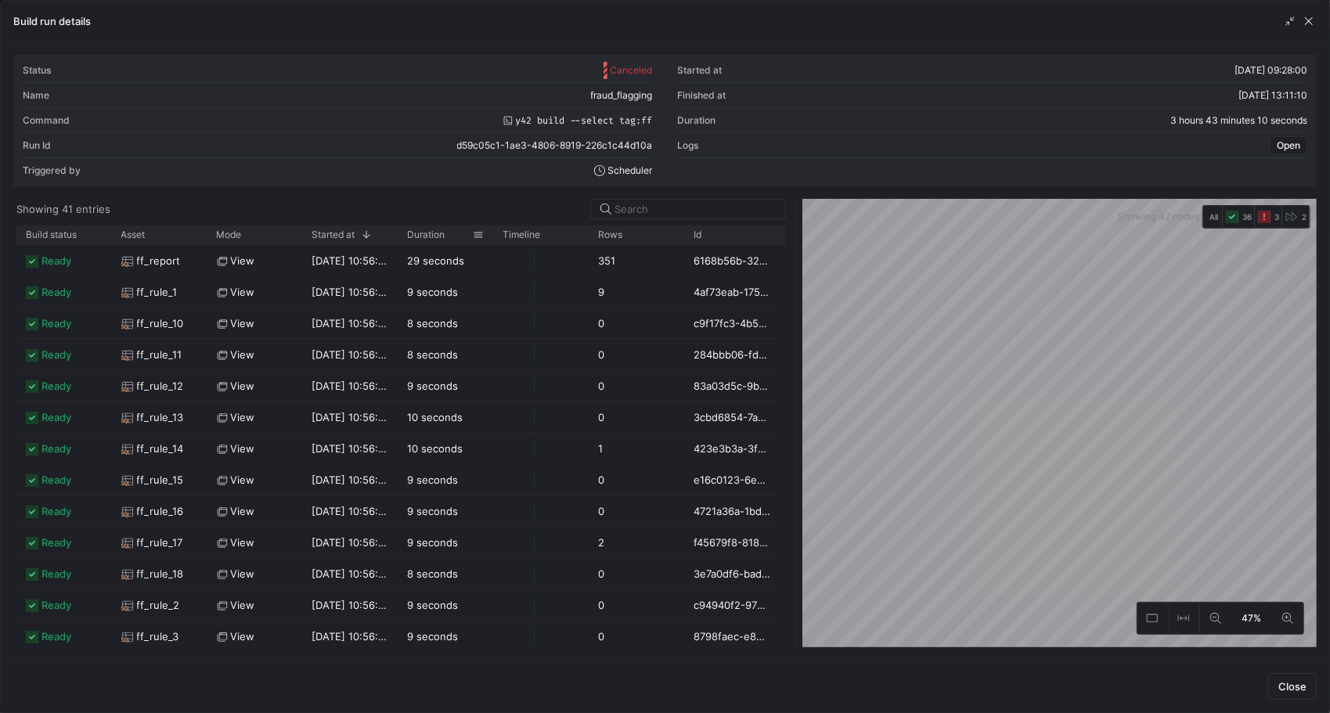
click at [1299, 17] on div at bounding box center [1299, 21] width 34 height 16
click at [1310, 17] on span "button" at bounding box center [1309, 21] width 16 height 16
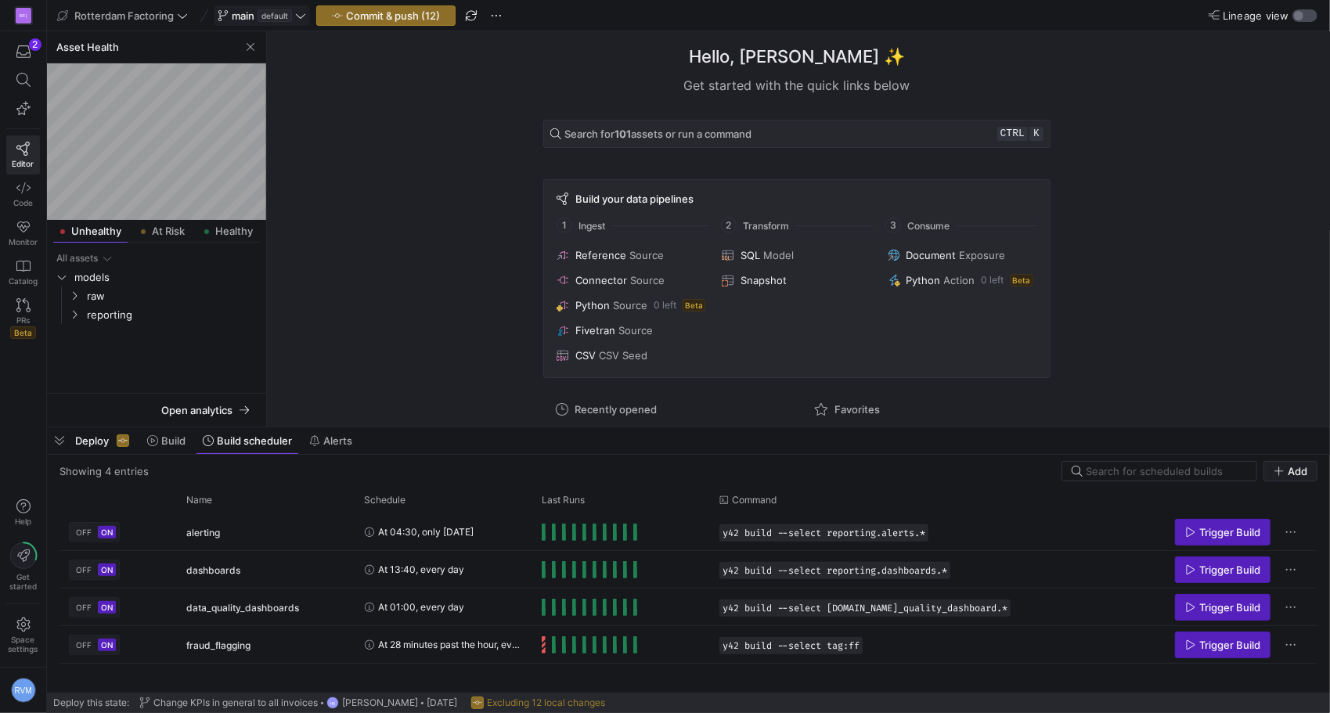
click at [1303, 13] on div "button" at bounding box center [1304, 15] width 25 height 13
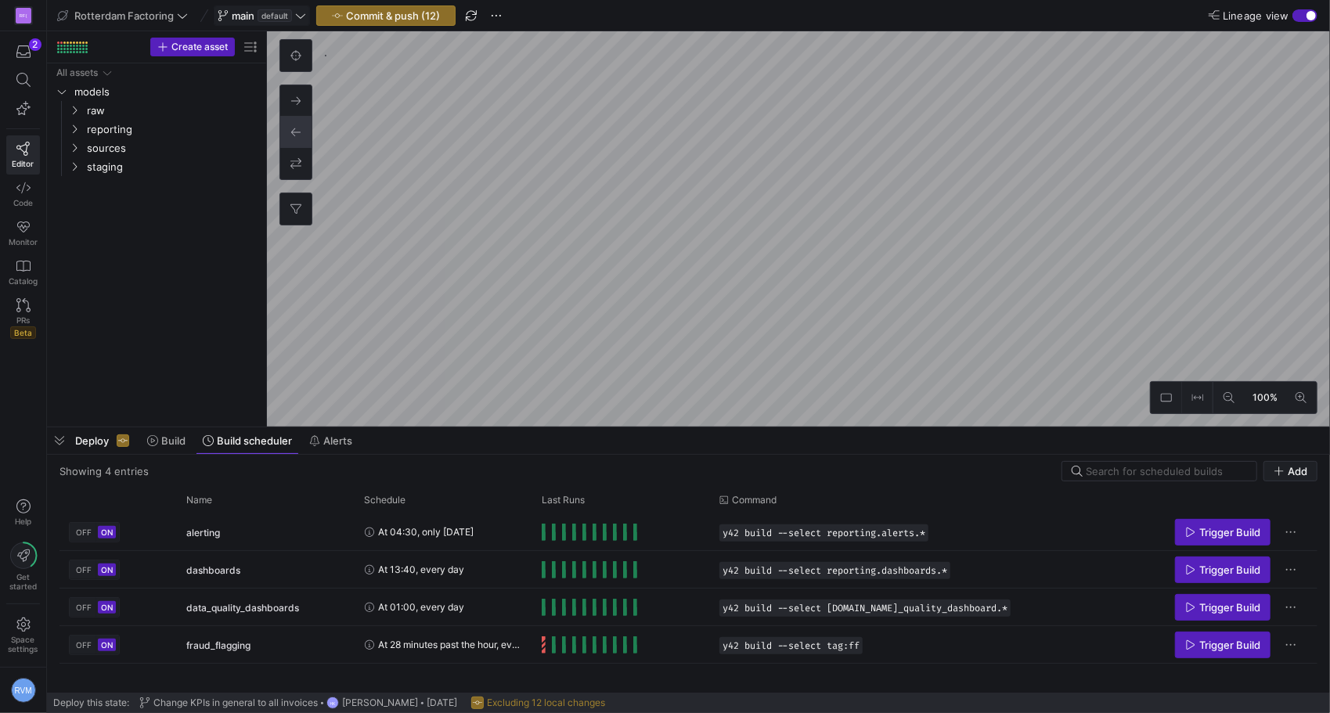
click at [1301, 18] on div "button" at bounding box center [1304, 15] width 25 height 13
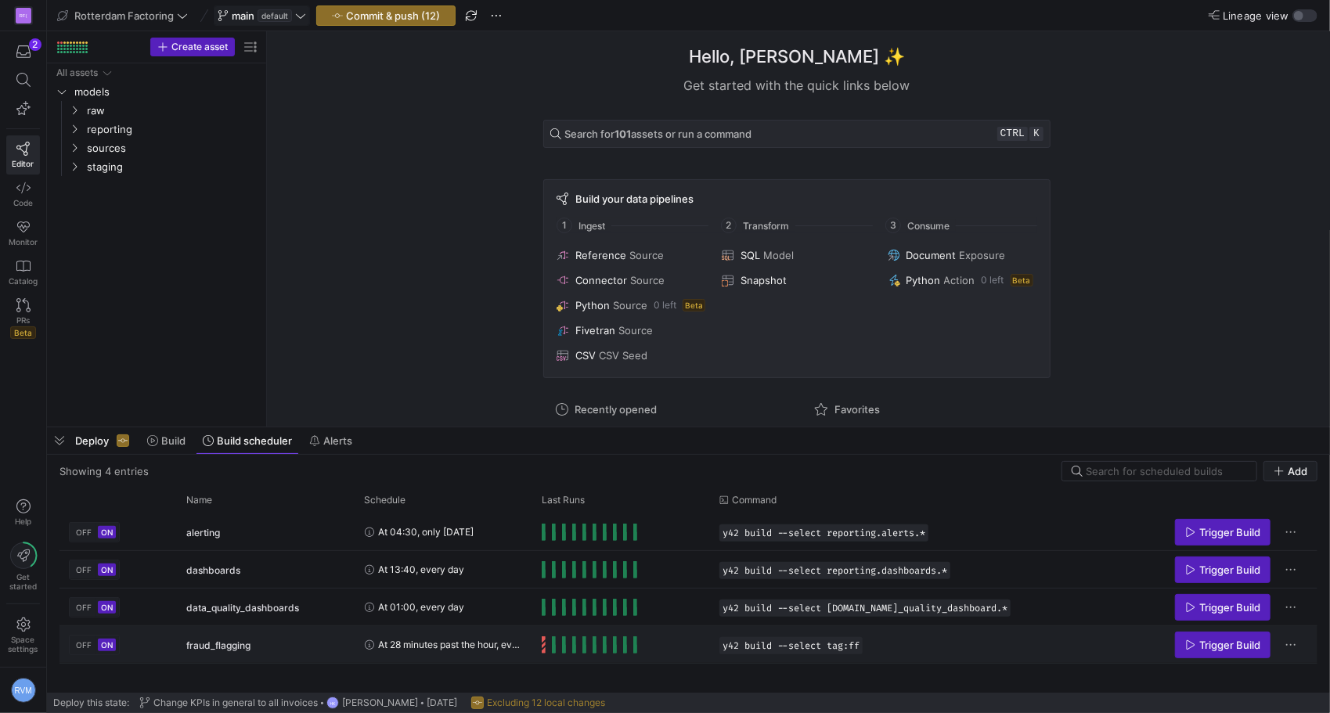
click at [553, 642] on span "Press SPACE to select this row." at bounding box center [554, 644] width 4 height 17
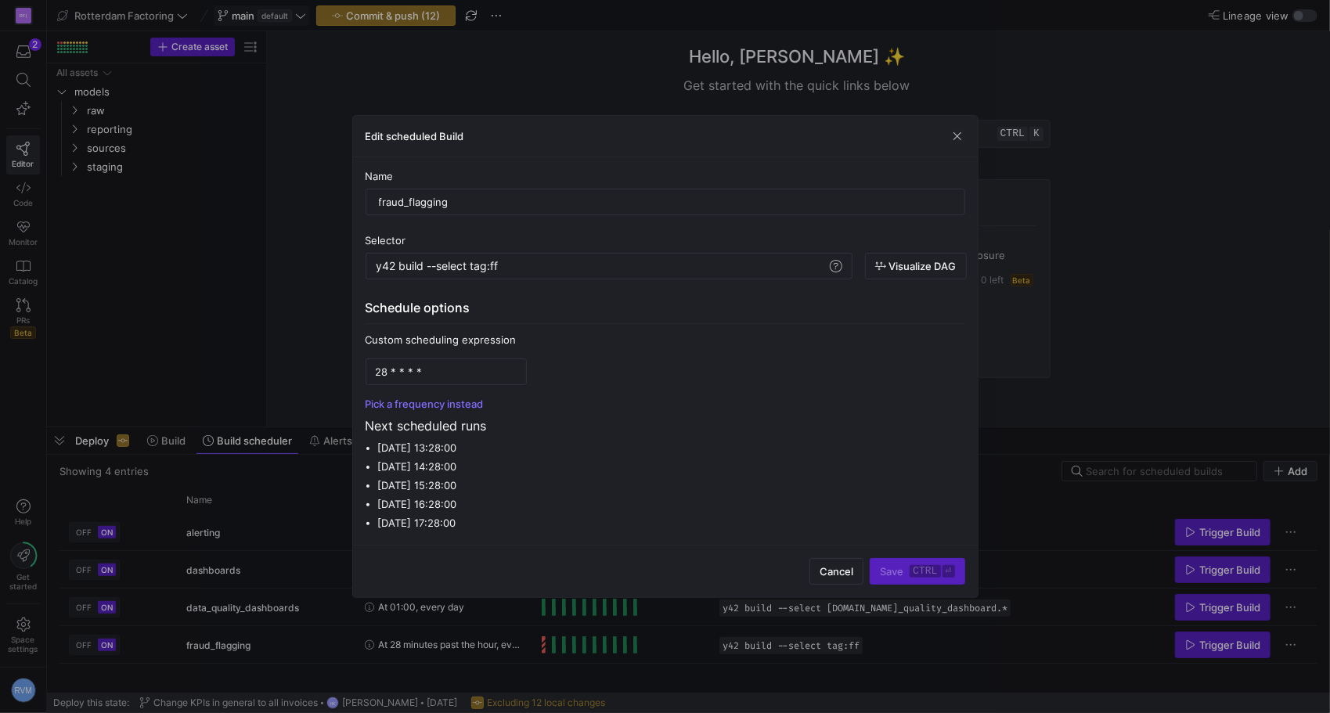
click at [304, 363] on div at bounding box center [665, 356] width 1330 height 713
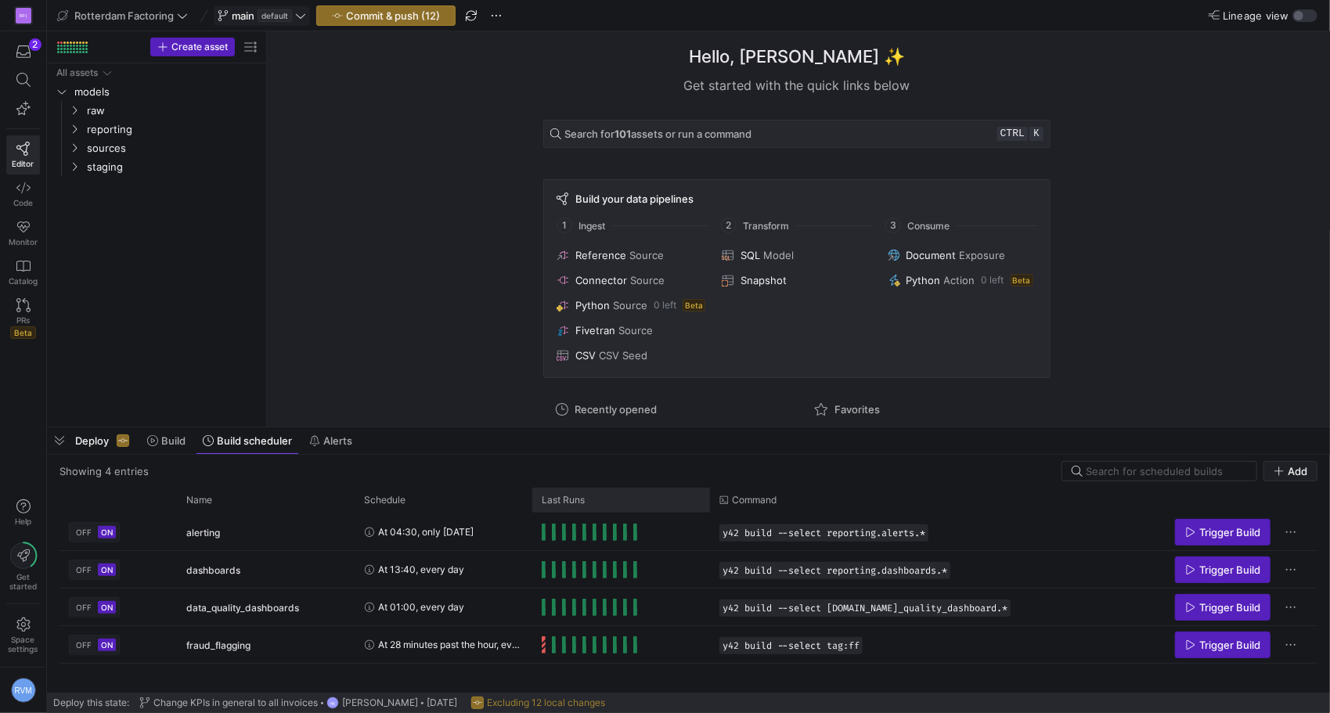
click at [564, 498] on span "Last Runs" at bounding box center [563, 500] width 43 height 11
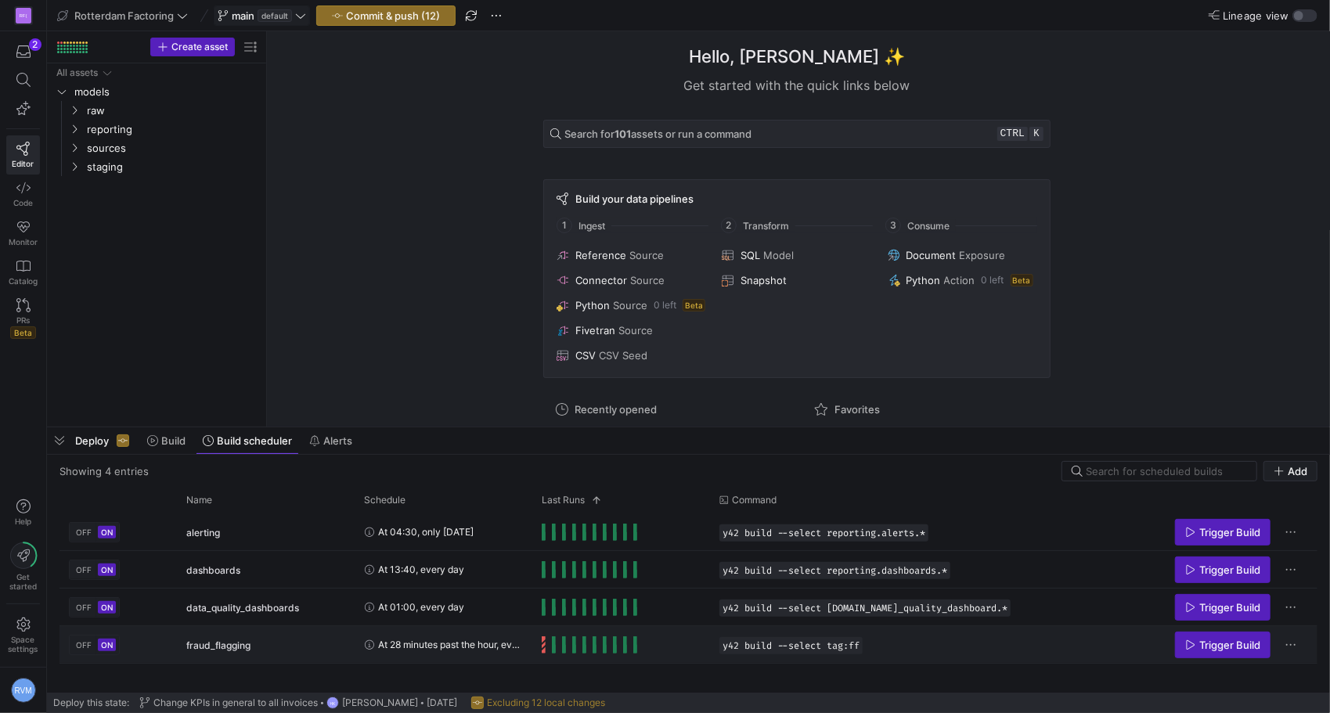
click at [540, 644] on div "Press SPACE to select this row." at bounding box center [621, 644] width 178 height 37
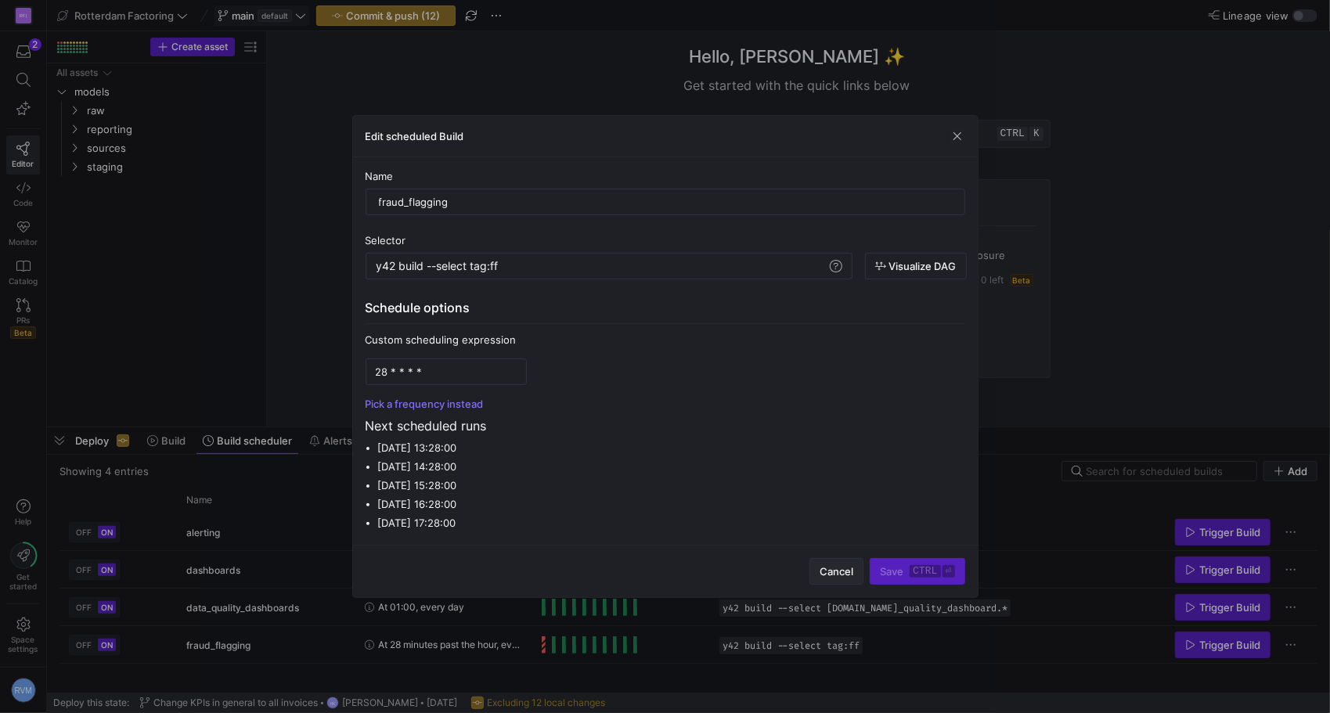
click at [831, 567] on span "Cancel" at bounding box center [837, 571] width 34 height 13
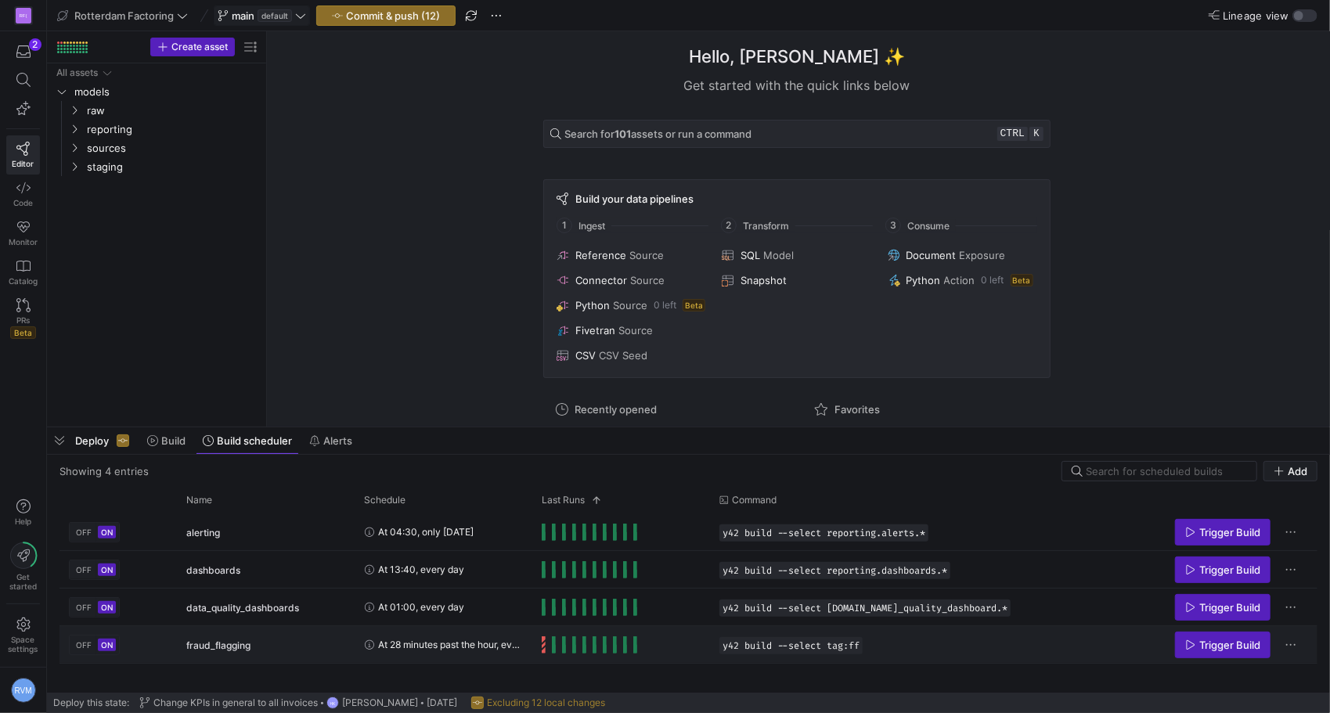
click at [553, 638] on span "Press SPACE to select this row." at bounding box center [554, 644] width 4 height 17
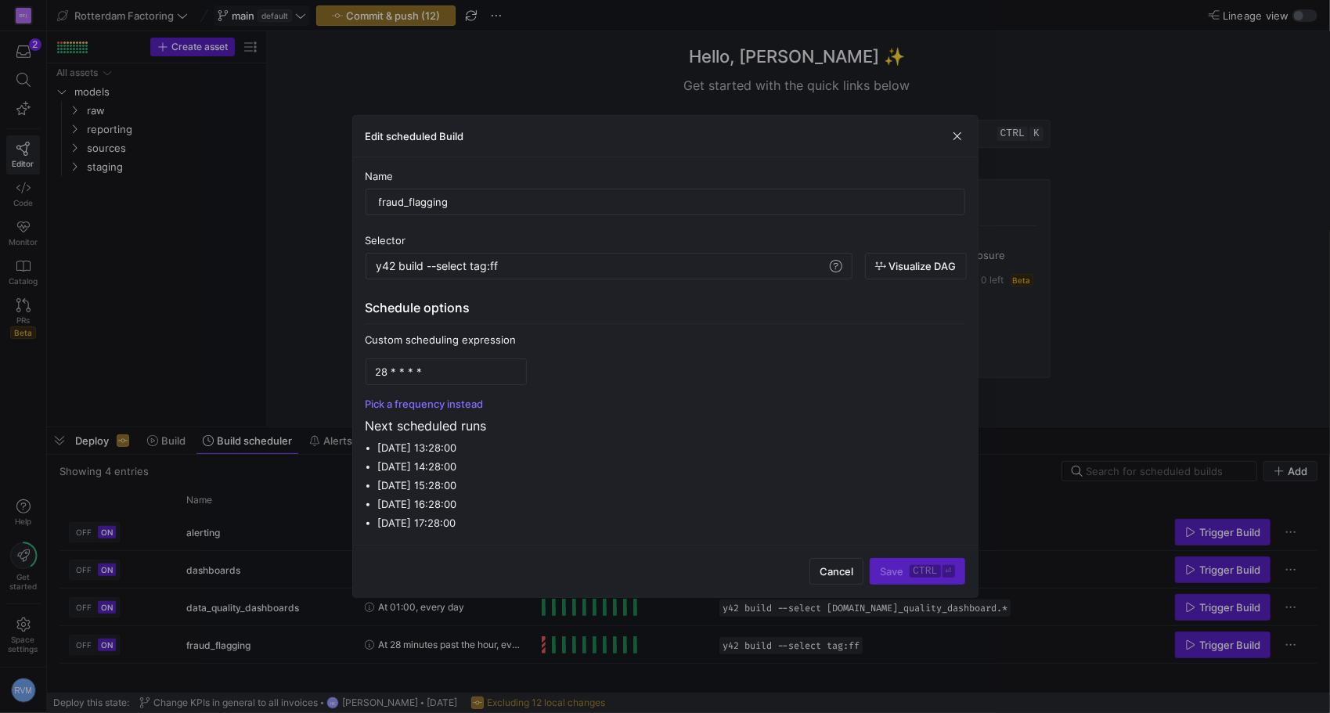
drag, startPoint x: 847, startPoint y: 575, endPoint x: 720, endPoint y: 631, distance: 138.8
click at [849, 575] on span "Cancel" at bounding box center [837, 571] width 34 height 13
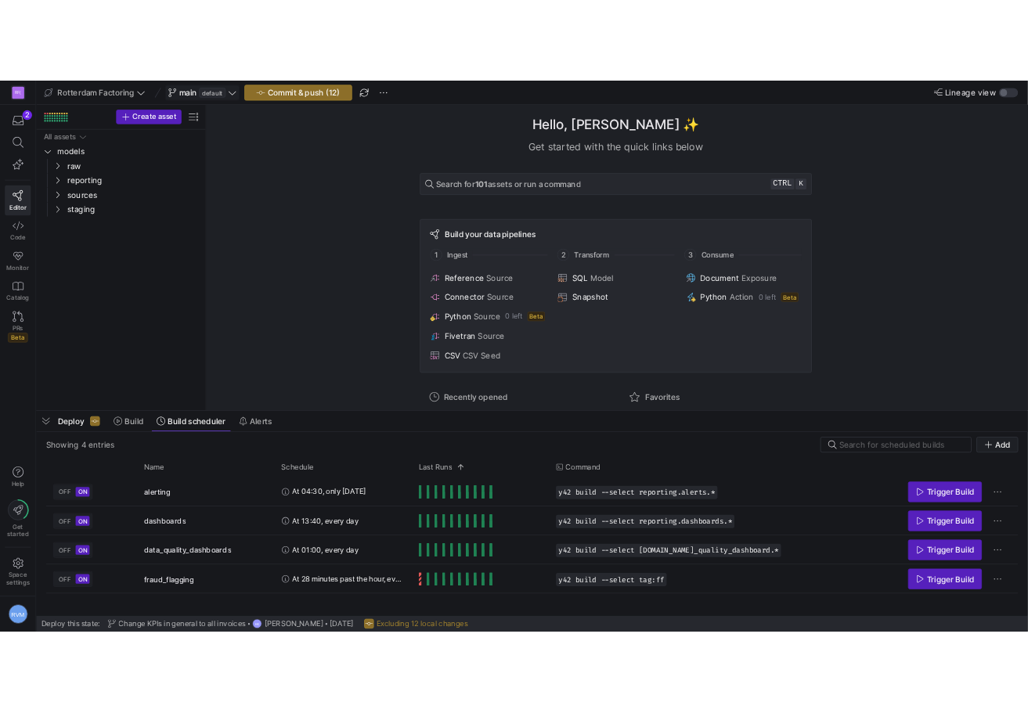
scroll to position [150, 0]
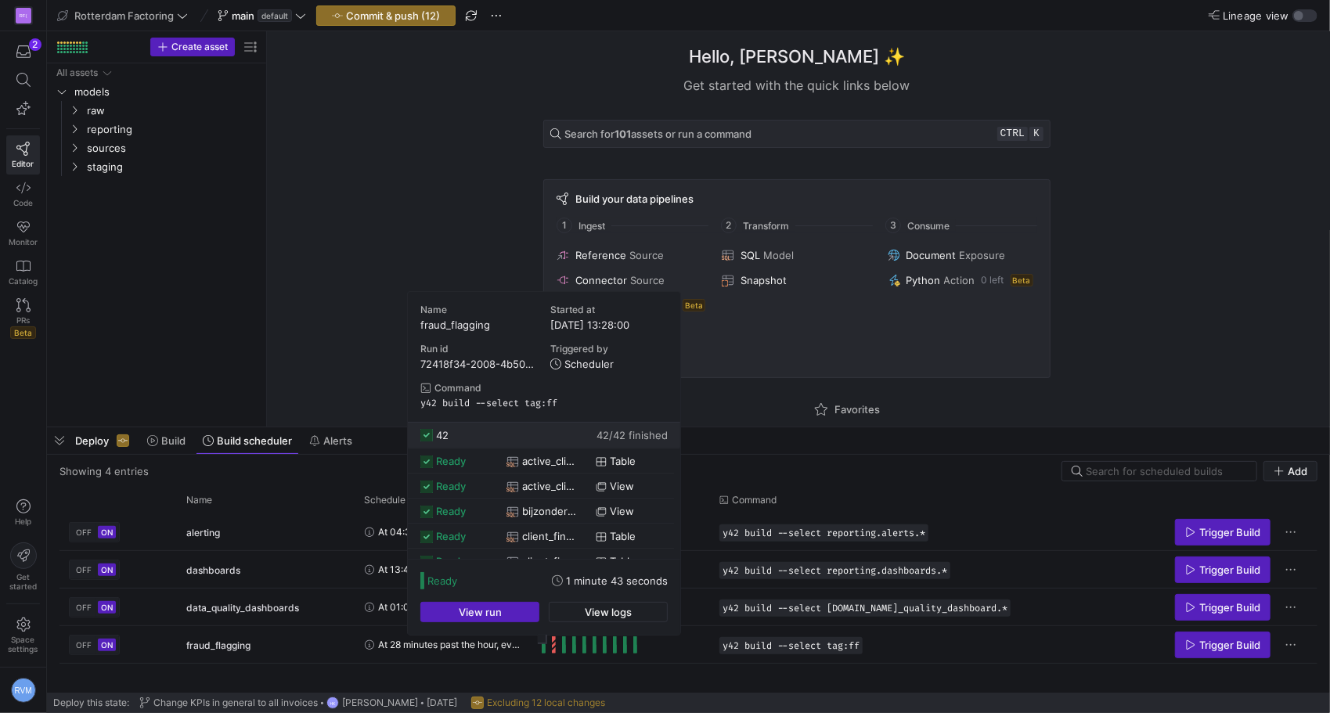
click at [625, 579] on y42-duration "1 minute 43 seconds" at bounding box center [617, 581] width 102 height 13
copy div "1 minute 43 seconds View run View logs"
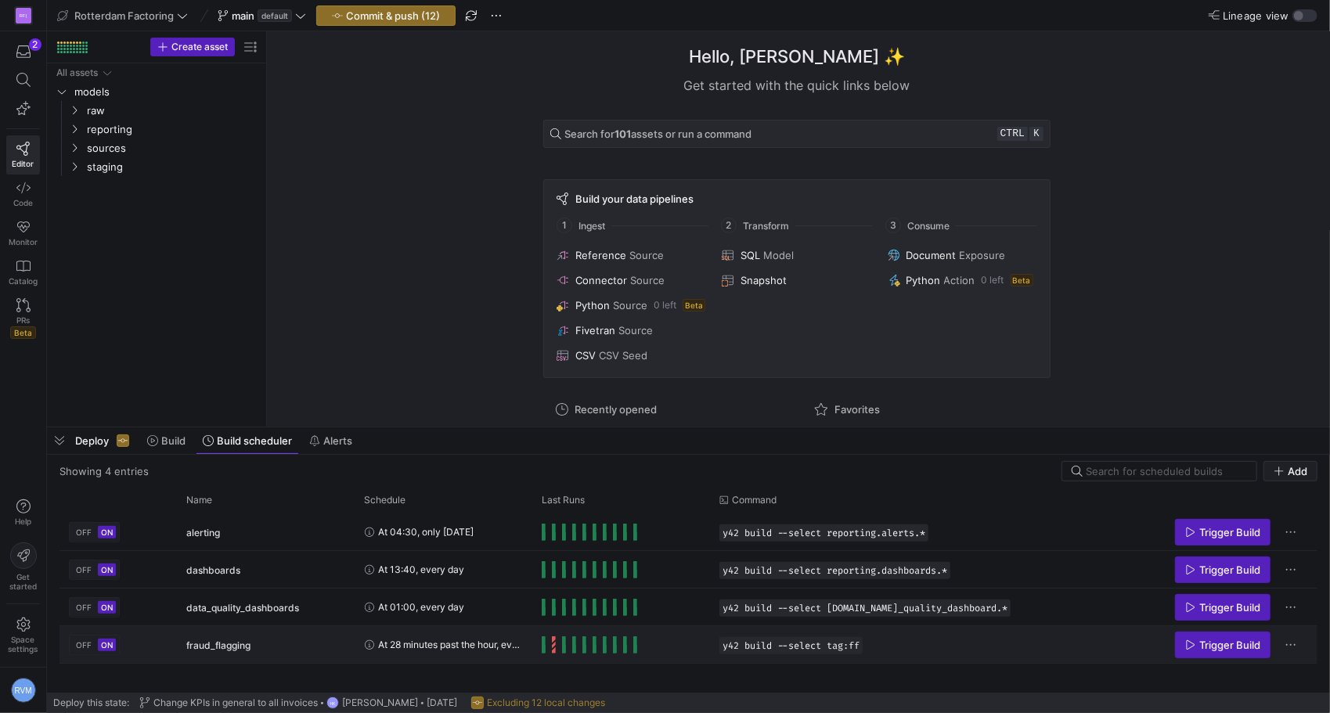
click at [543, 642] on span "Press SPACE to select this row." at bounding box center [544, 644] width 4 height 17
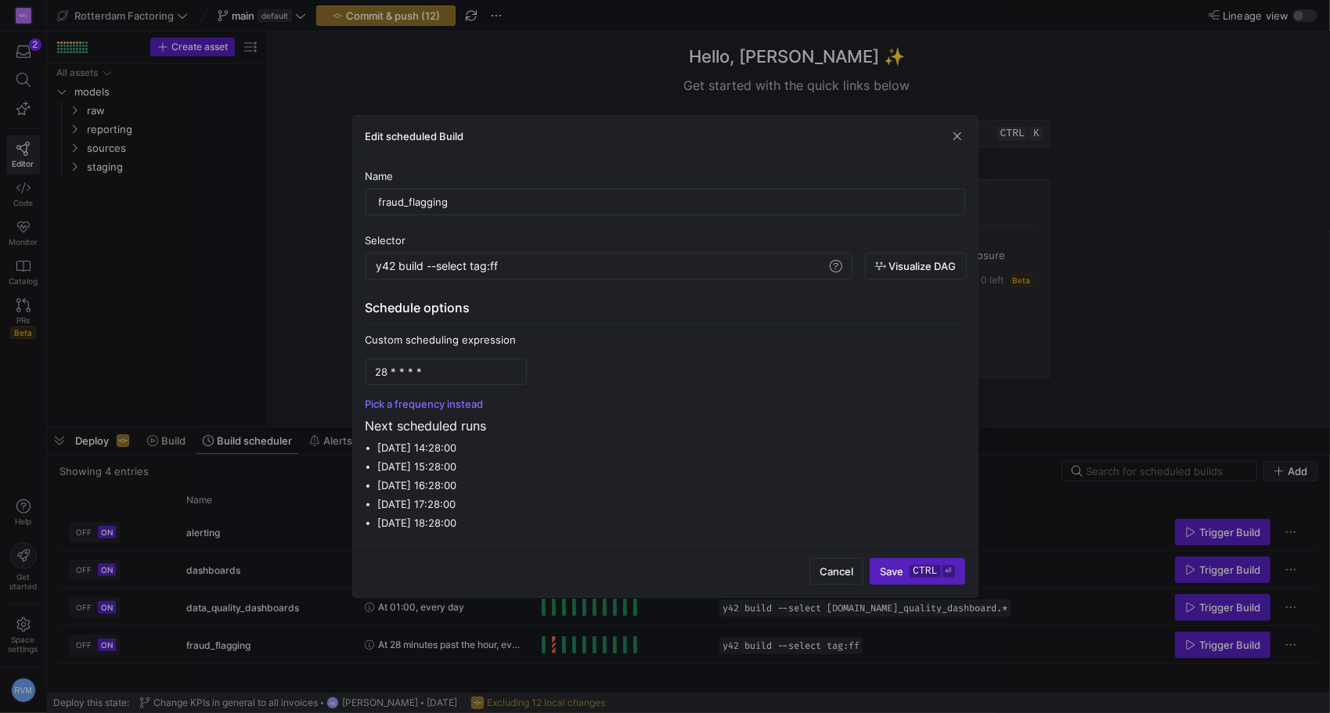
click at [484, 672] on div at bounding box center [665, 356] width 1330 height 713
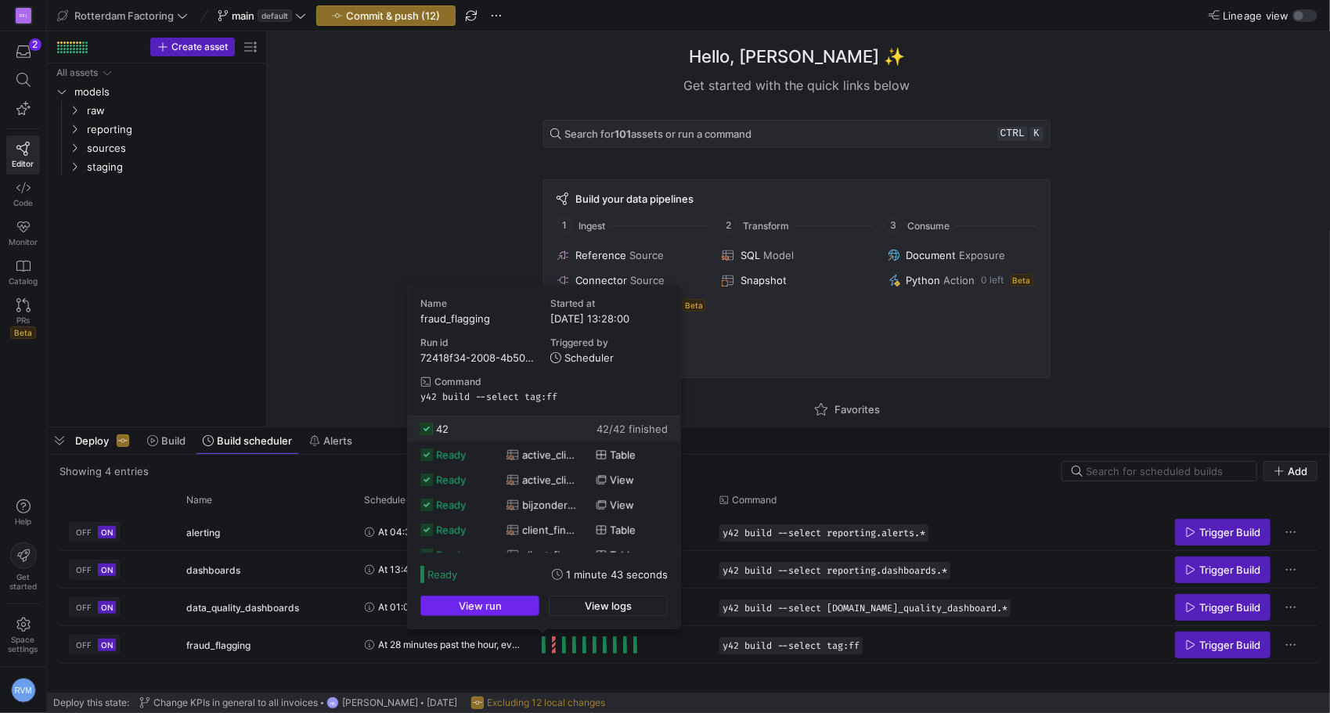
click at [503, 603] on span "button" at bounding box center [479, 605] width 117 height 19
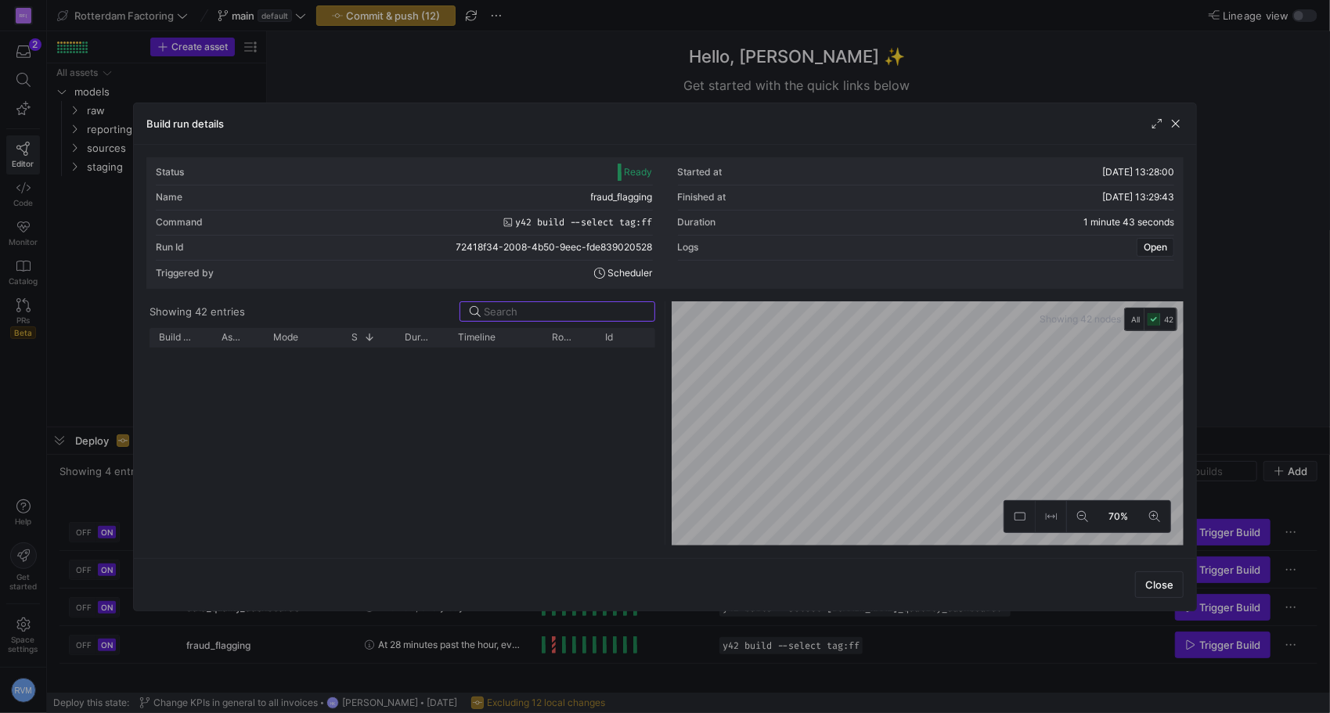
scroll to position [761, 0]
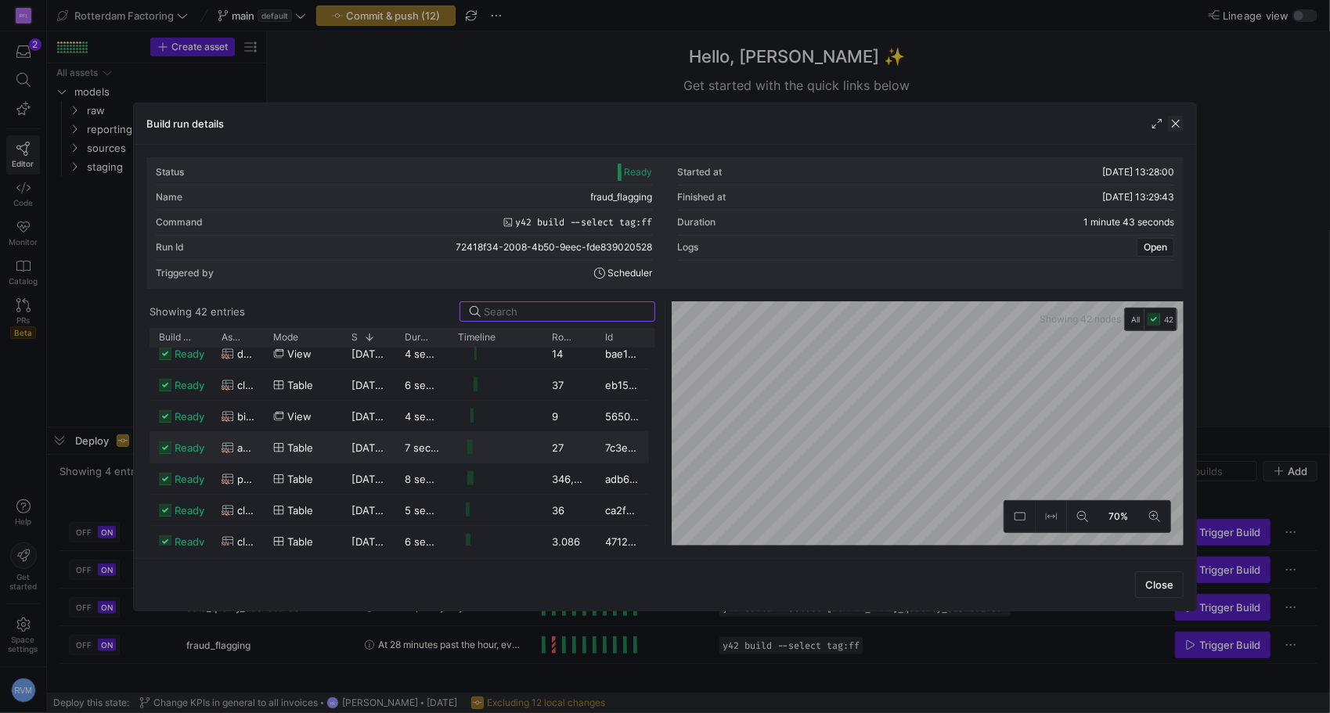
click at [1027, 125] on span "button" at bounding box center [1176, 124] width 16 height 16
